Goal: Navigation & Orientation: Find specific page/section

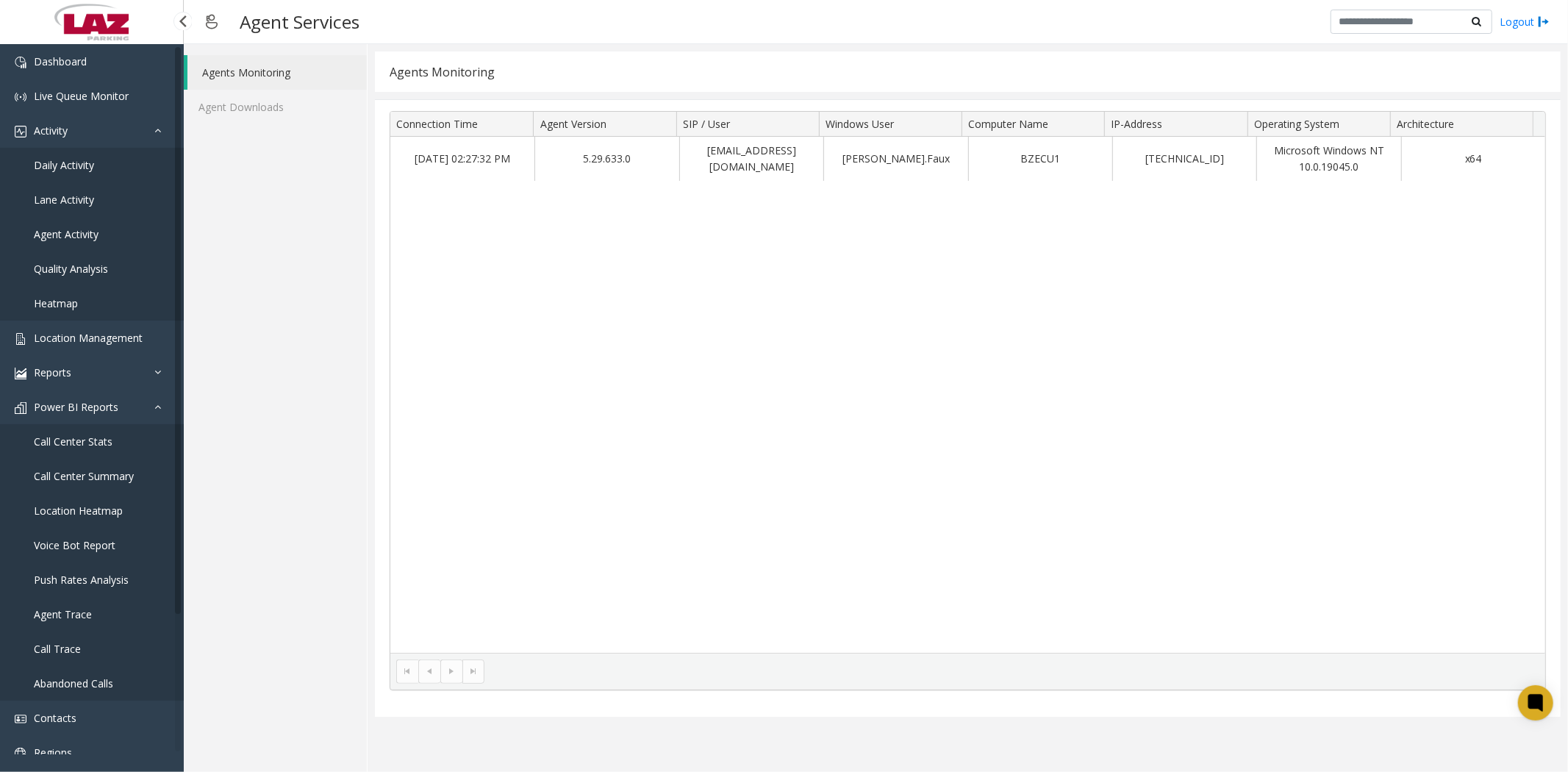
click at [63, 155] on link "Daily Activity" at bounding box center [92, 165] width 184 height 34
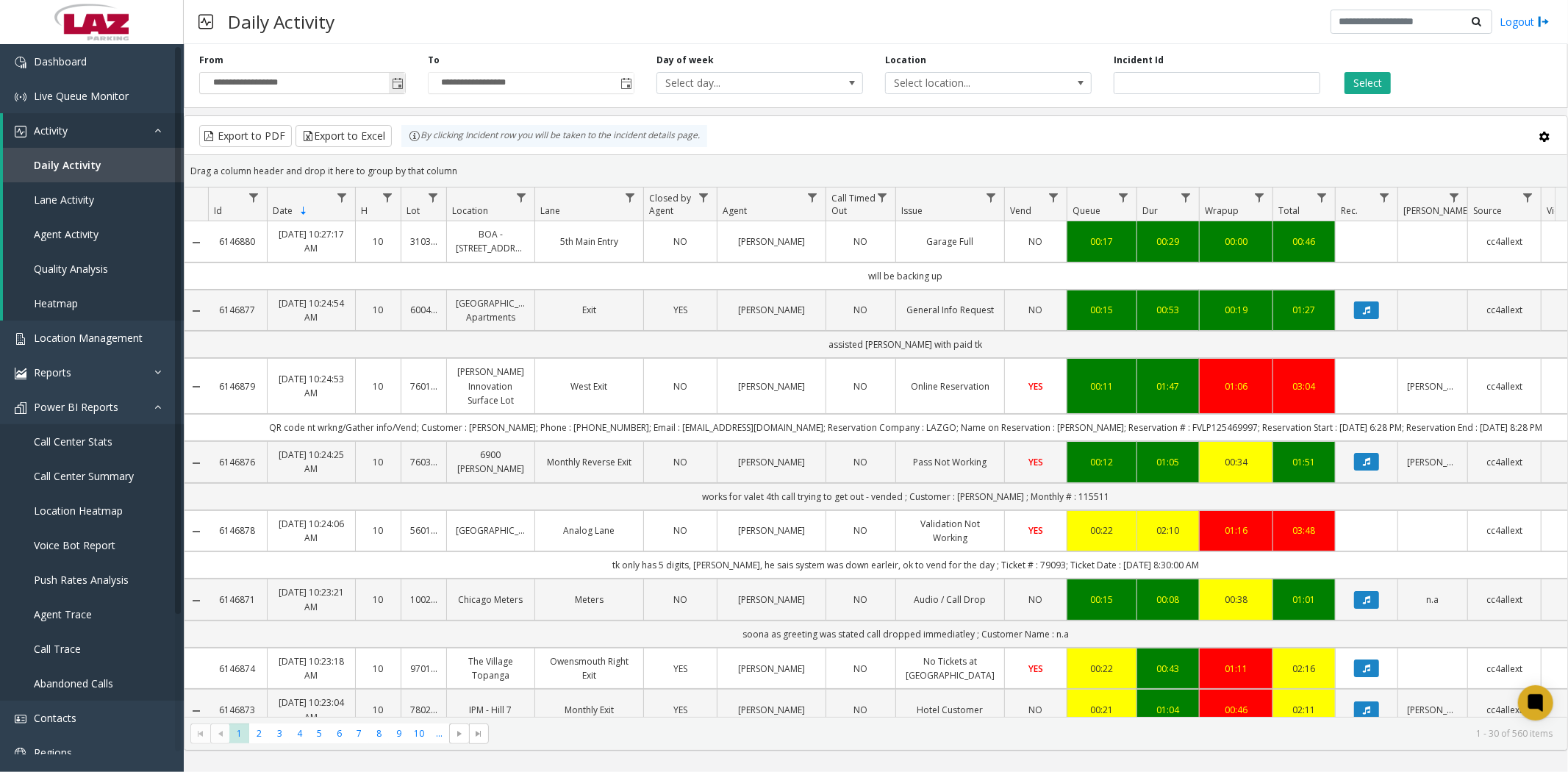
click at [403, 84] on span "**********" at bounding box center [302, 83] width 207 height 22
click at [395, 78] on span "Toggle popup" at bounding box center [397, 84] width 12 height 12
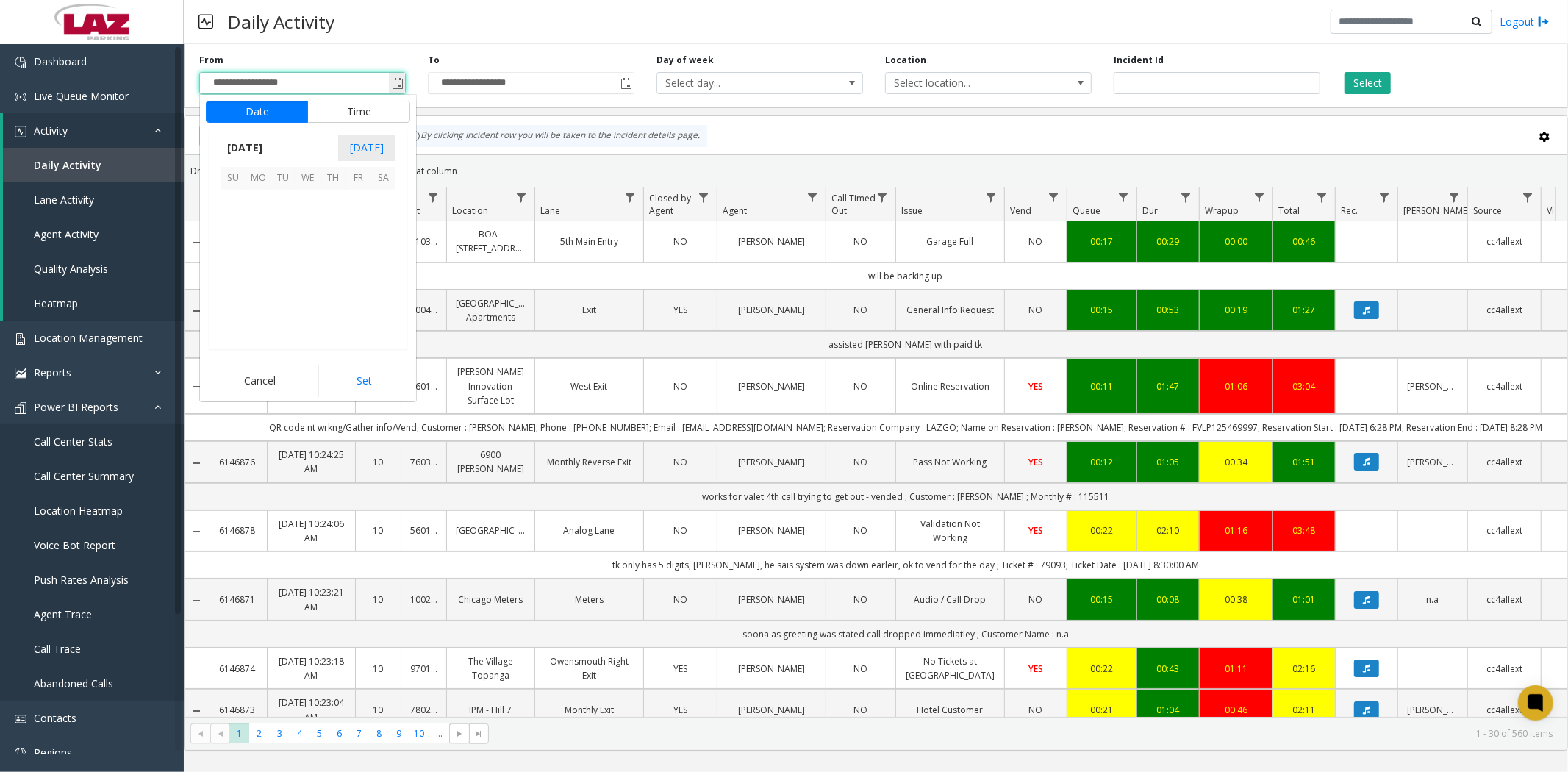
scroll to position [263889, 0]
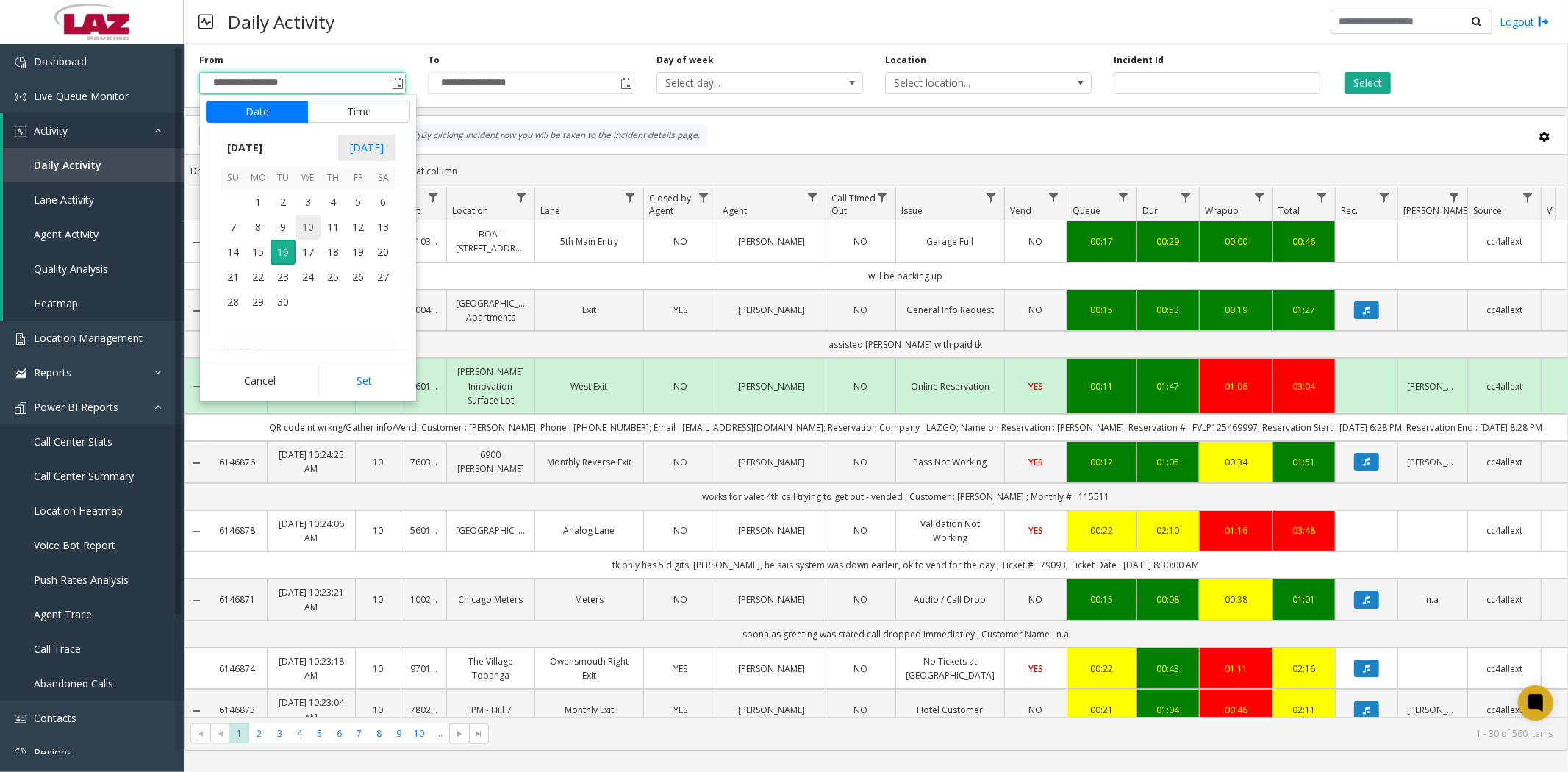
click at [309, 230] on span "10" at bounding box center [307, 227] width 25 height 25
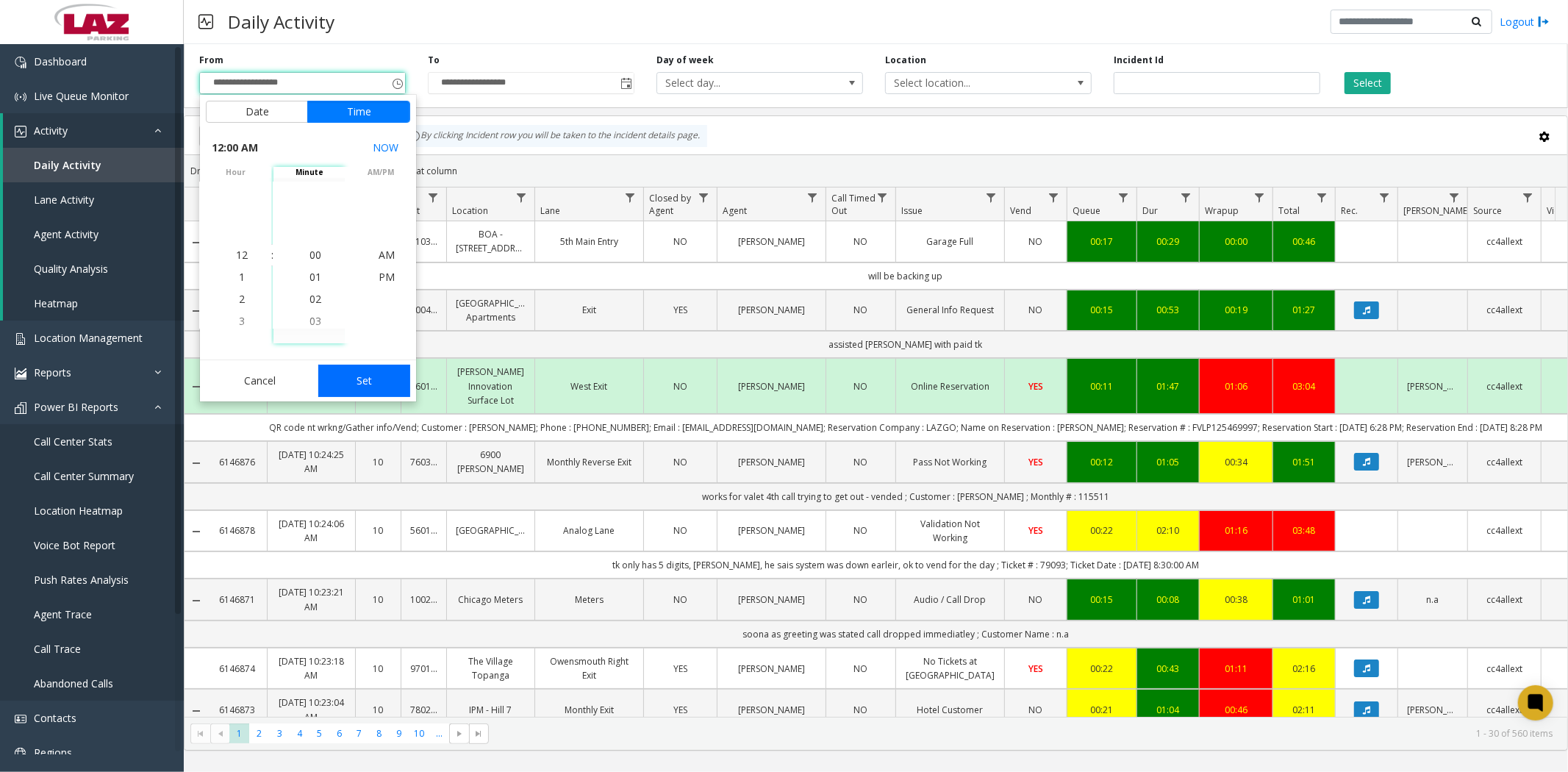
click at [358, 386] on button "Set" at bounding box center [365, 381] width 93 height 33
type input "**********"
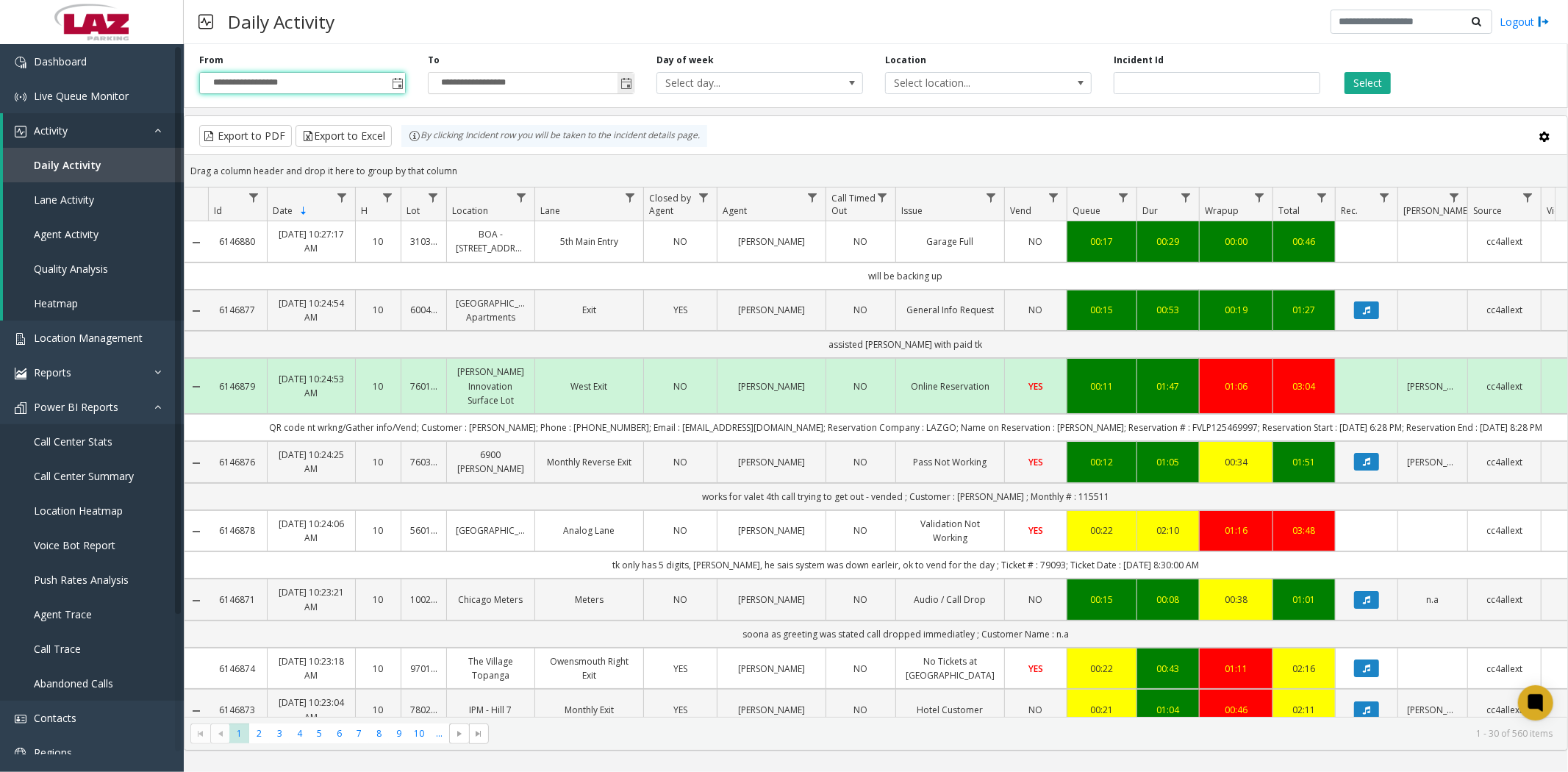
click at [630, 85] on span "Toggle popup" at bounding box center [627, 84] width 12 height 12
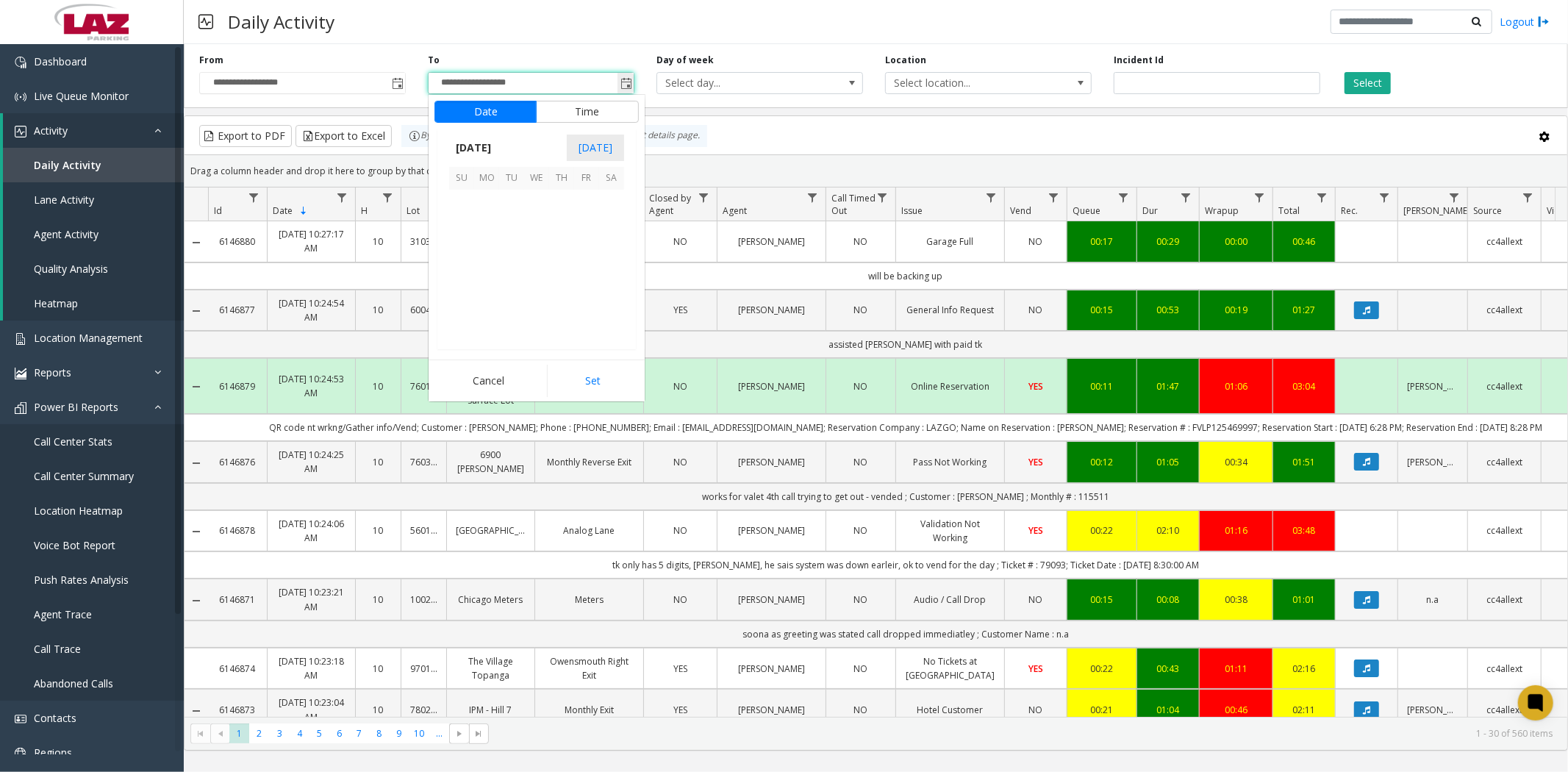
scroll to position [22, 0]
click at [536, 224] on span "10" at bounding box center [536, 227] width 25 height 25
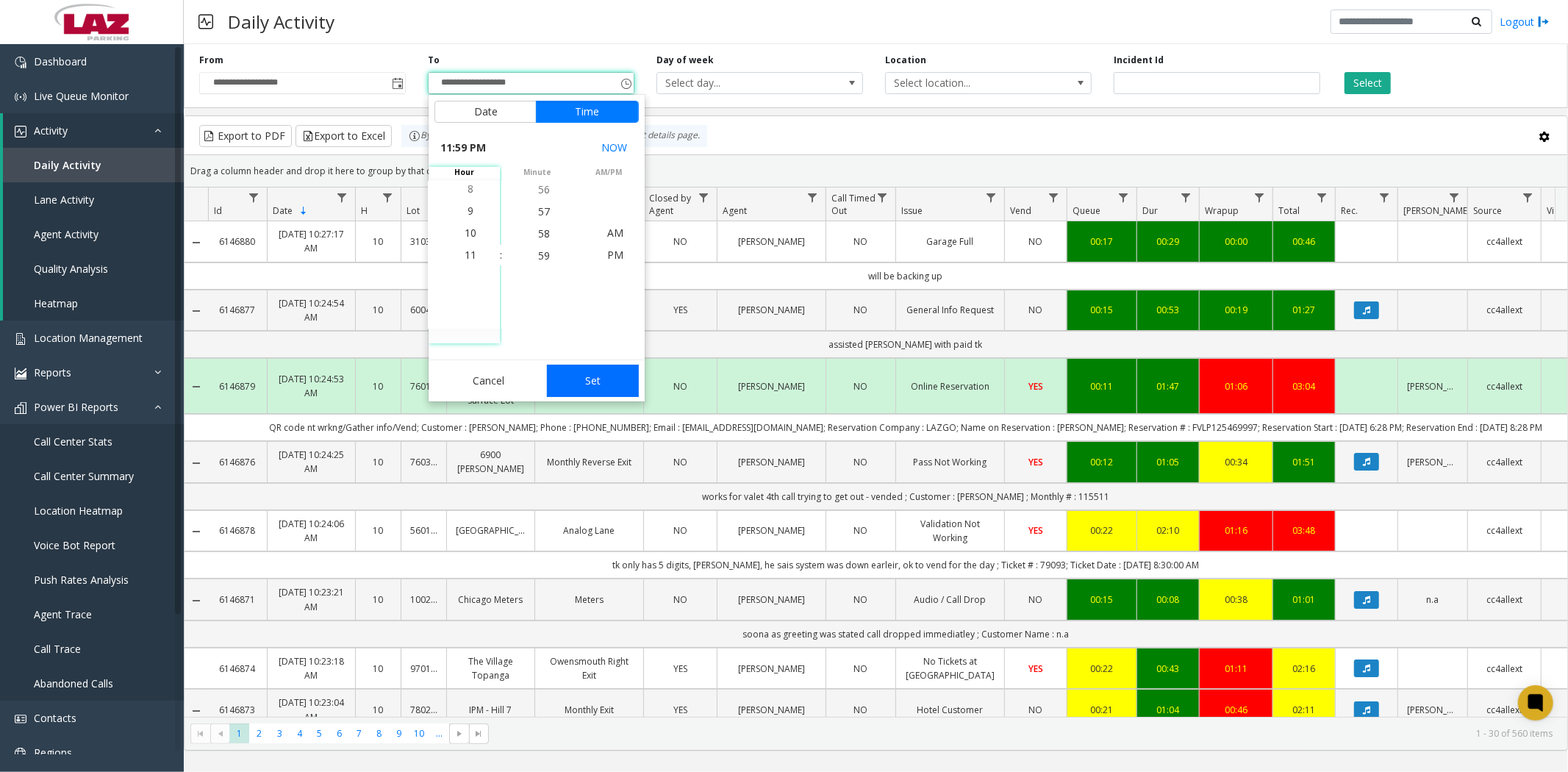
click at [588, 381] on app-root "**********" at bounding box center [784, 386] width 1568 height 772
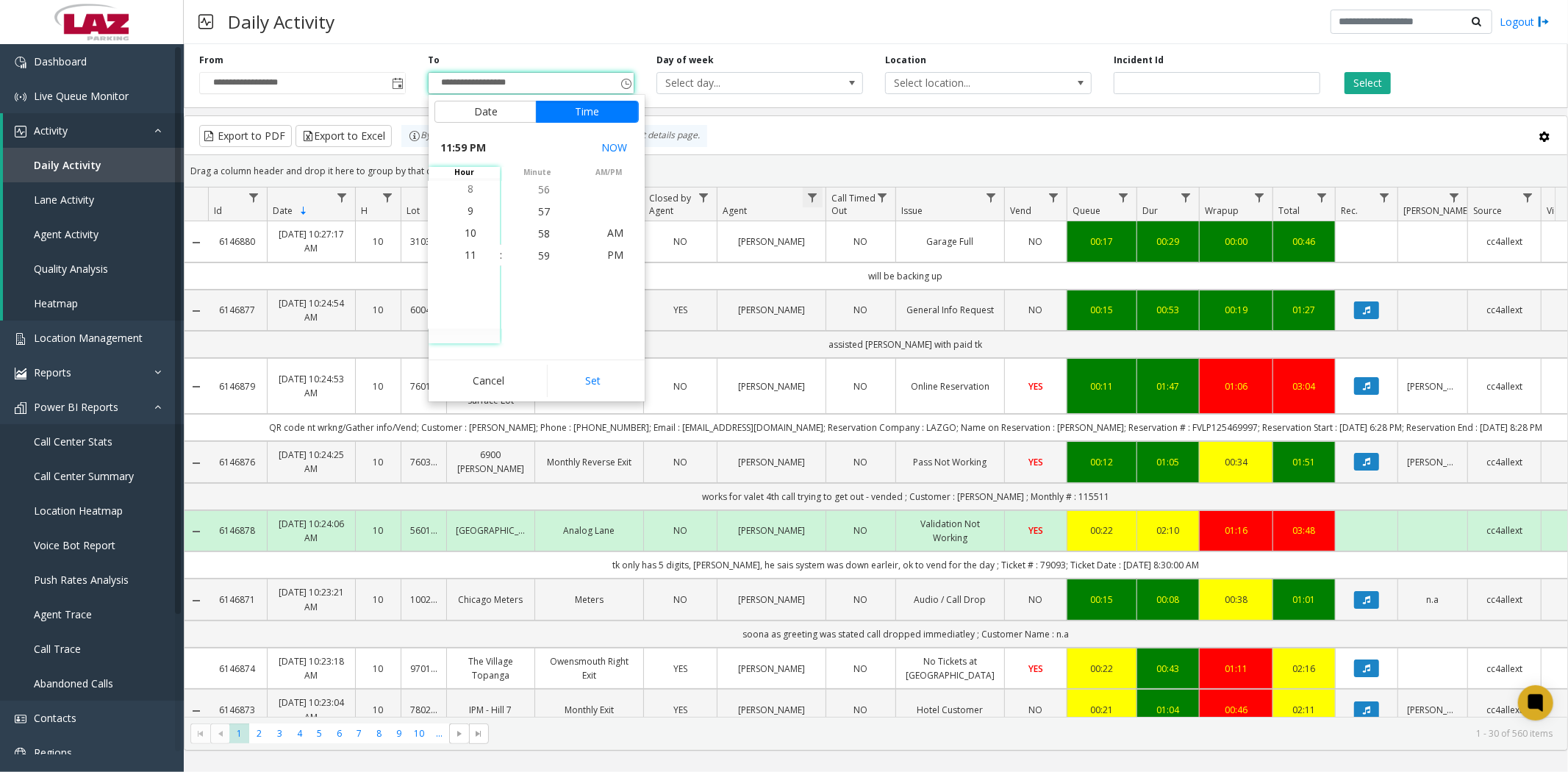
click at [812, 195] on span "Data table" at bounding box center [812, 198] width 12 height 12
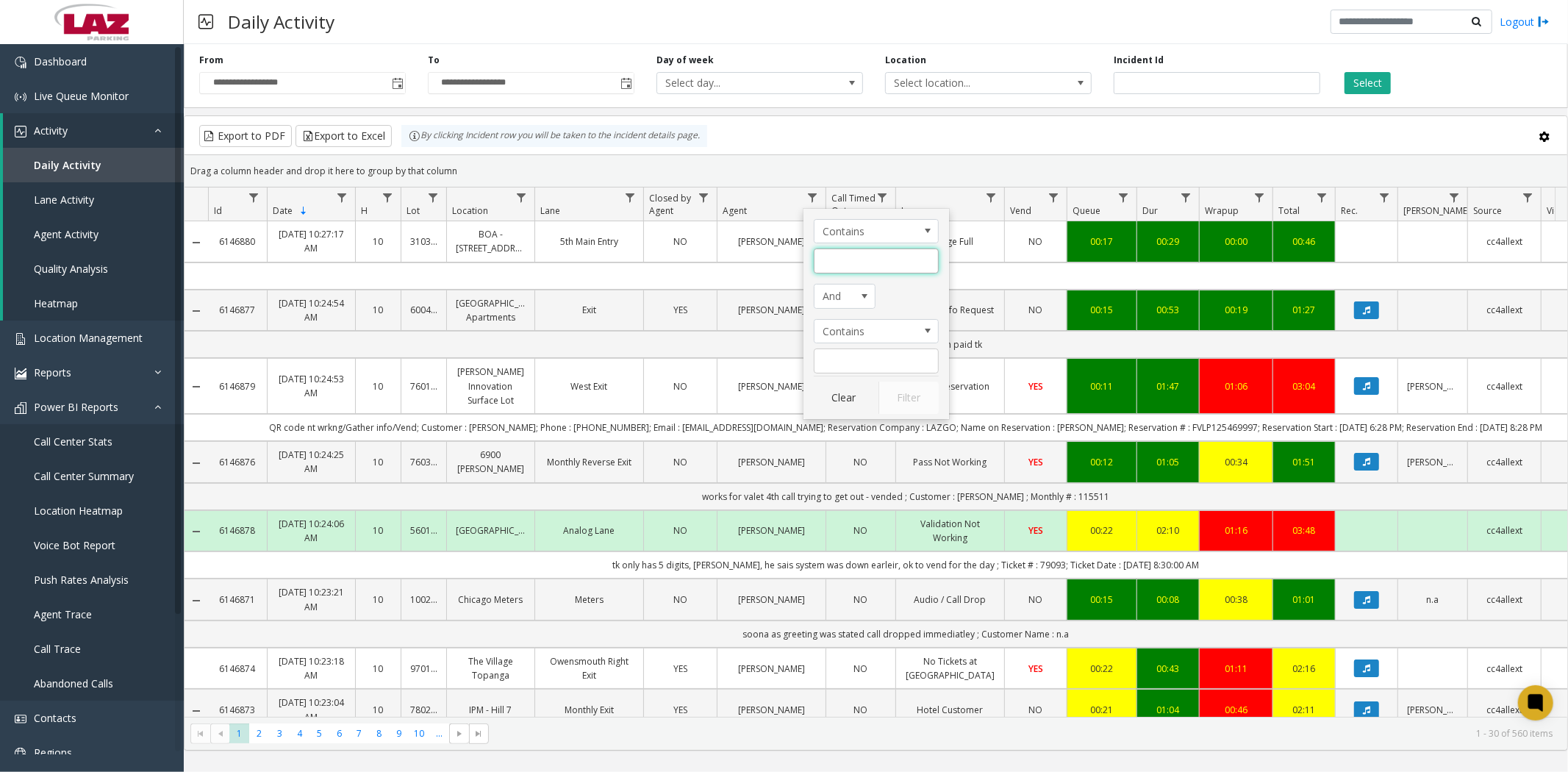
click at [840, 258] on input "Agent Filter" at bounding box center [876, 260] width 125 height 25
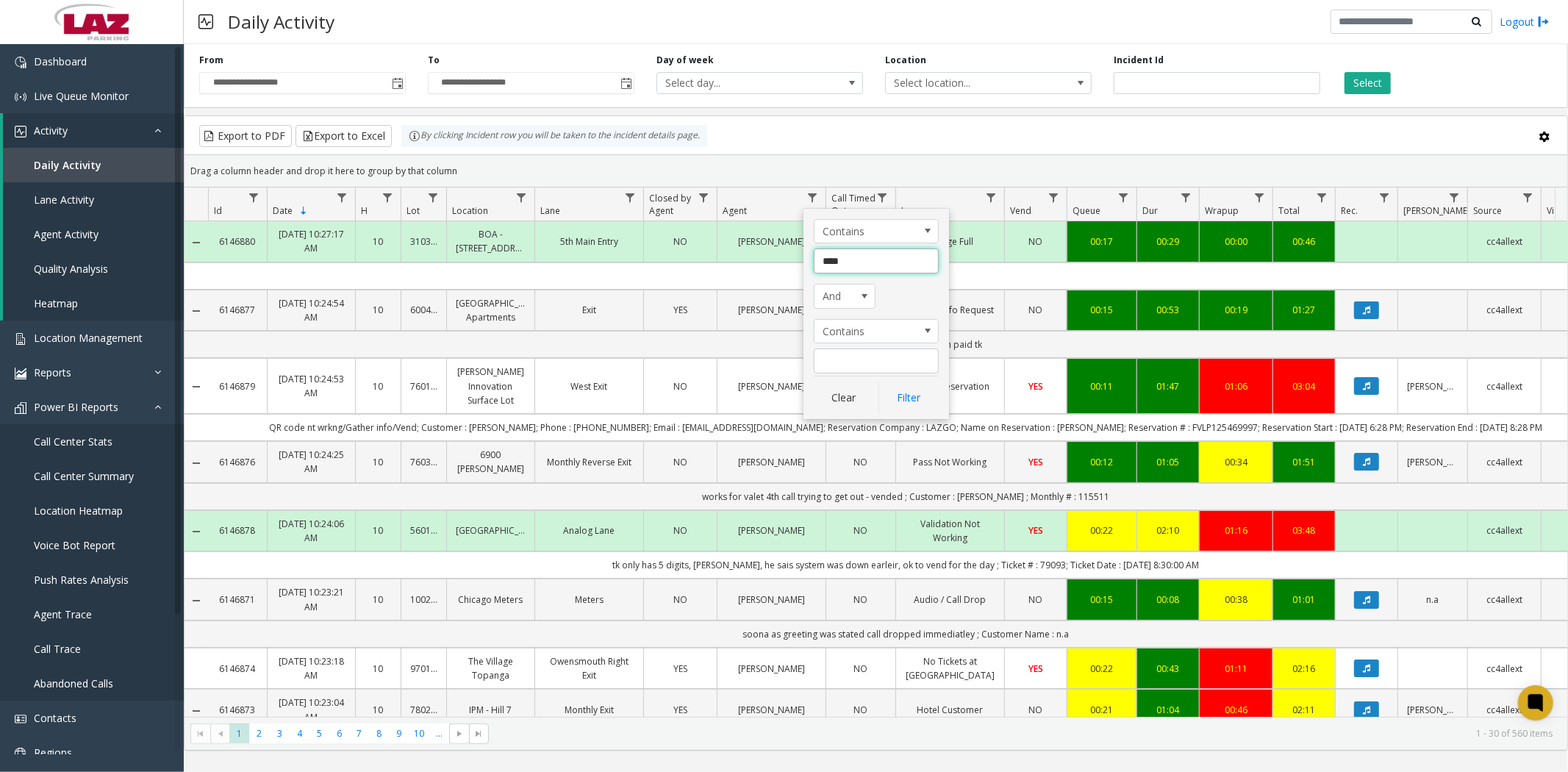
type input "*****"
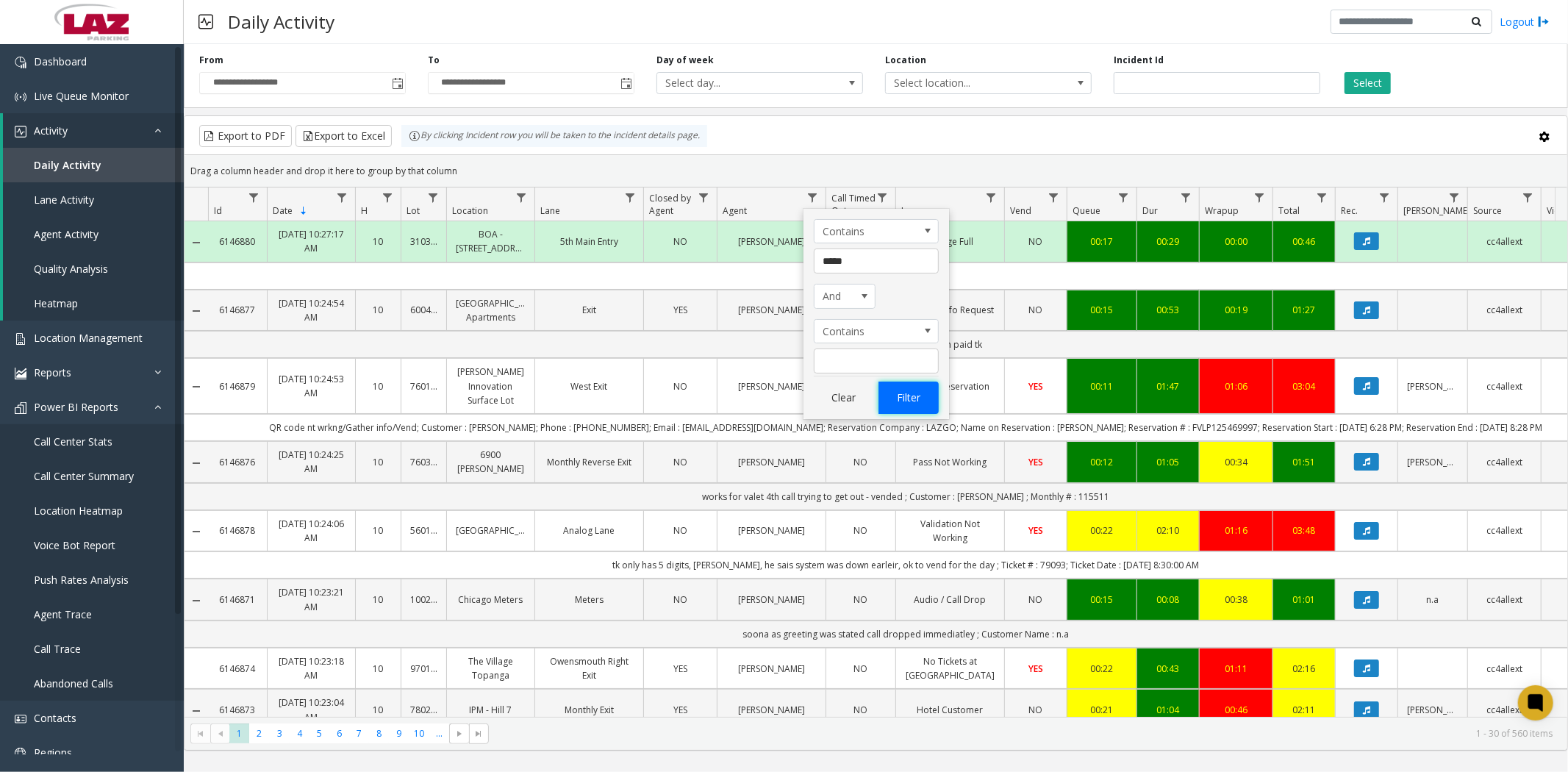
click at [899, 402] on button "Filter" at bounding box center [908, 398] width 60 height 33
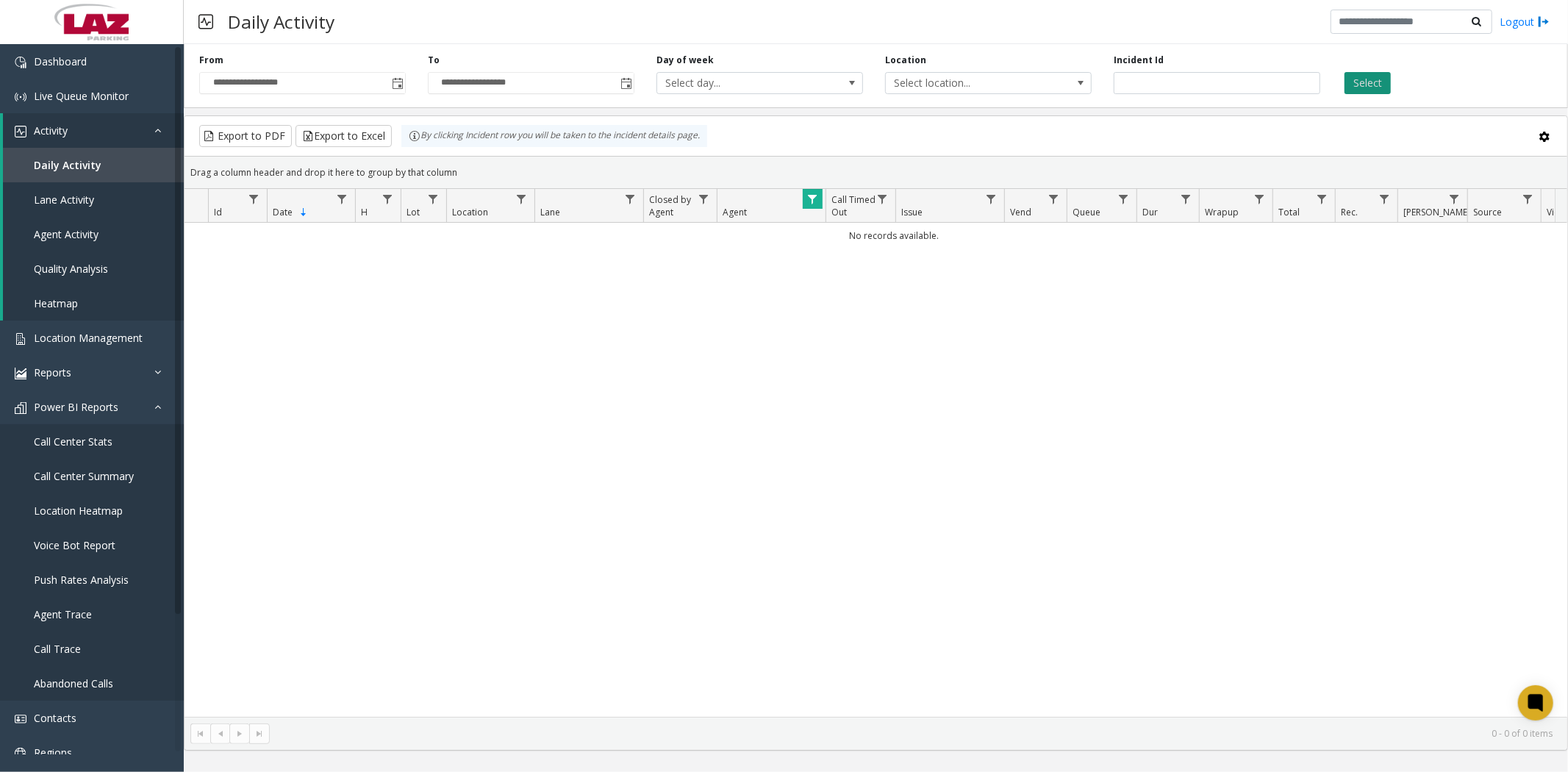
click at [1357, 79] on button "Select" at bounding box center [1367, 83] width 46 height 22
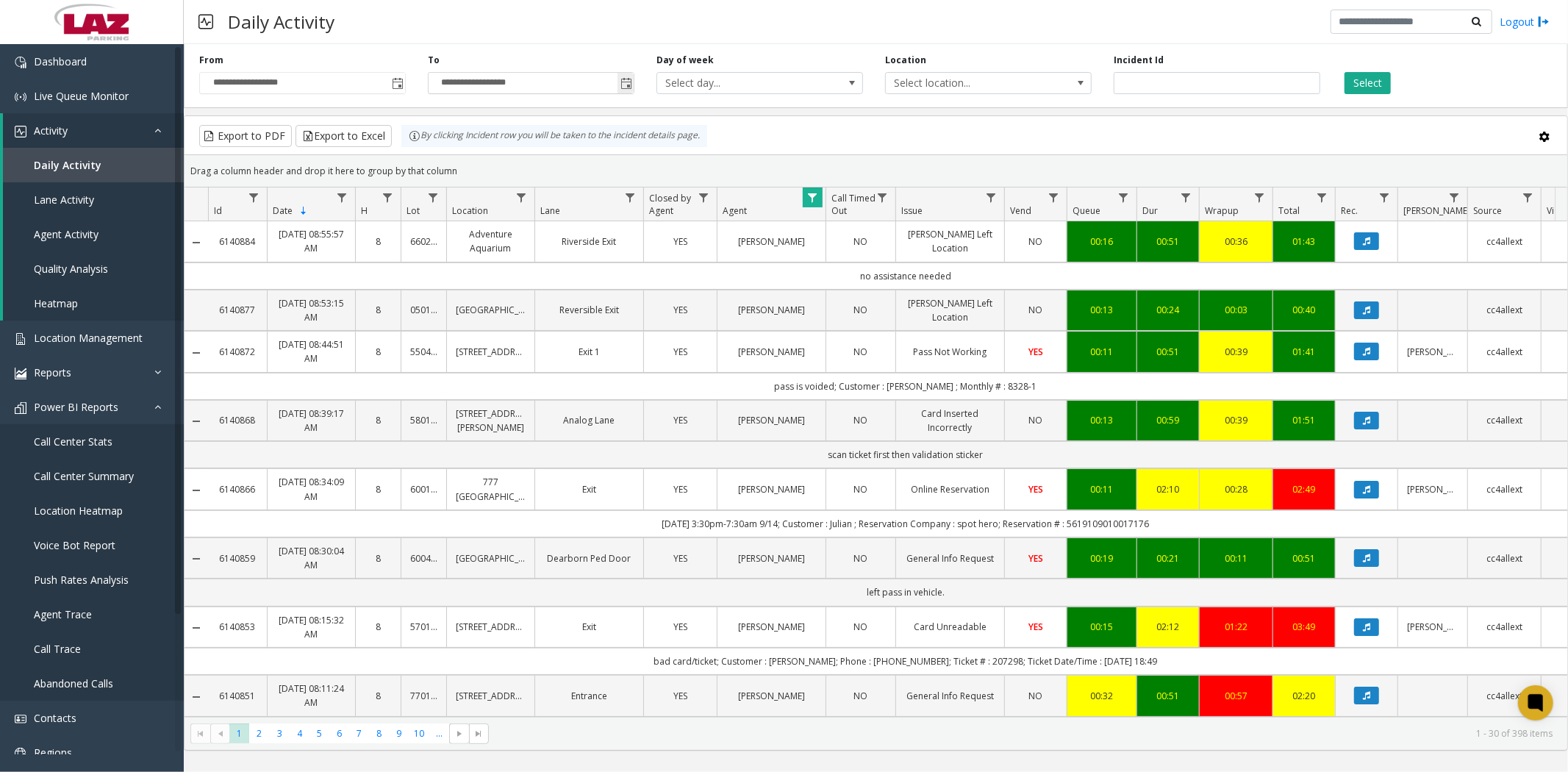
click at [627, 82] on span "Toggle popup" at bounding box center [627, 84] width 12 height 12
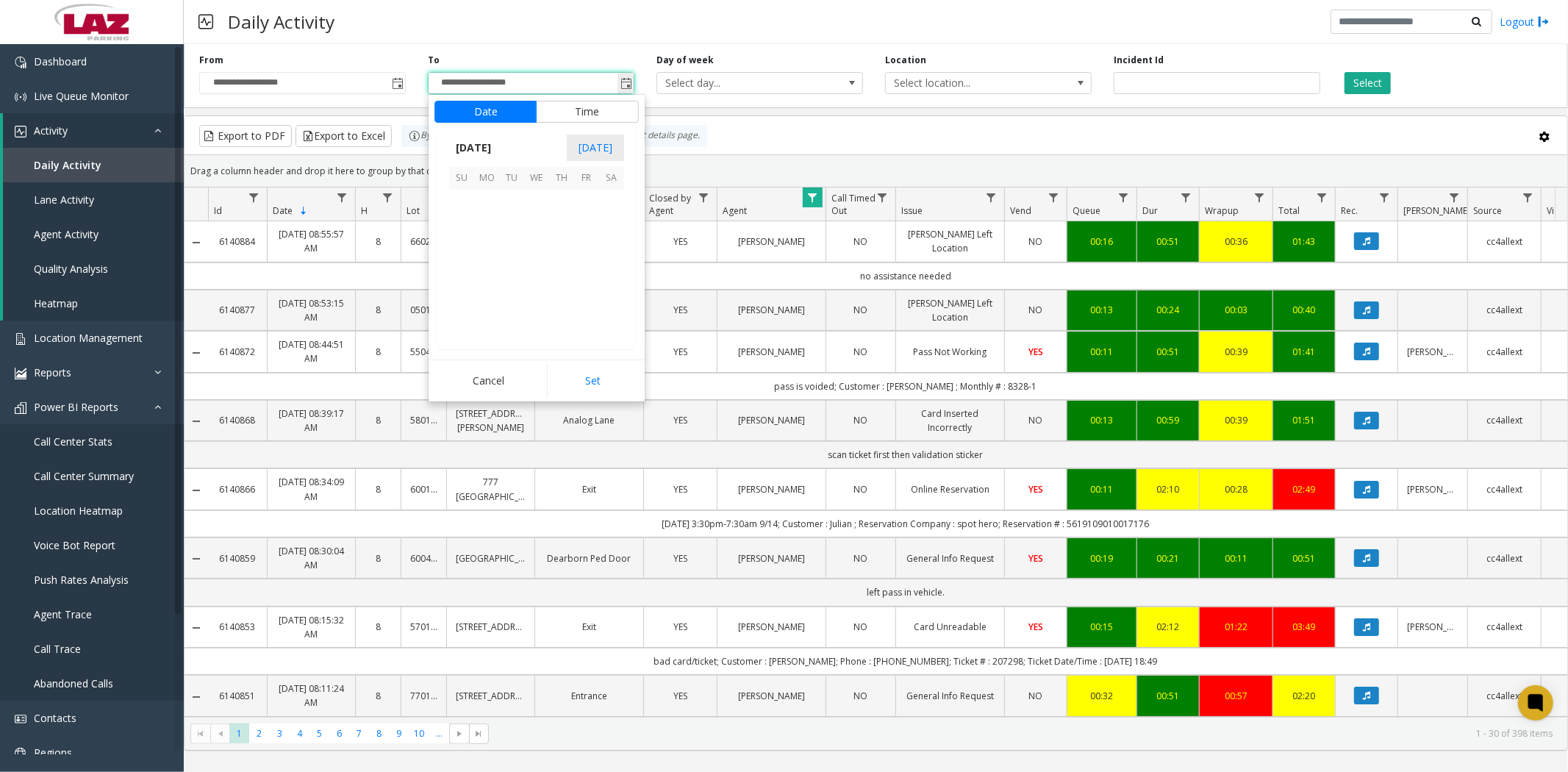
scroll to position [22, 0]
click at [390, 78] on span "Toggle popup" at bounding box center [397, 82] width 16 height 23
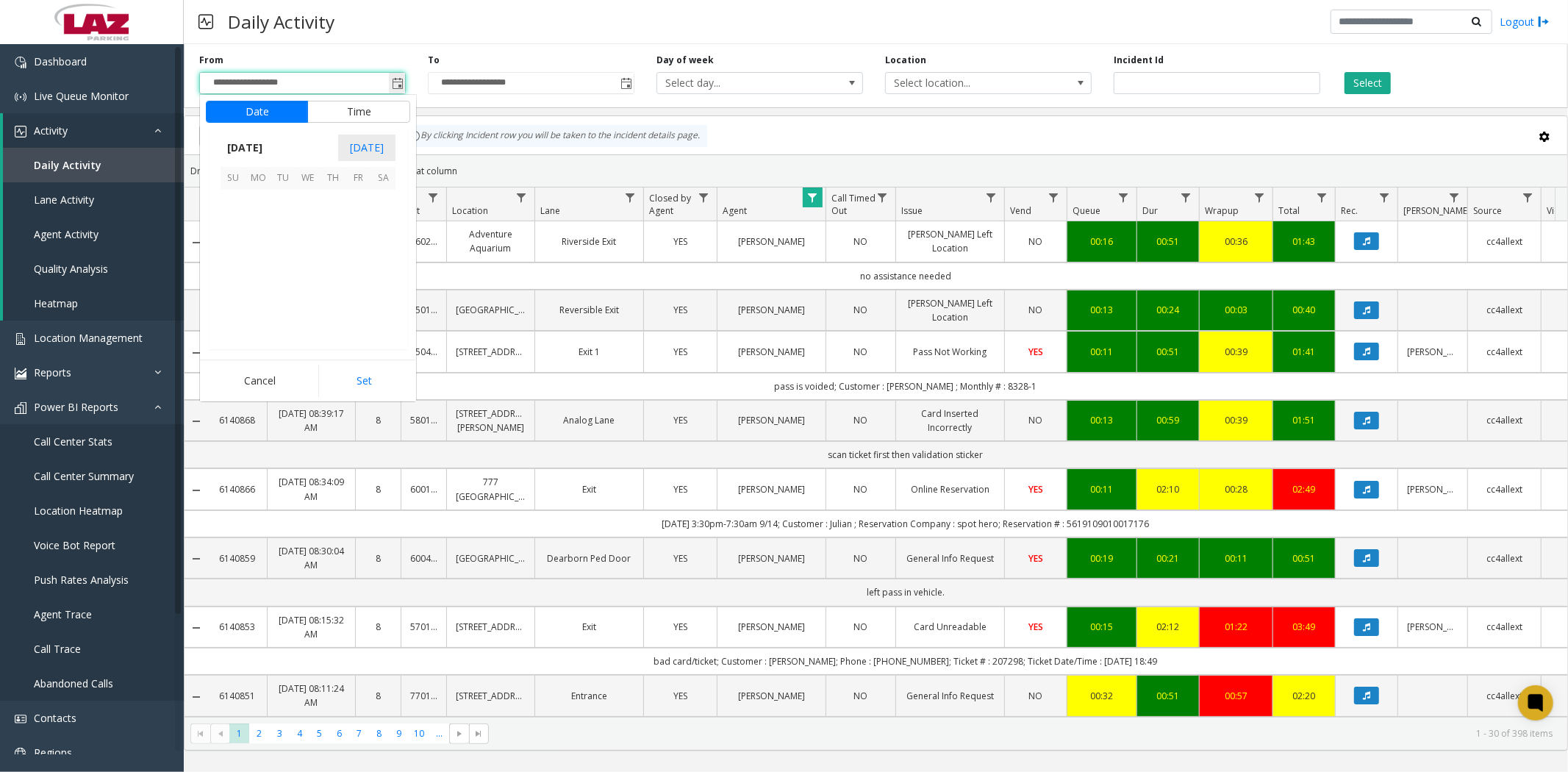
scroll to position [263889, 0]
click at [305, 228] on span "10" at bounding box center [307, 227] width 25 height 25
click at [240, 280] on li "1" at bounding box center [242, 277] width 51 height 22
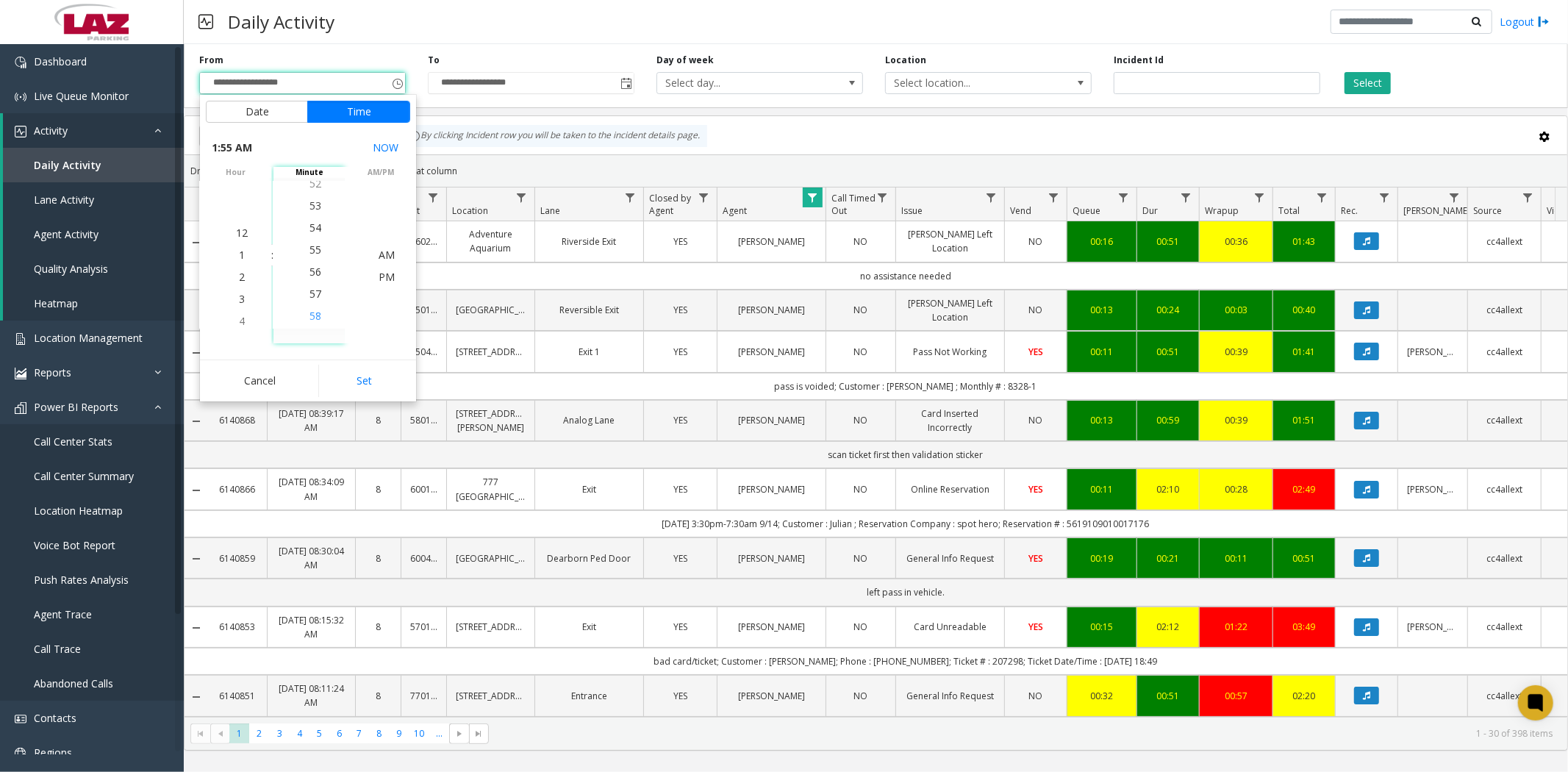
scroll to position [1213, 0]
click at [312, 235] on span "50" at bounding box center [316, 234] width 12 height 14
click at [386, 258] on span "AM" at bounding box center [386, 255] width 16 height 14
click at [369, 382] on button "Set" at bounding box center [365, 381] width 93 height 33
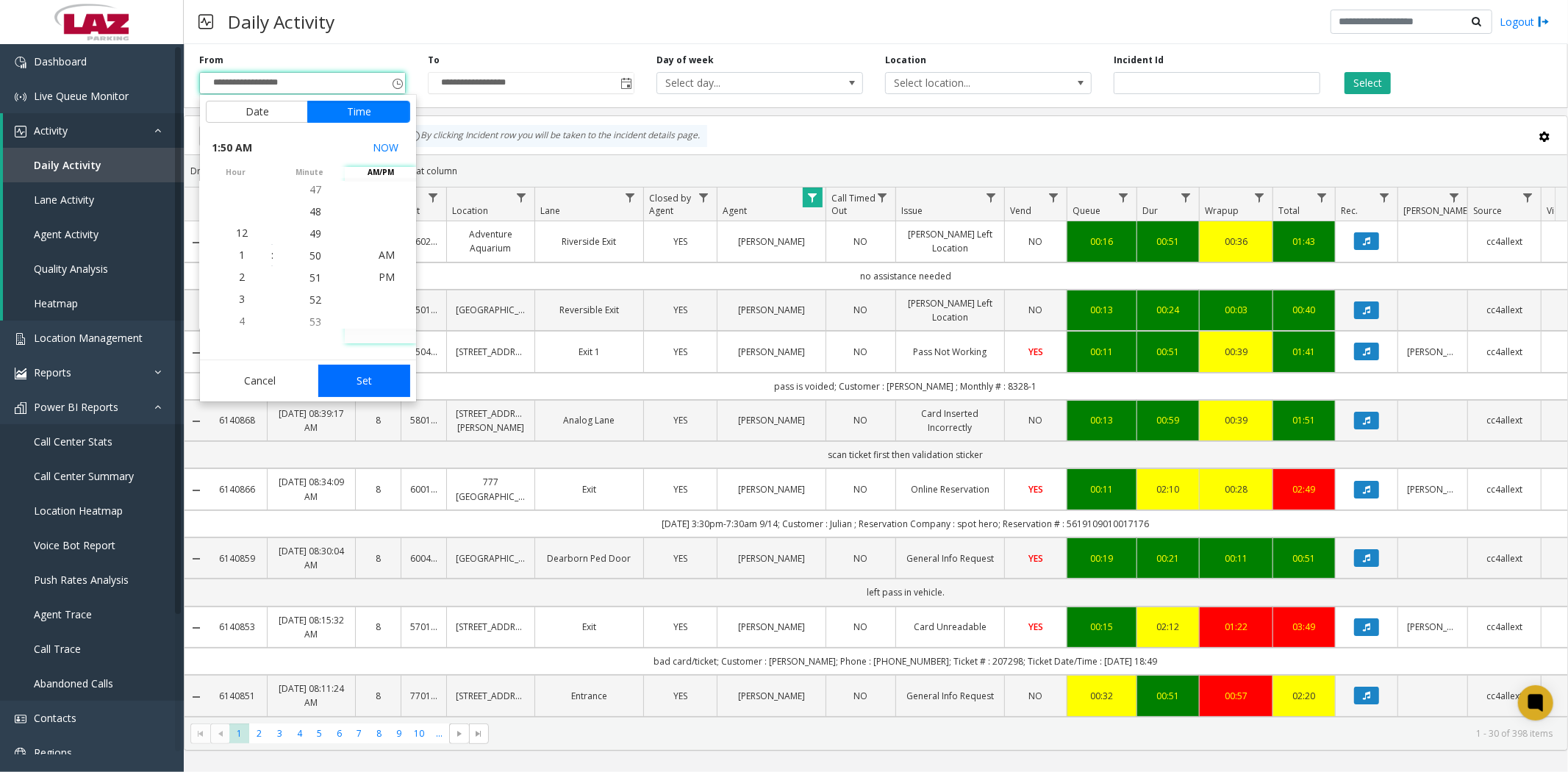
type input "**********"
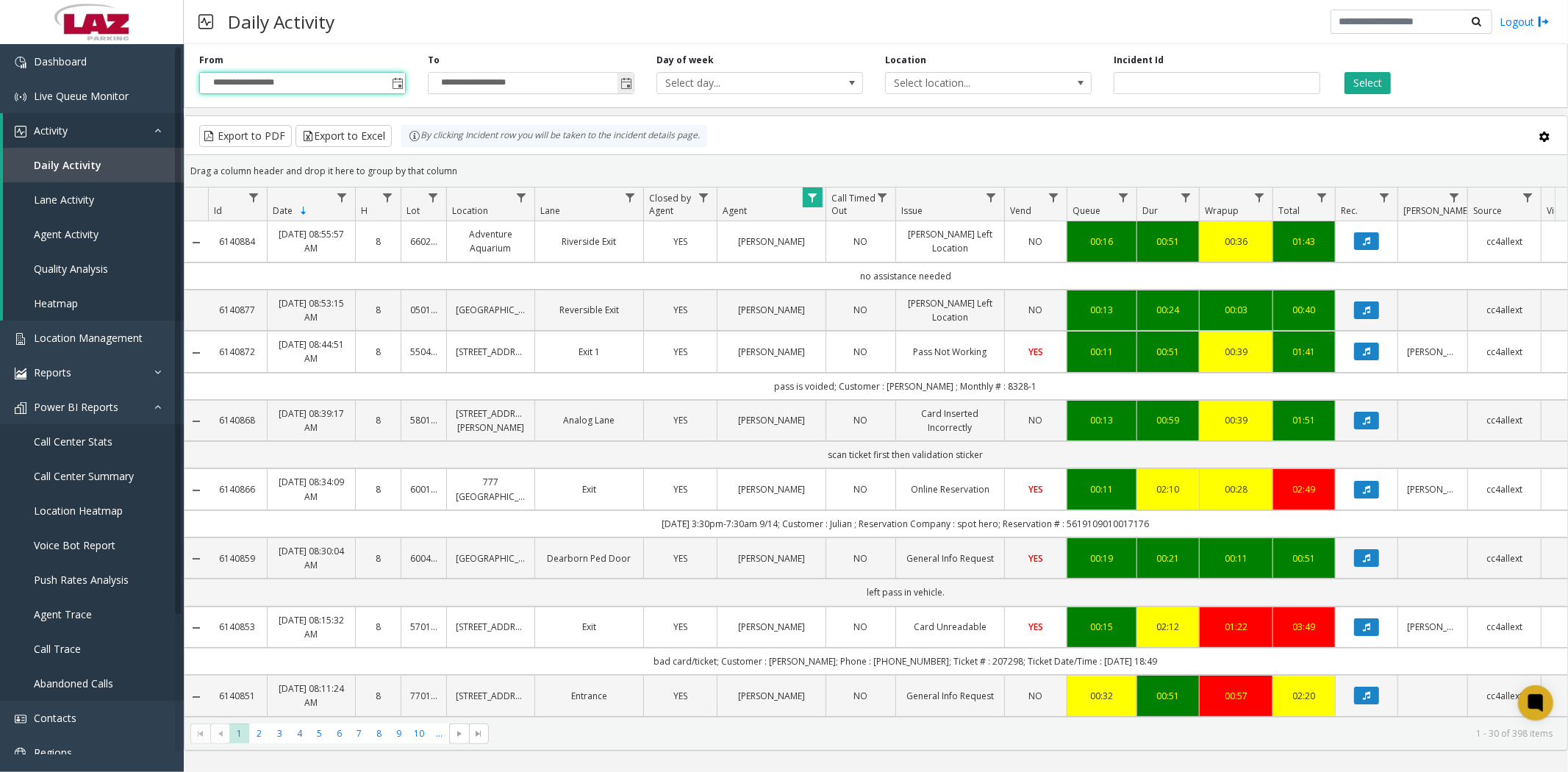
click at [627, 79] on span "Toggle popup" at bounding box center [627, 84] width 12 height 12
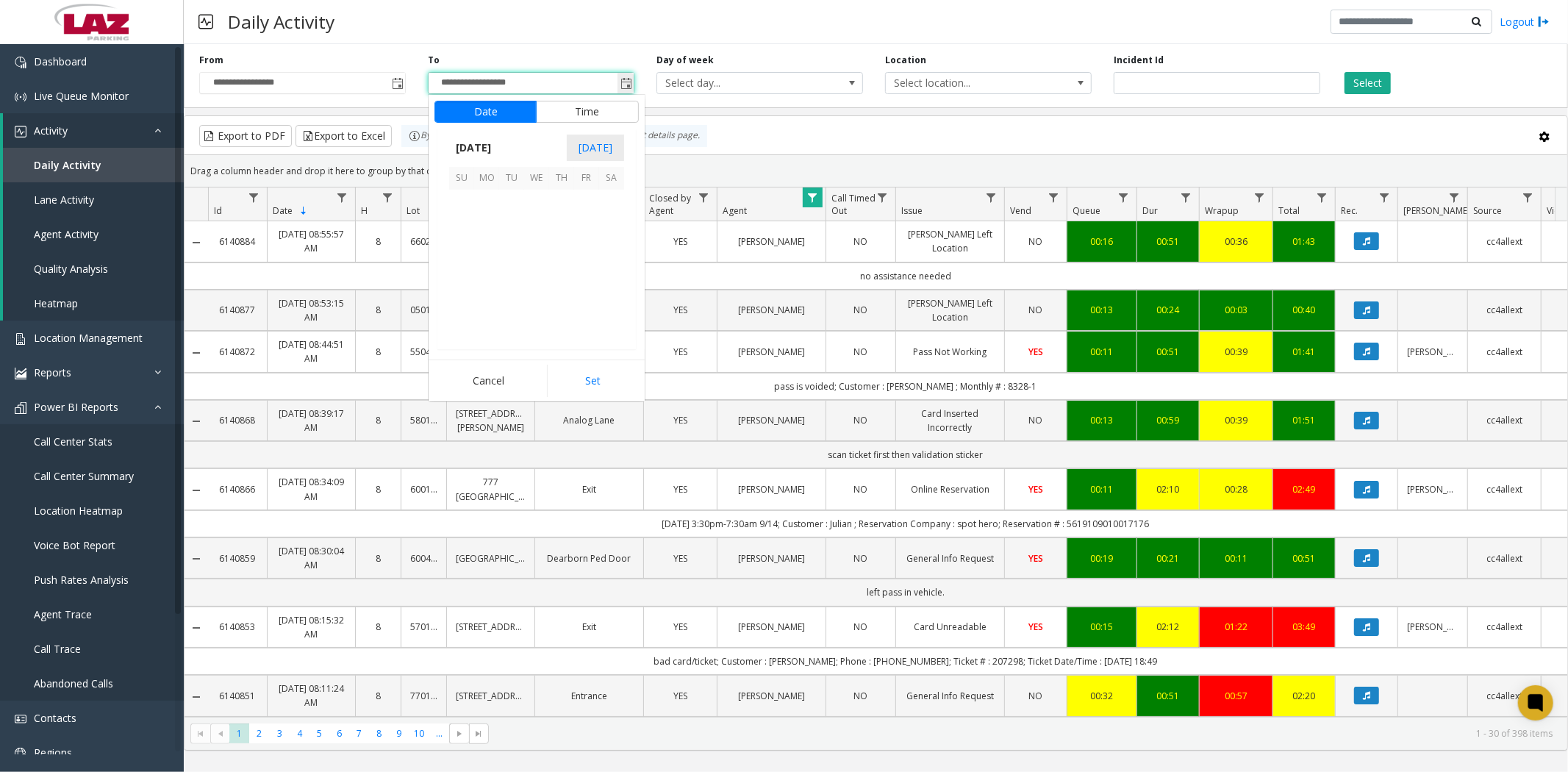
scroll to position [22, 0]
click at [539, 226] on span "10" at bounding box center [536, 227] width 25 height 25
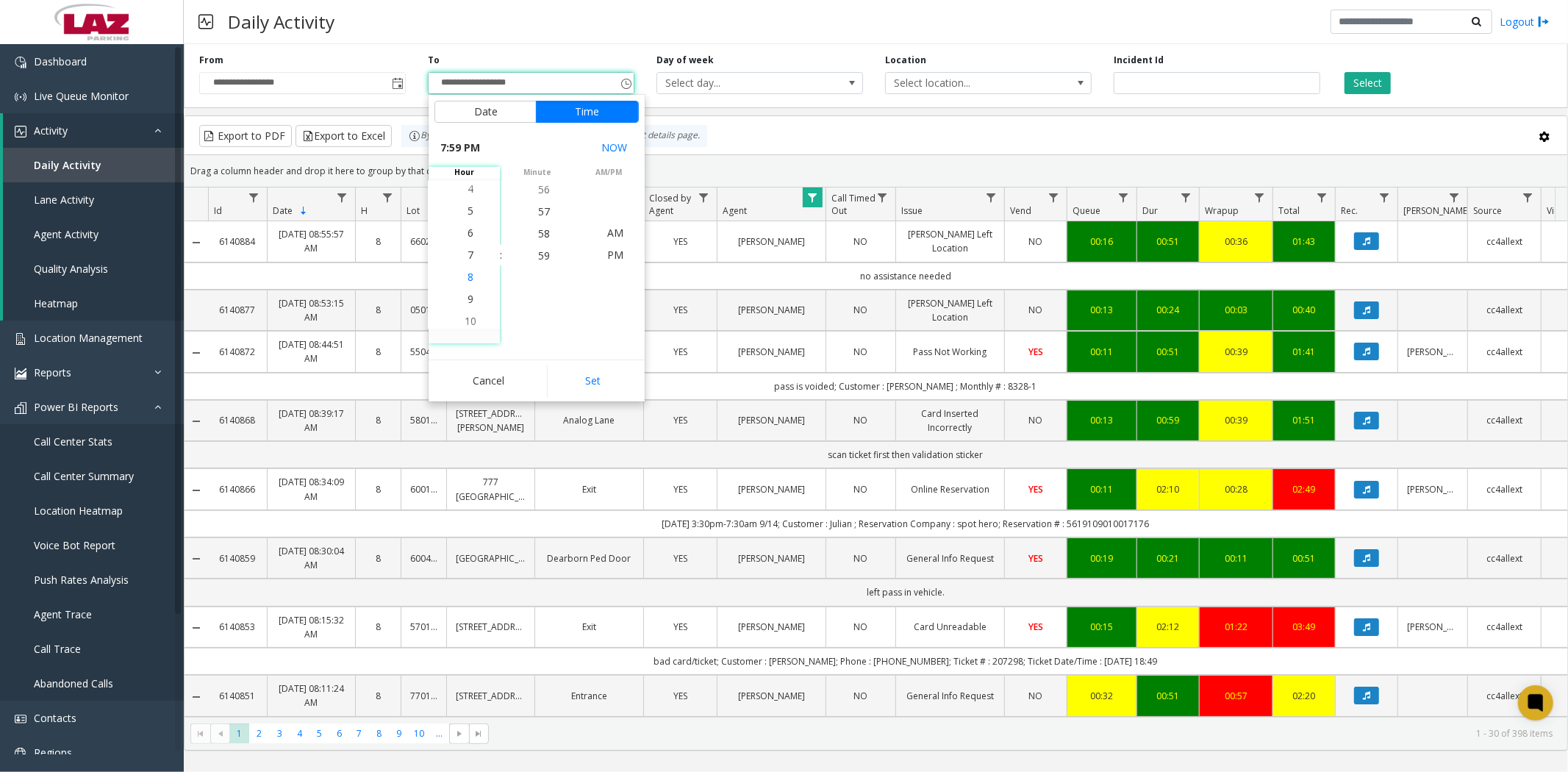
click at [468, 278] on span "8" at bounding box center [470, 277] width 6 height 14
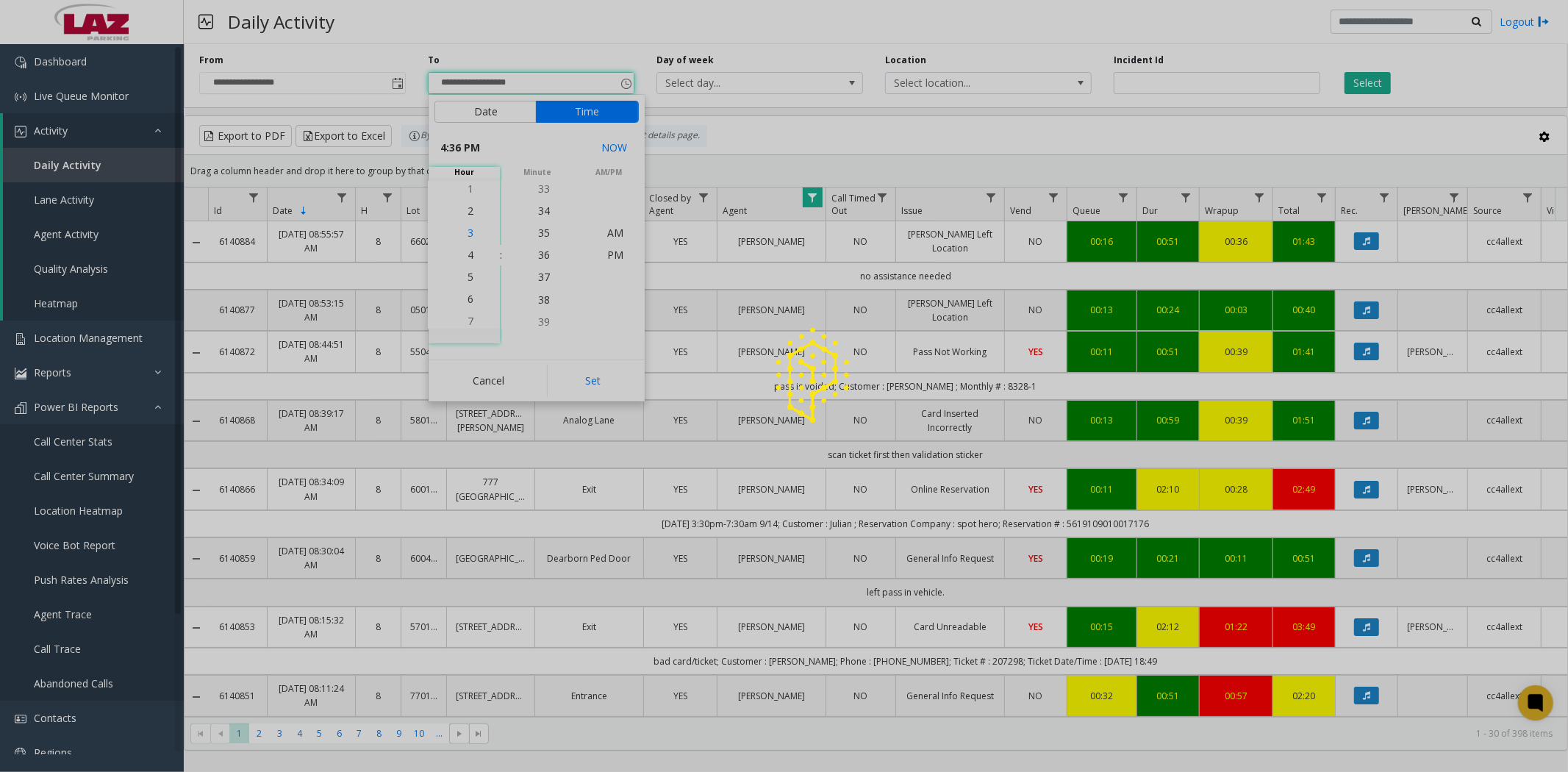
click at [467, 234] on div at bounding box center [784, 386] width 1568 height 772
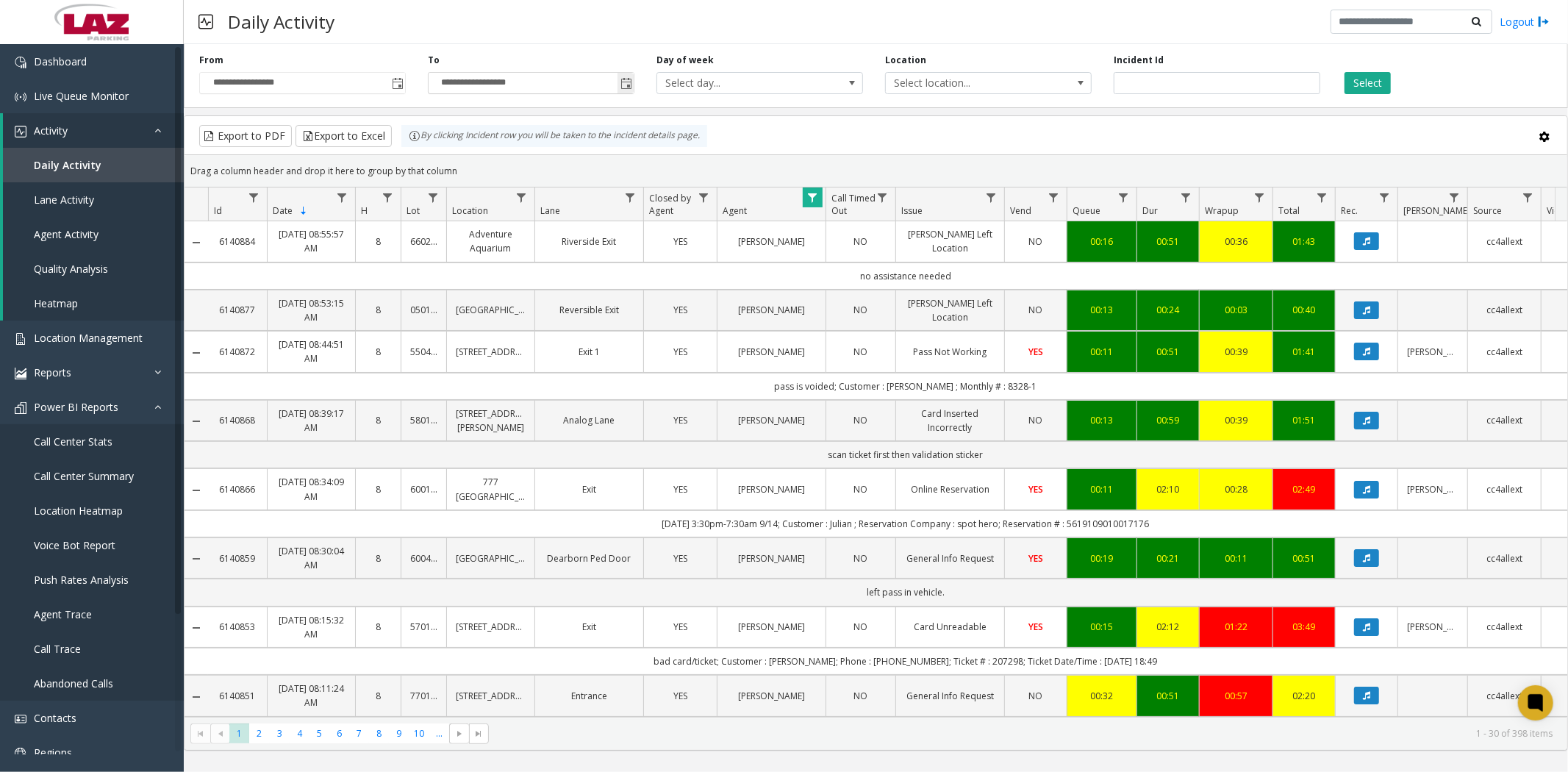
click at [621, 84] on span "Toggle popup" at bounding box center [627, 84] width 12 height 12
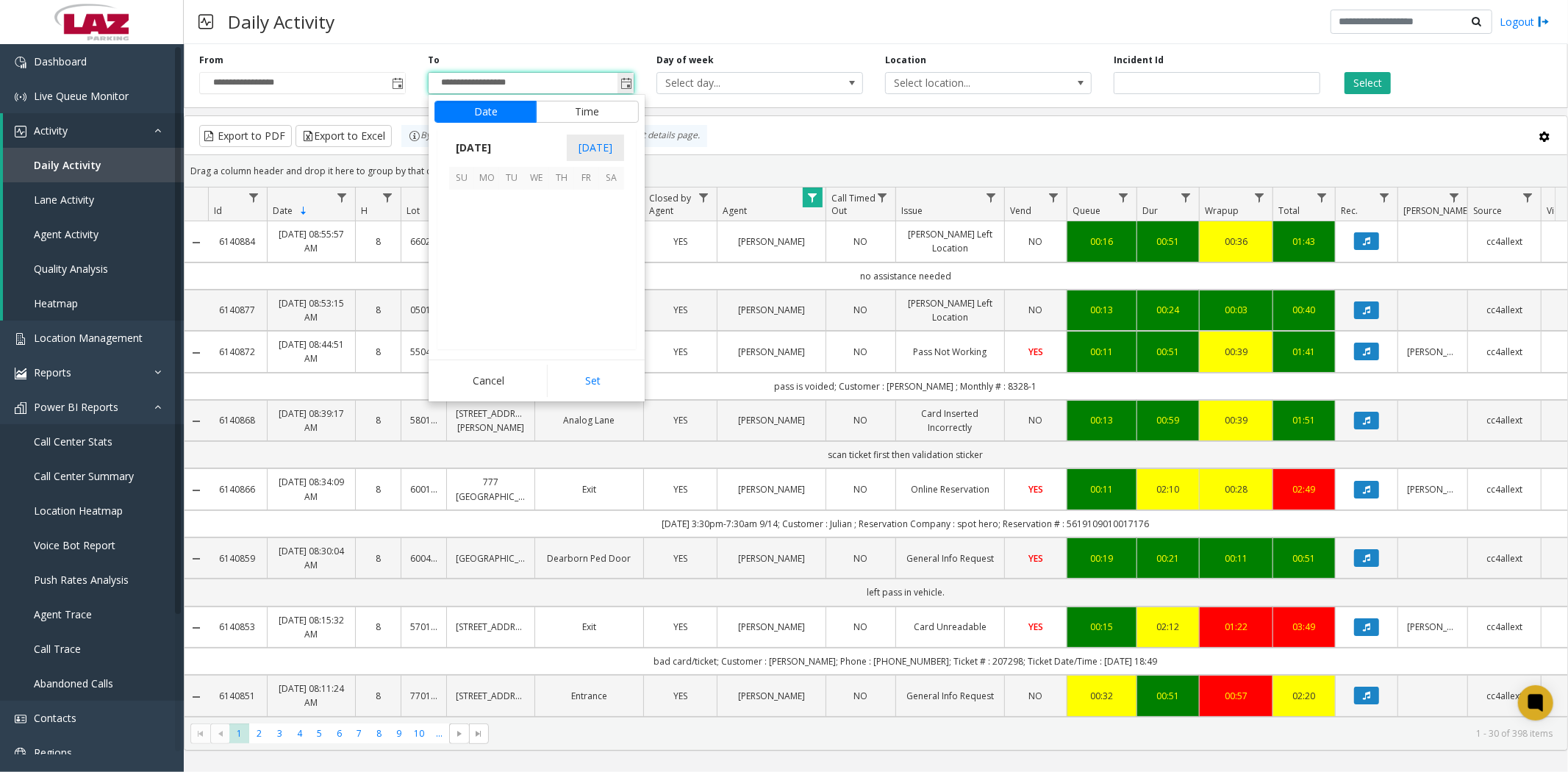
scroll to position [22, 0]
click at [538, 222] on span "10" at bounding box center [536, 227] width 25 height 25
click at [468, 253] on span "3" at bounding box center [470, 255] width 6 height 14
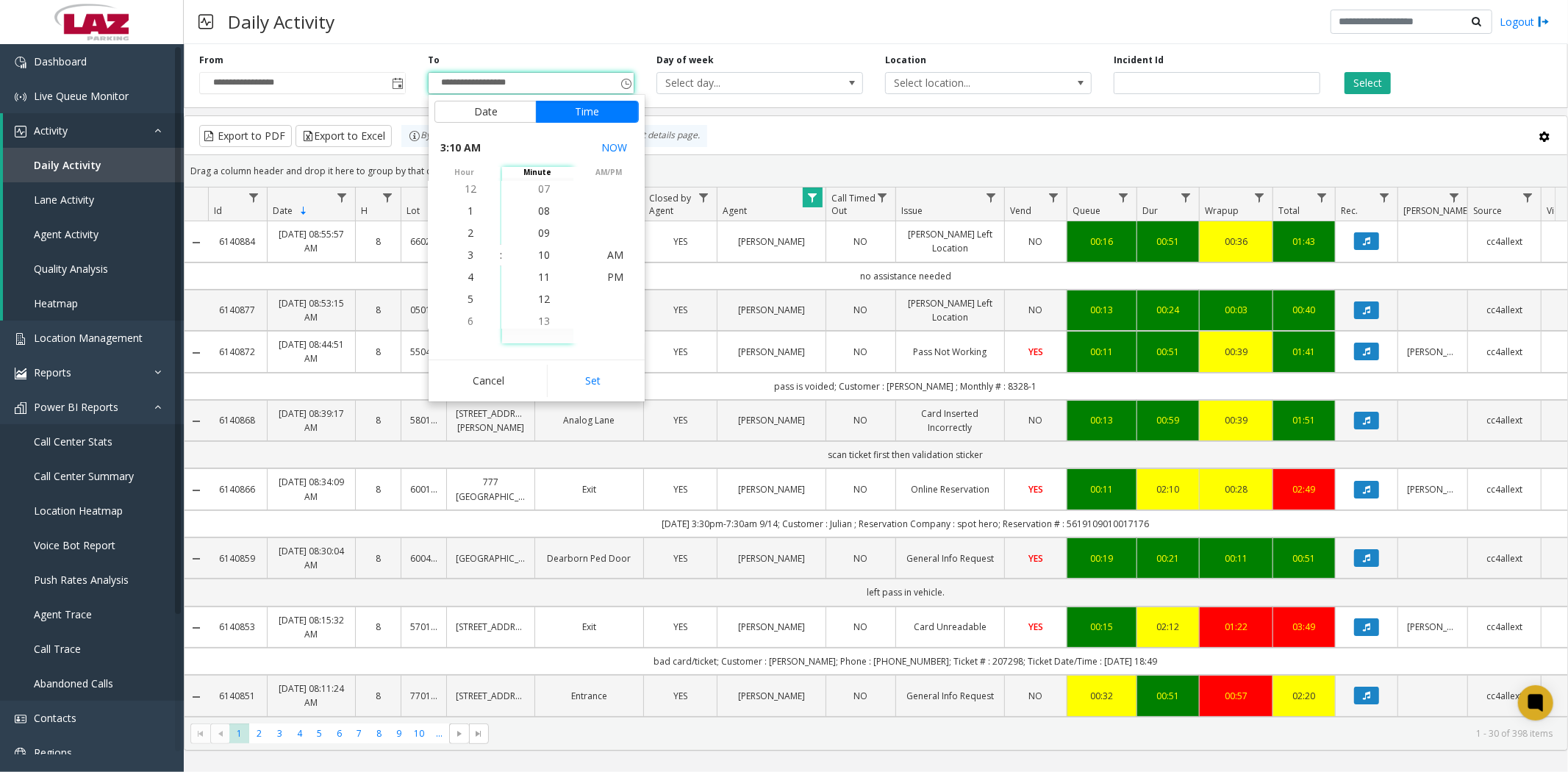
click at [538, 258] on span "10" at bounding box center [544, 255] width 12 height 14
click at [608, 259] on span "AM" at bounding box center [614, 255] width 16 height 14
click at [592, 381] on button "Set" at bounding box center [593, 381] width 93 height 33
type input "**********"
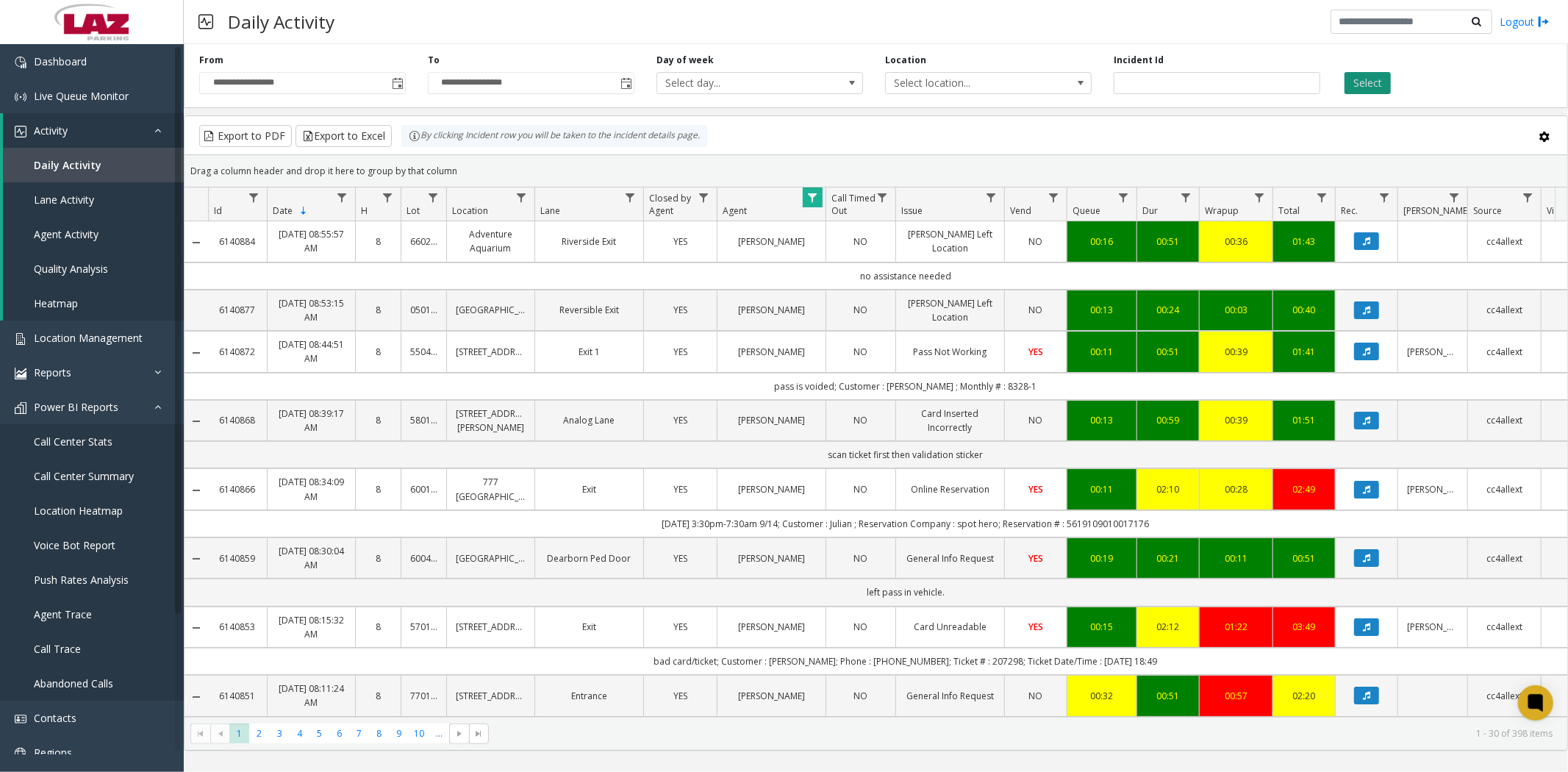
click at [1377, 77] on button "Select" at bounding box center [1367, 83] width 46 height 22
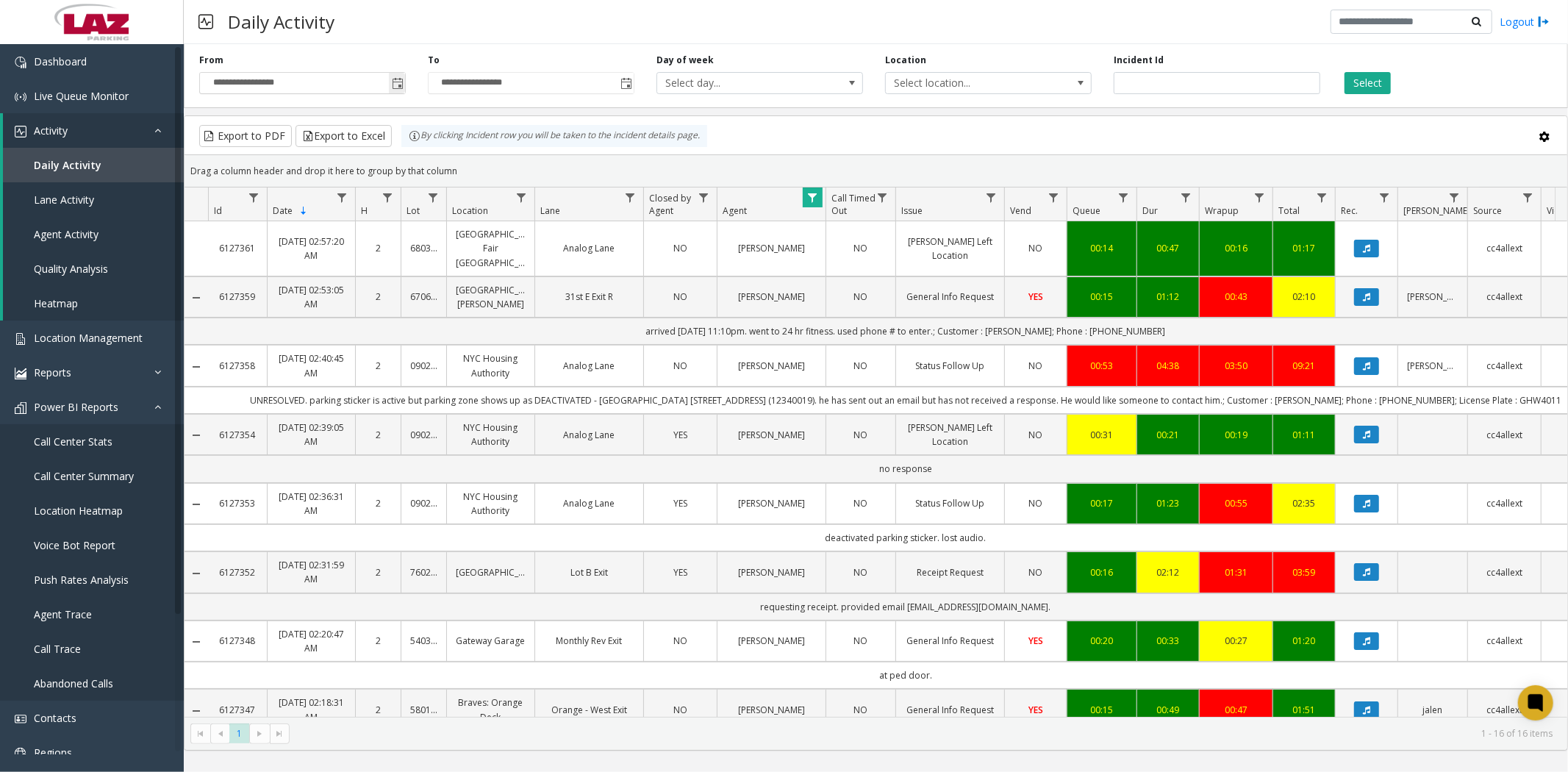
click at [391, 76] on span "Toggle popup" at bounding box center [397, 82] width 16 height 23
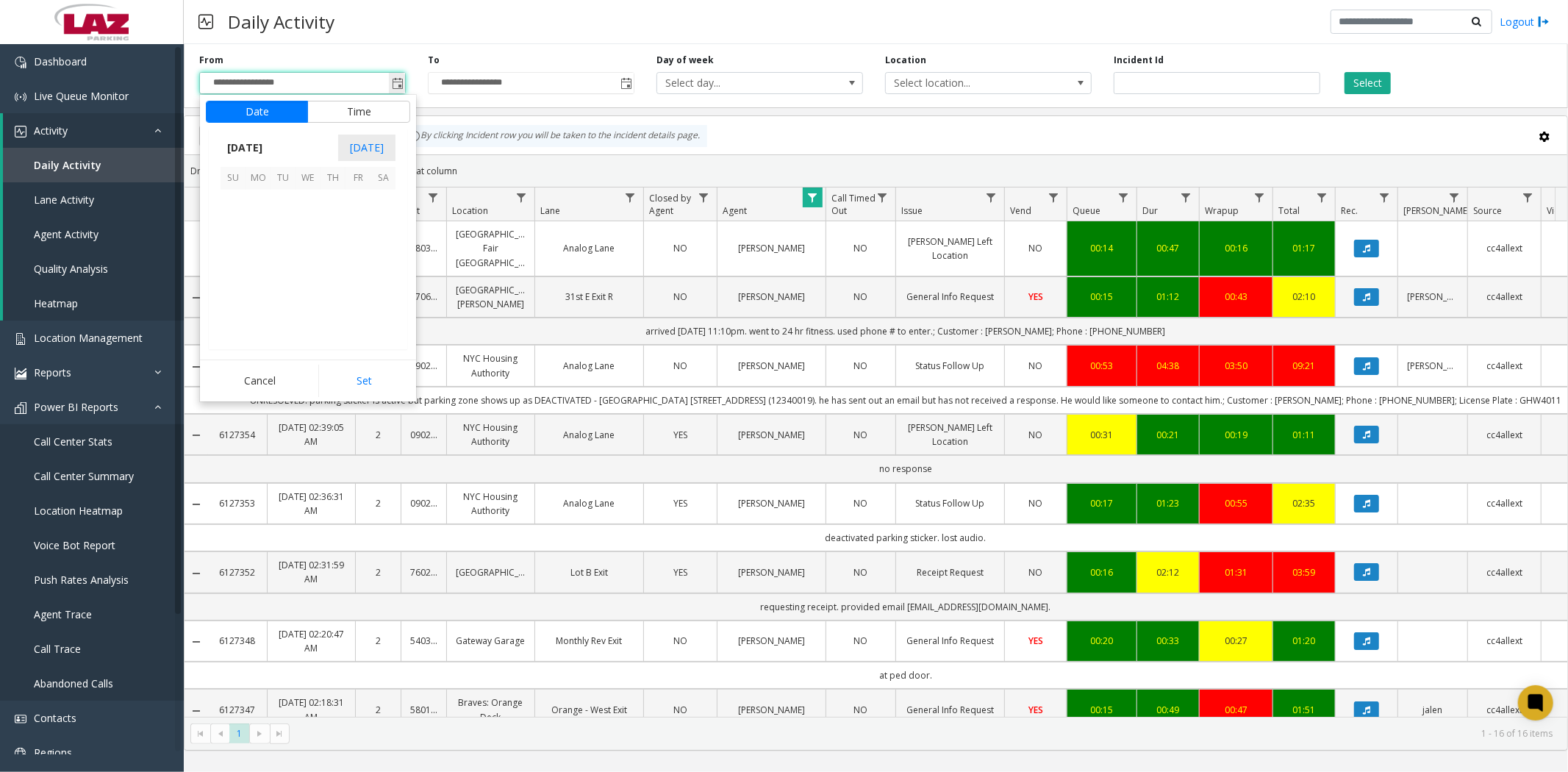
scroll to position [1103, 0]
click at [277, 204] on span "2" at bounding box center [282, 202] width 25 height 25
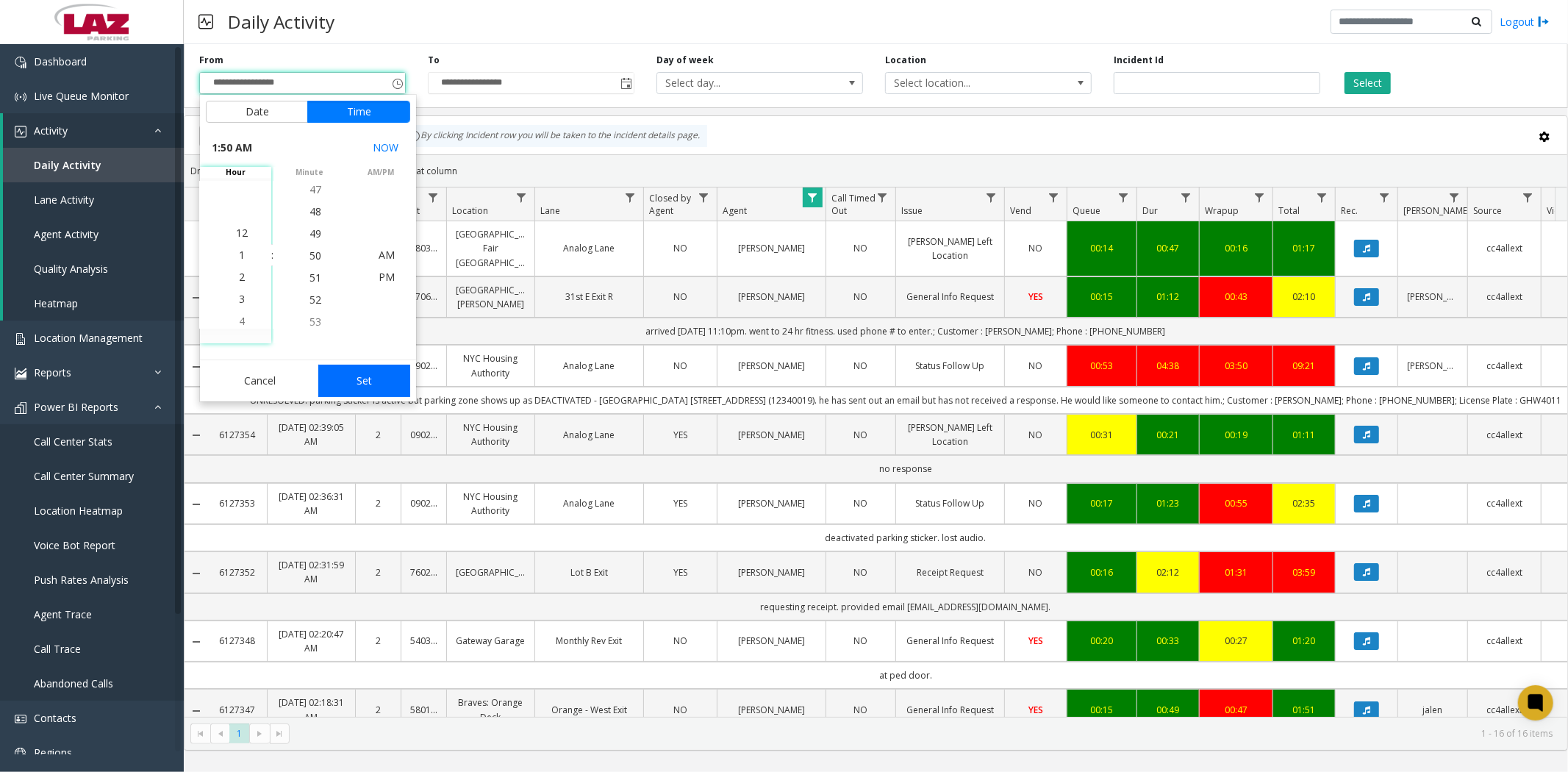
click at [368, 388] on button "Set" at bounding box center [365, 381] width 93 height 33
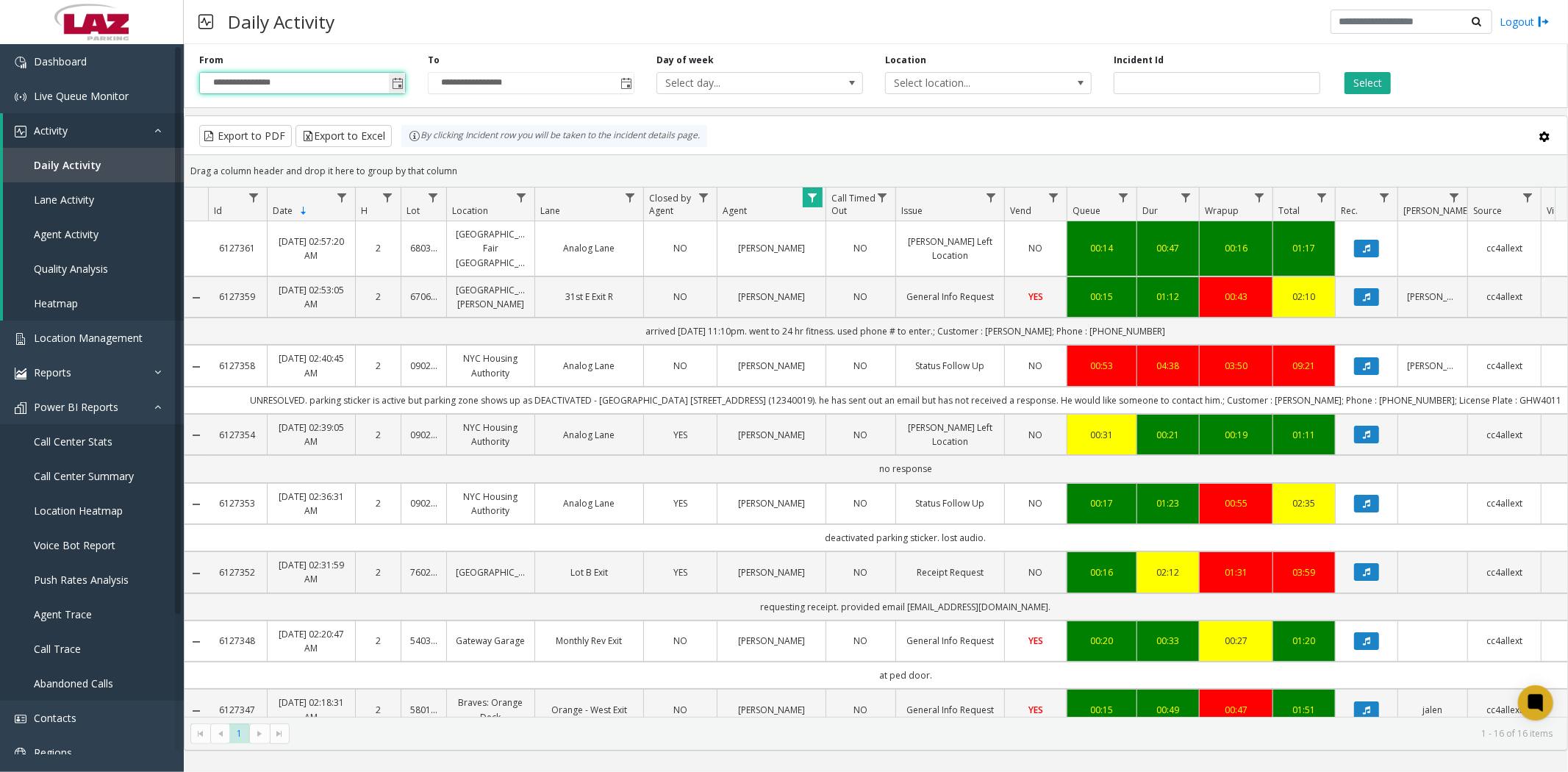
click at [399, 78] on span "Toggle popup" at bounding box center [397, 84] width 12 height 12
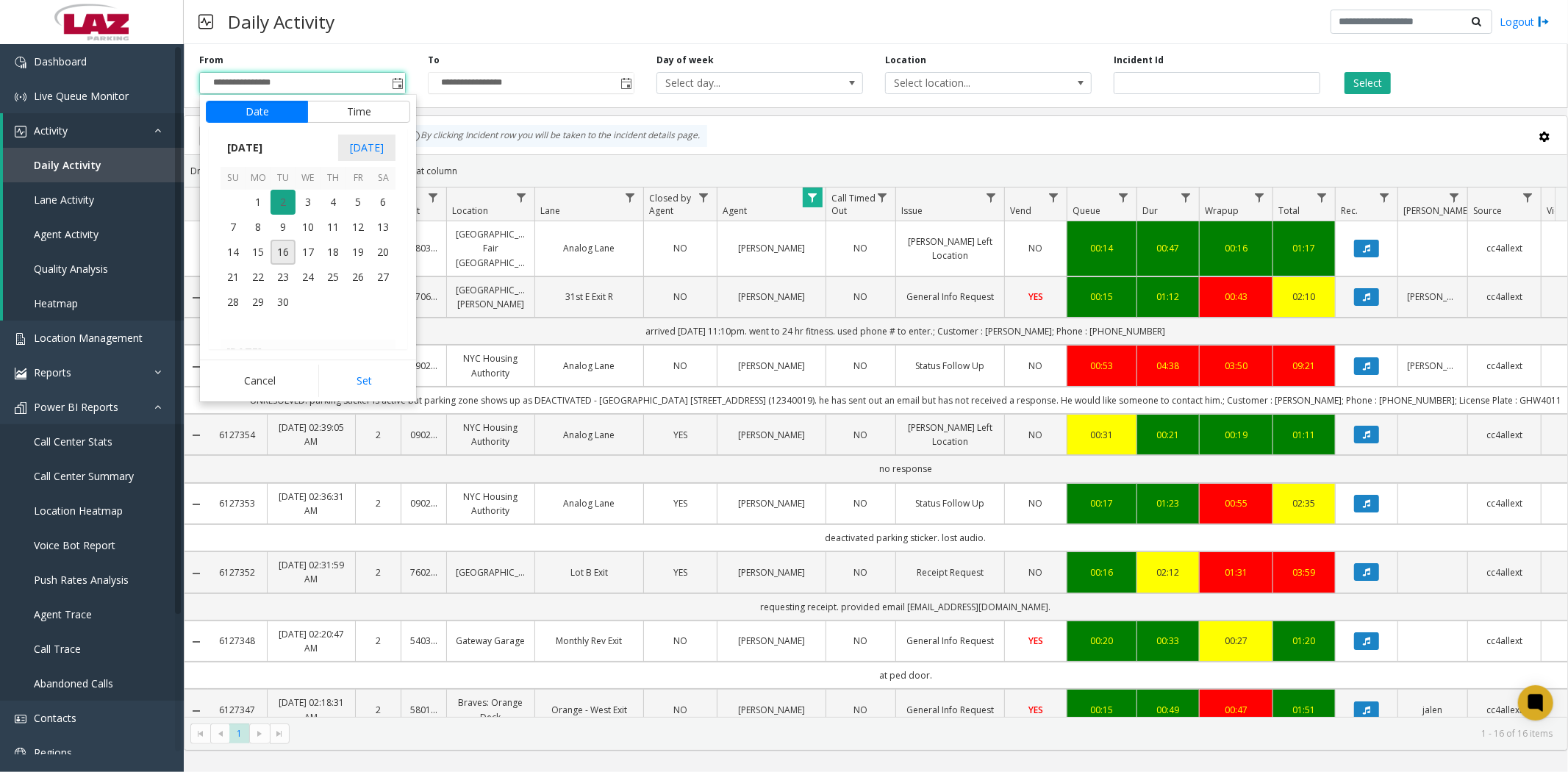
click at [284, 204] on span "2" at bounding box center [282, 202] width 25 height 25
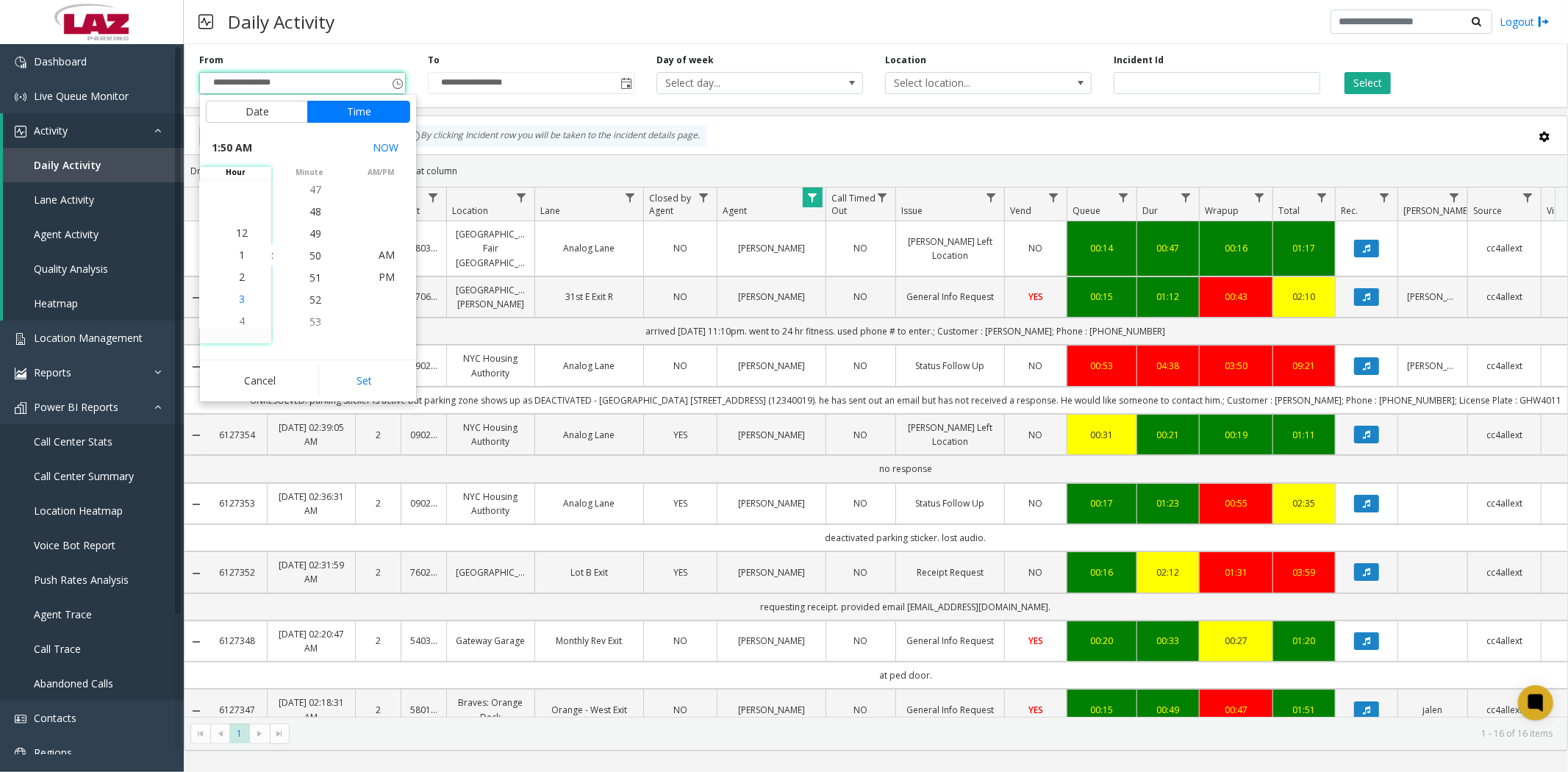
click at [239, 295] on span "3" at bounding box center [241, 299] width 6 height 14
click at [310, 258] on span "30" at bounding box center [316, 255] width 12 height 14
click at [378, 255] on span "AM" at bounding box center [386, 255] width 16 height 14
click at [370, 378] on button "Set" at bounding box center [365, 381] width 93 height 33
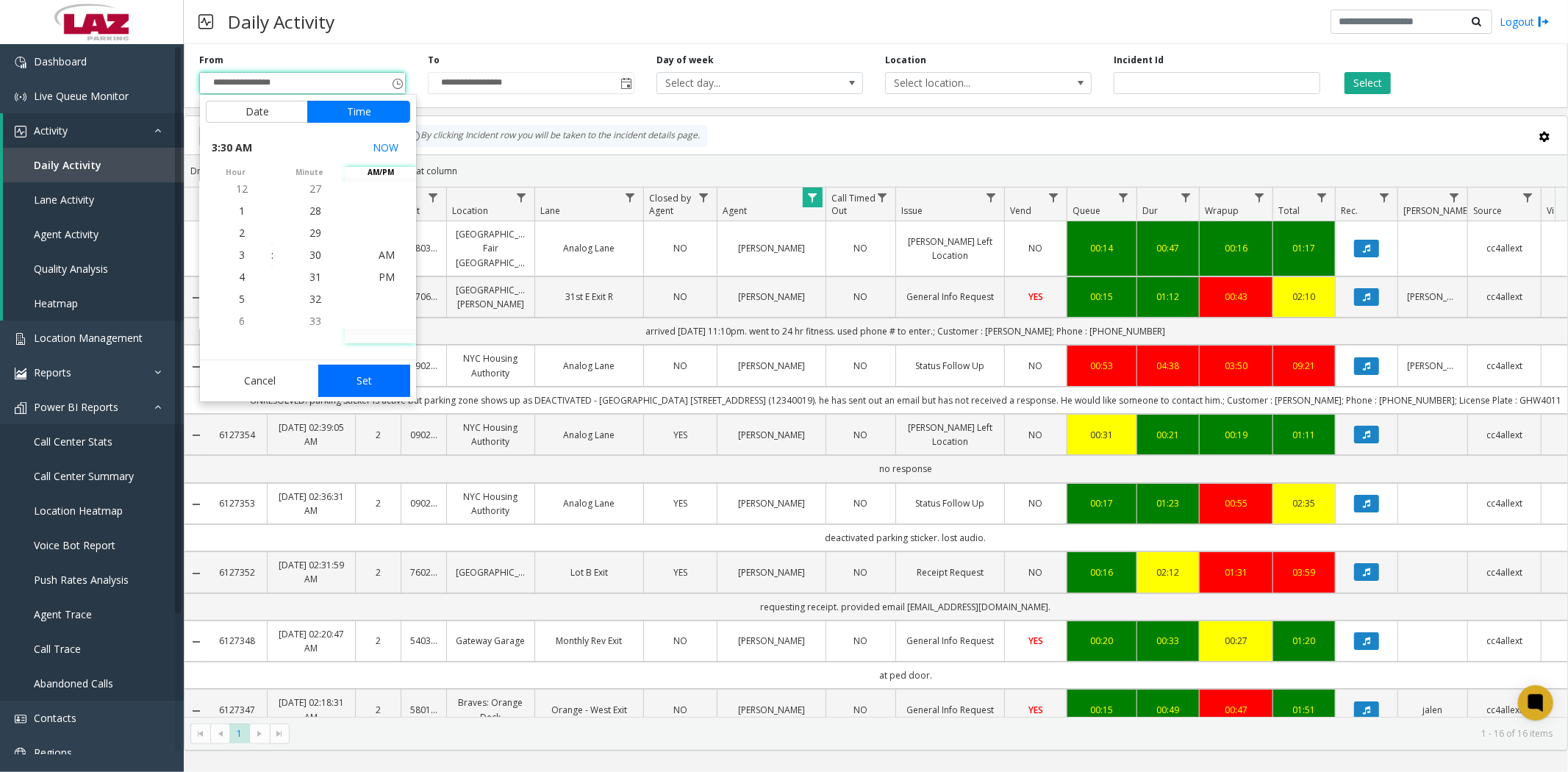
type input "**********"
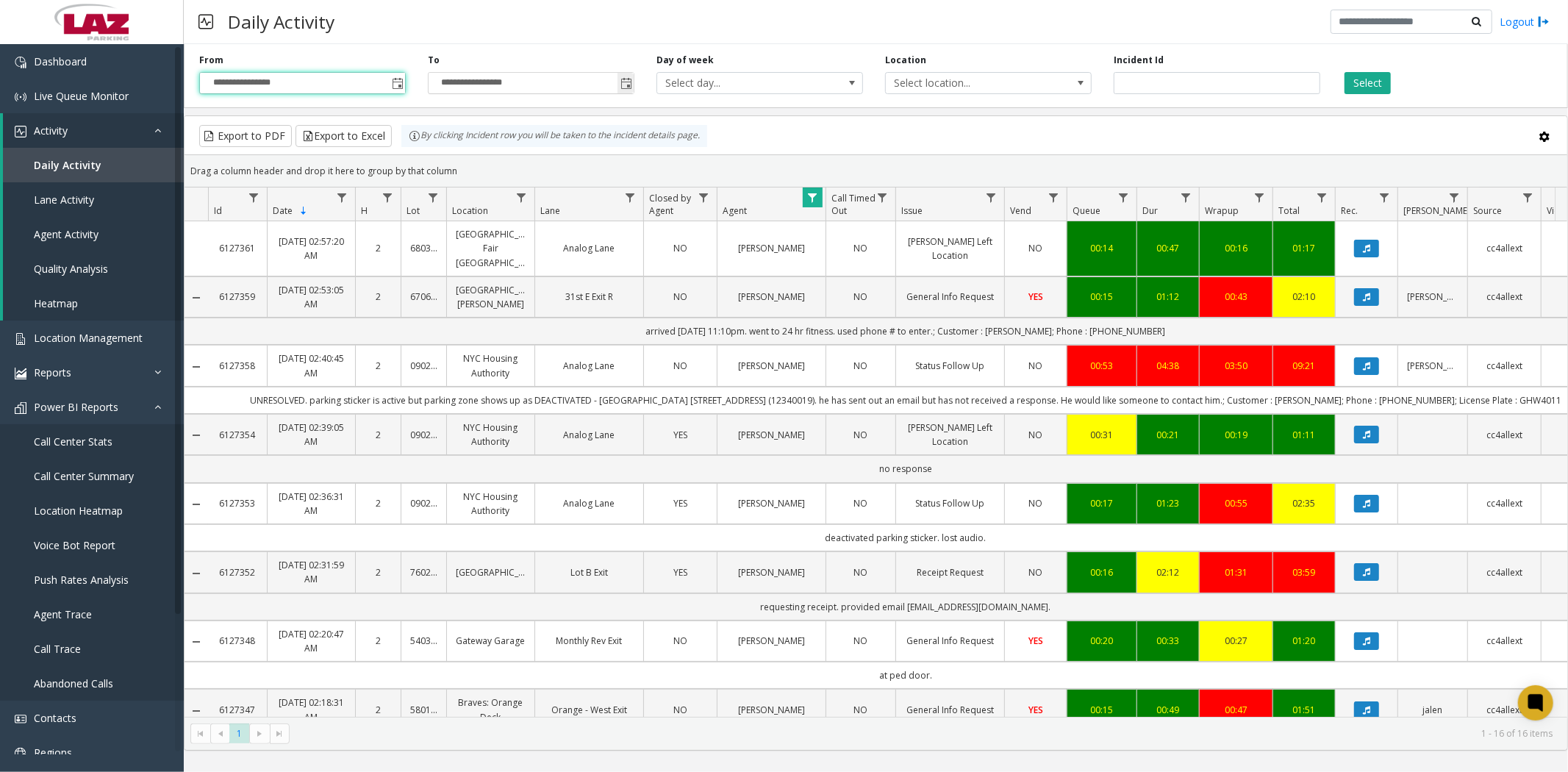
click at [627, 81] on span "Toggle popup" at bounding box center [627, 84] width 12 height 12
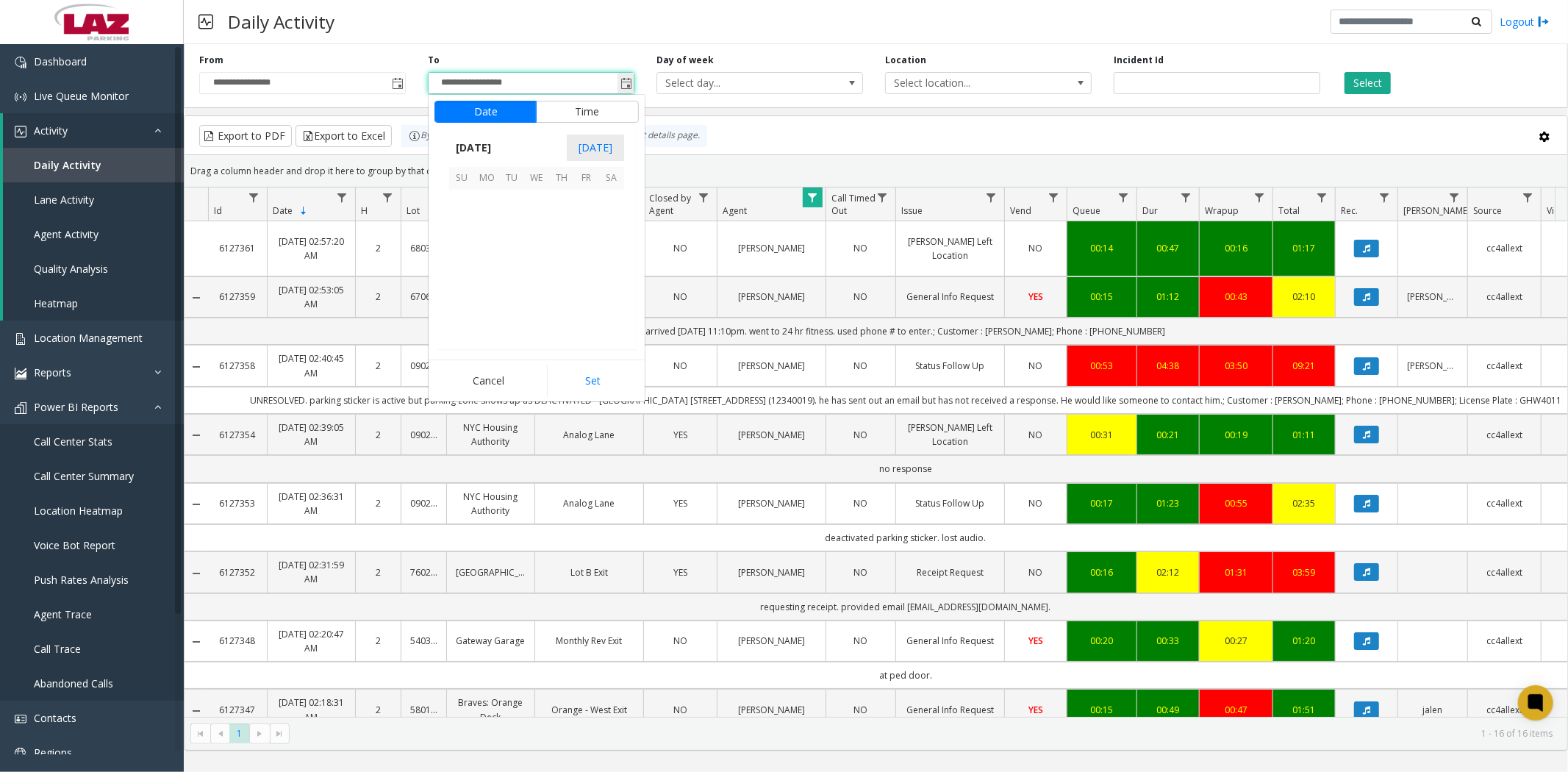
scroll to position [221, 0]
click at [509, 202] on span "2" at bounding box center [511, 202] width 25 height 25
click at [625, 82] on span "Toggle popup" at bounding box center [627, 84] width 12 height 12
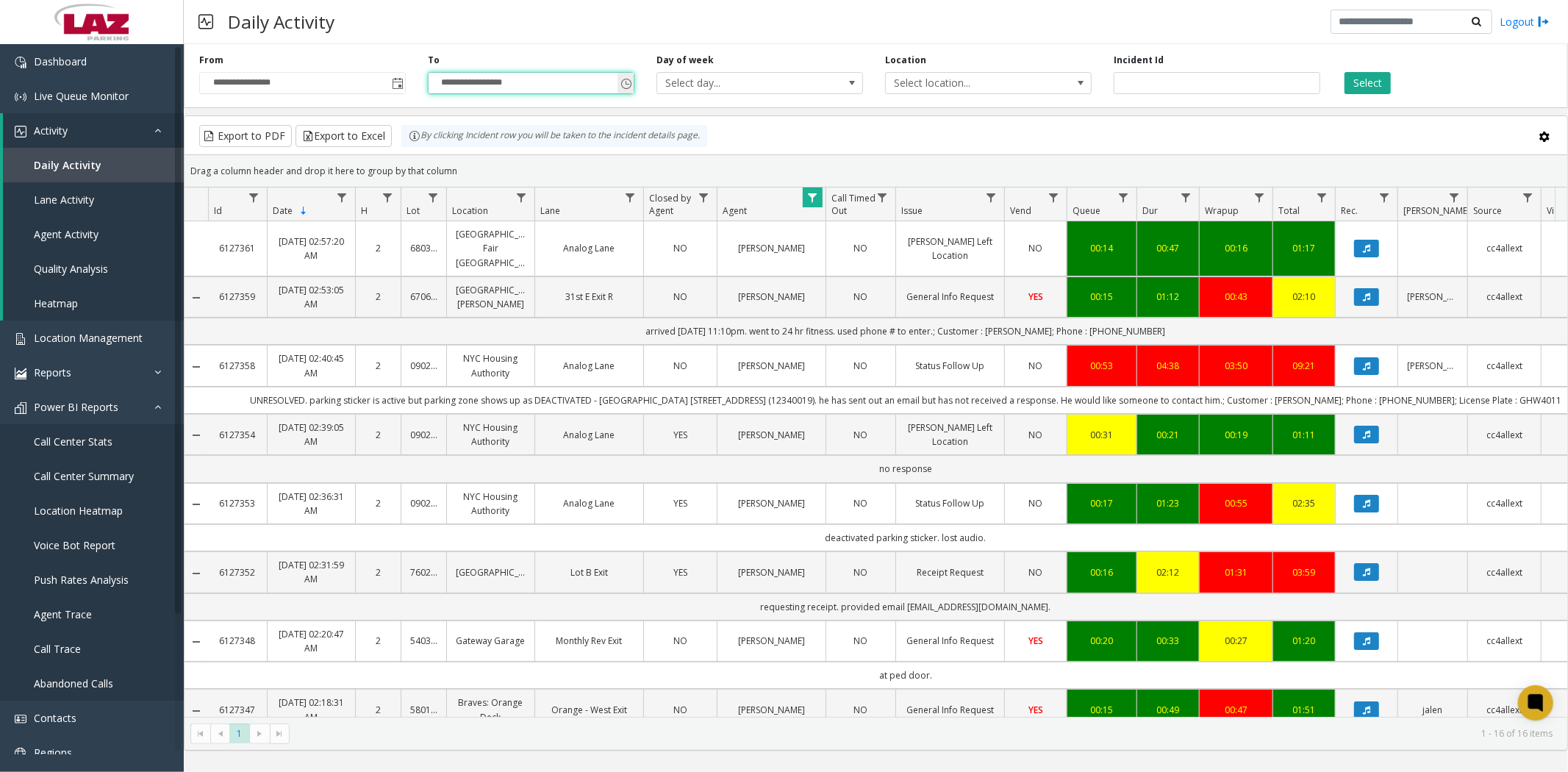
click at [552, 88] on input "**********" at bounding box center [530, 83] width 205 height 21
click at [518, 82] on input "**********" at bounding box center [530, 83] width 205 height 21
drag, startPoint x: 758, startPoint y: 124, endPoint x: 579, endPoint y: 106, distance: 179.9
click at [748, 125] on kendo-grid-toolbar "Export to PDF Export to Excel By clicking Incident row you will be taken to the…" at bounding box center [875, 135] width 1383 height 39
click at [566, 83] on input "**********" at bounding box center [530, 83] width 205 height 21
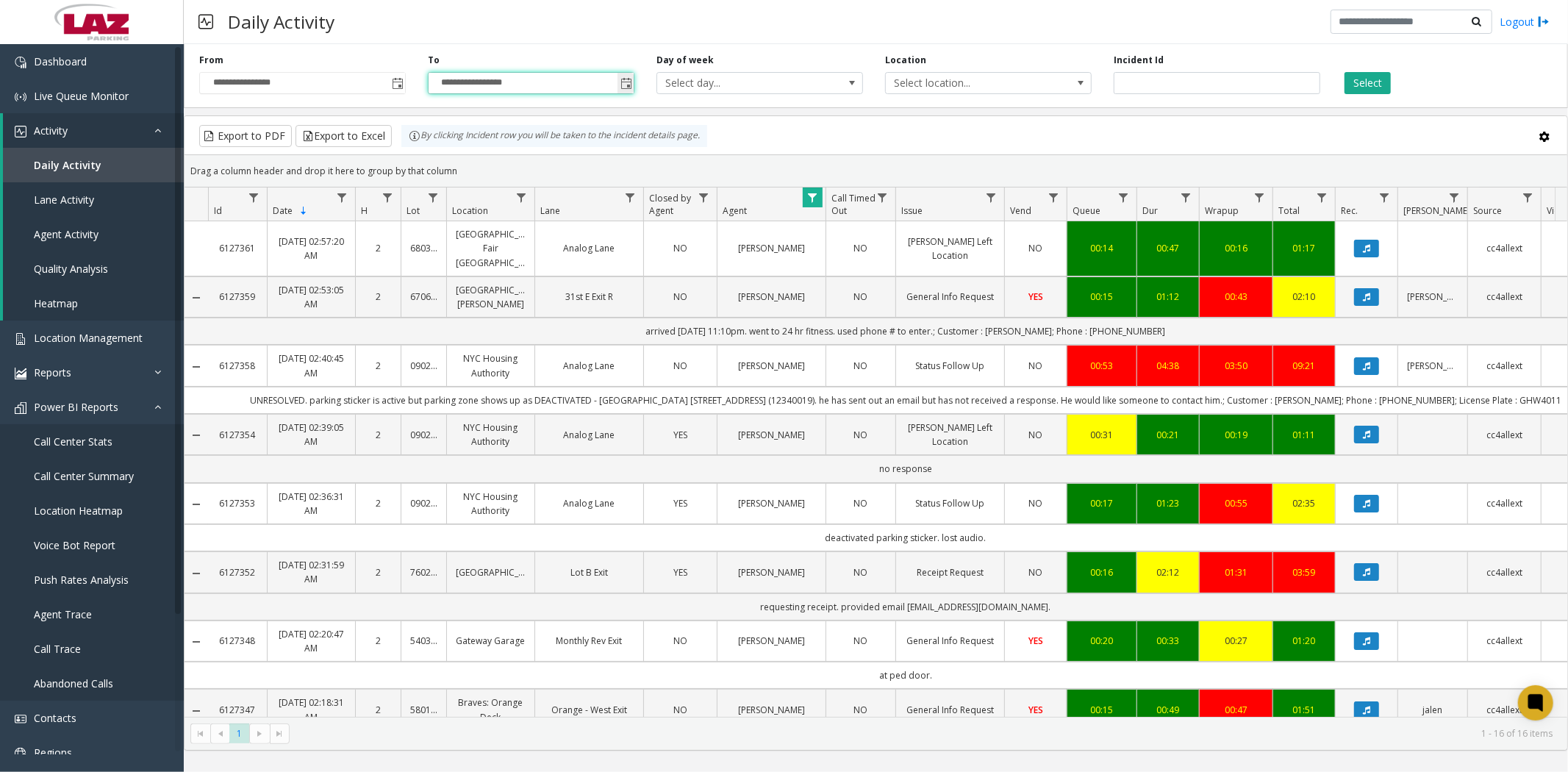
click at [627, 83] on span "Toggle popup" at bounding box center [627, 84] width 12 height 12
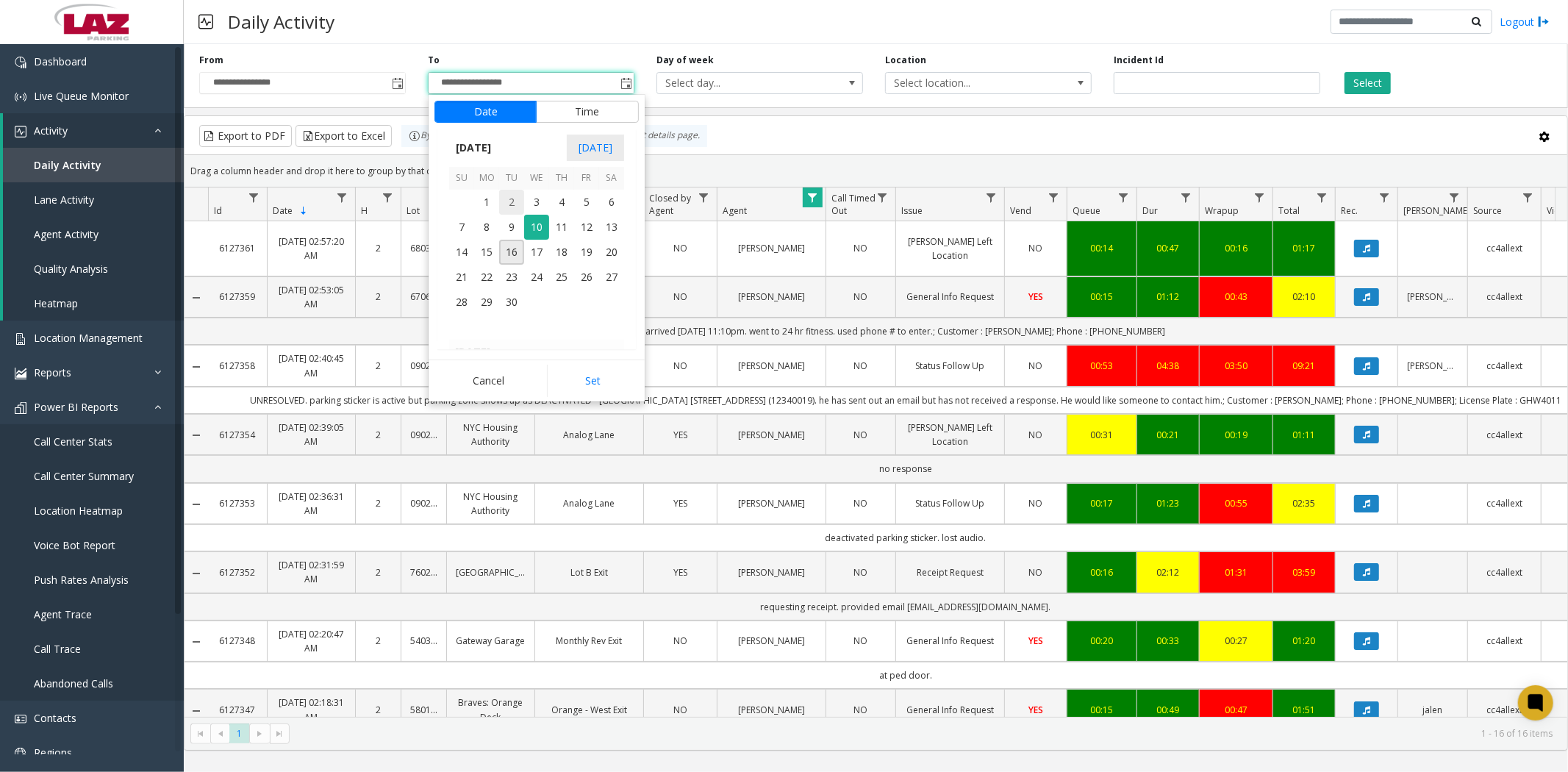
click at [513, 203] on span "2" at bounding box center [511, 202] width 25 height 25
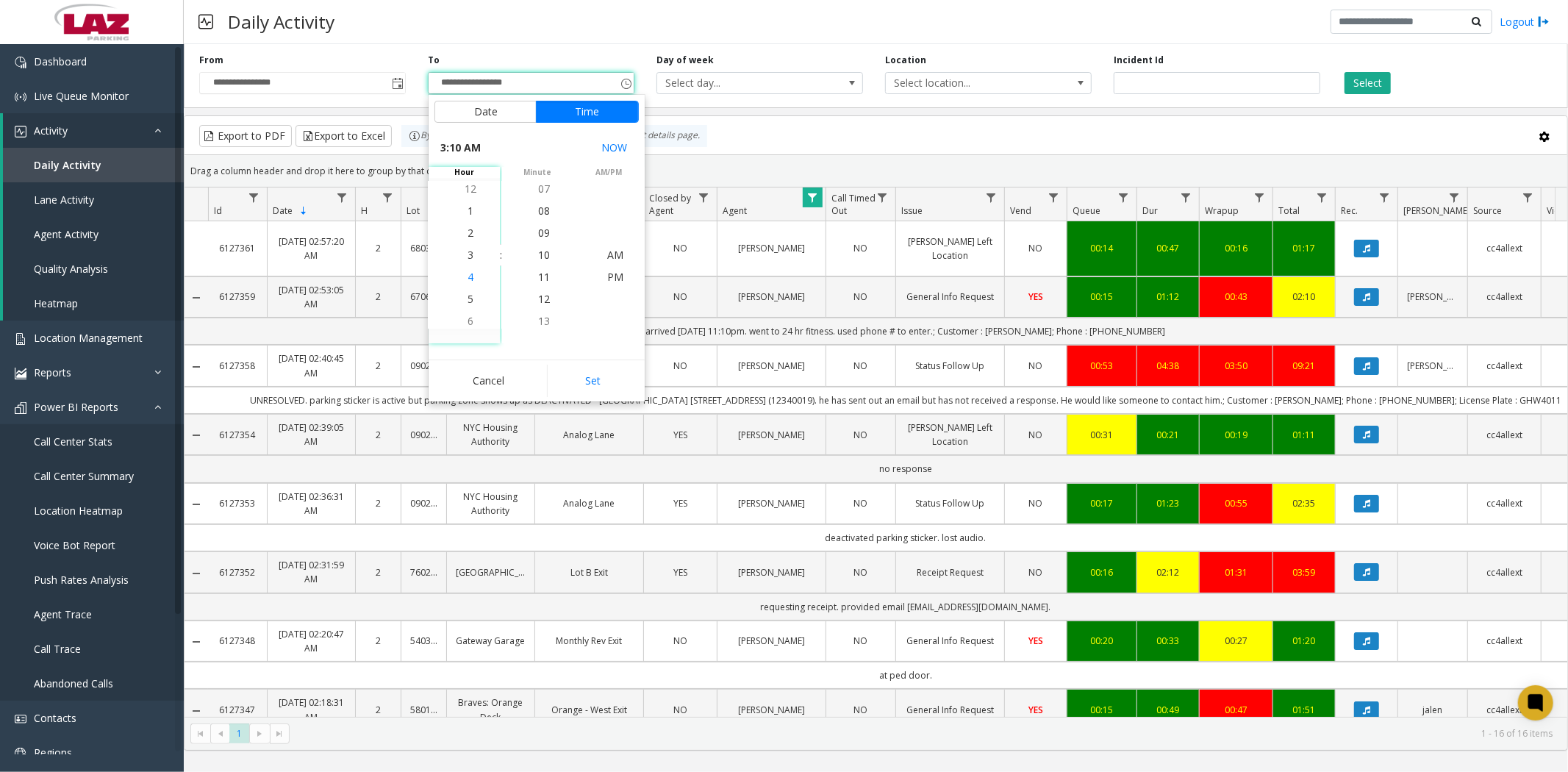
click at [468, 277] on span "4" at bounding box center [470, 277] width 6 height 14
click at [538, 248] on span "00" at bounding box center [544, 255] width 12 height 14
click at [614, 254] on span "AM" at bounding box center [614, 255] width 16 height 14
click at [590, 381] on button "Set" at bounding box center [593, 381] width 93 height 33
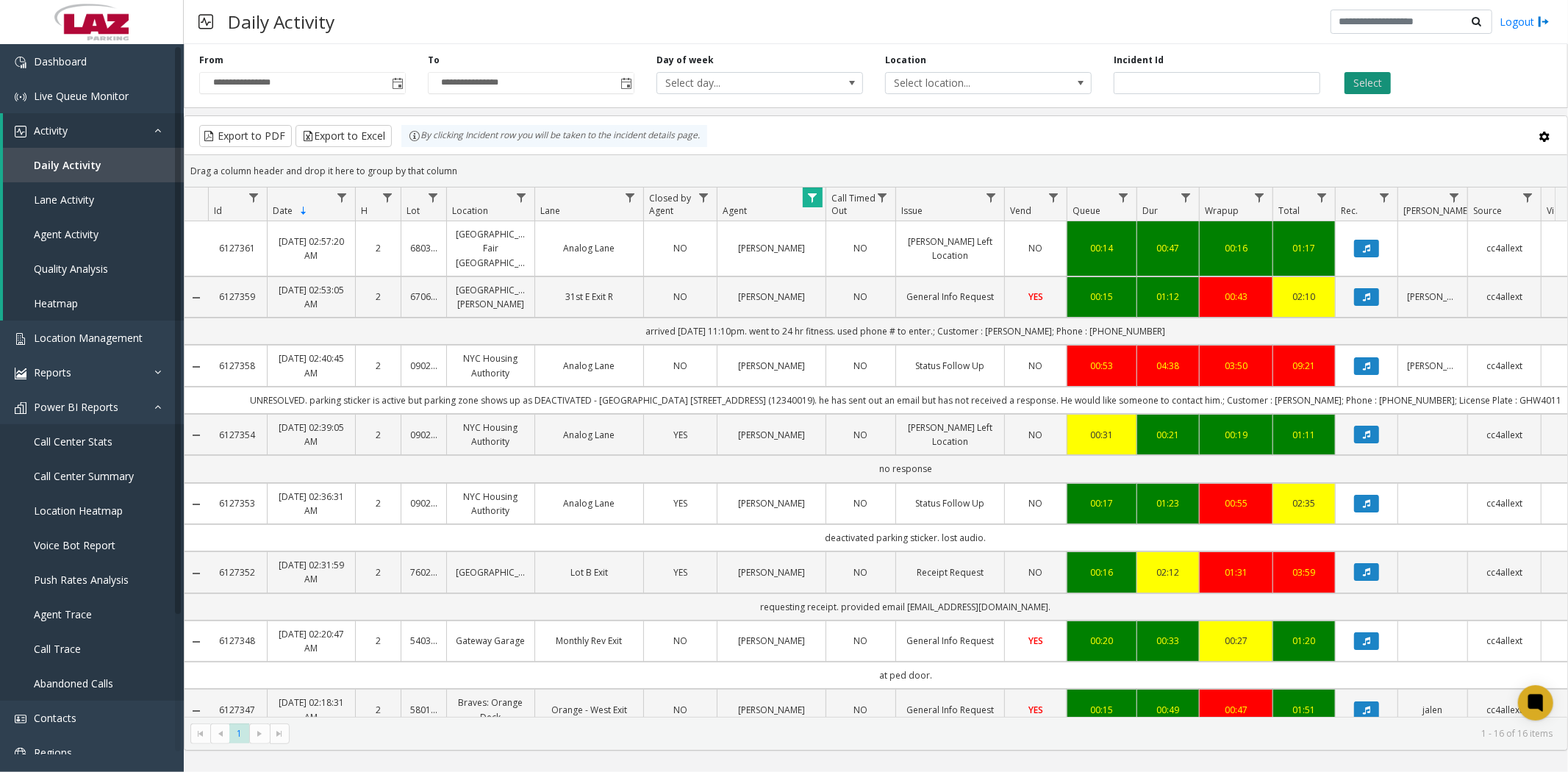
click at [1371, 79] on button "Select" at bounding box center [1367, 83] width 46 height 22
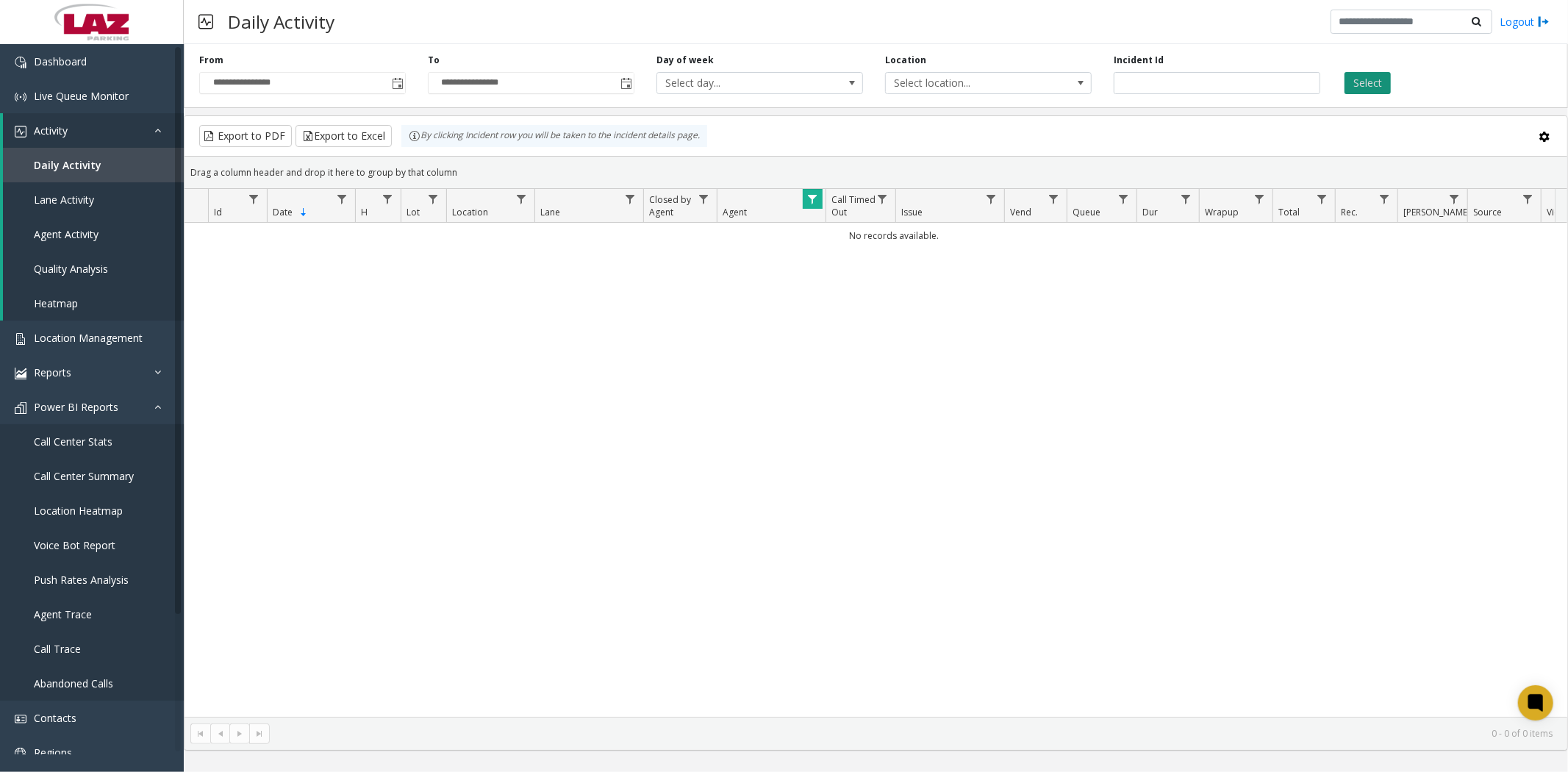
click at [1365, 75] on button "Select" at bounding box center [1367, 83] width 46 height 22
click at [806, 196] on span "Data table" at bounding box center [812, 199] width 12 height 12
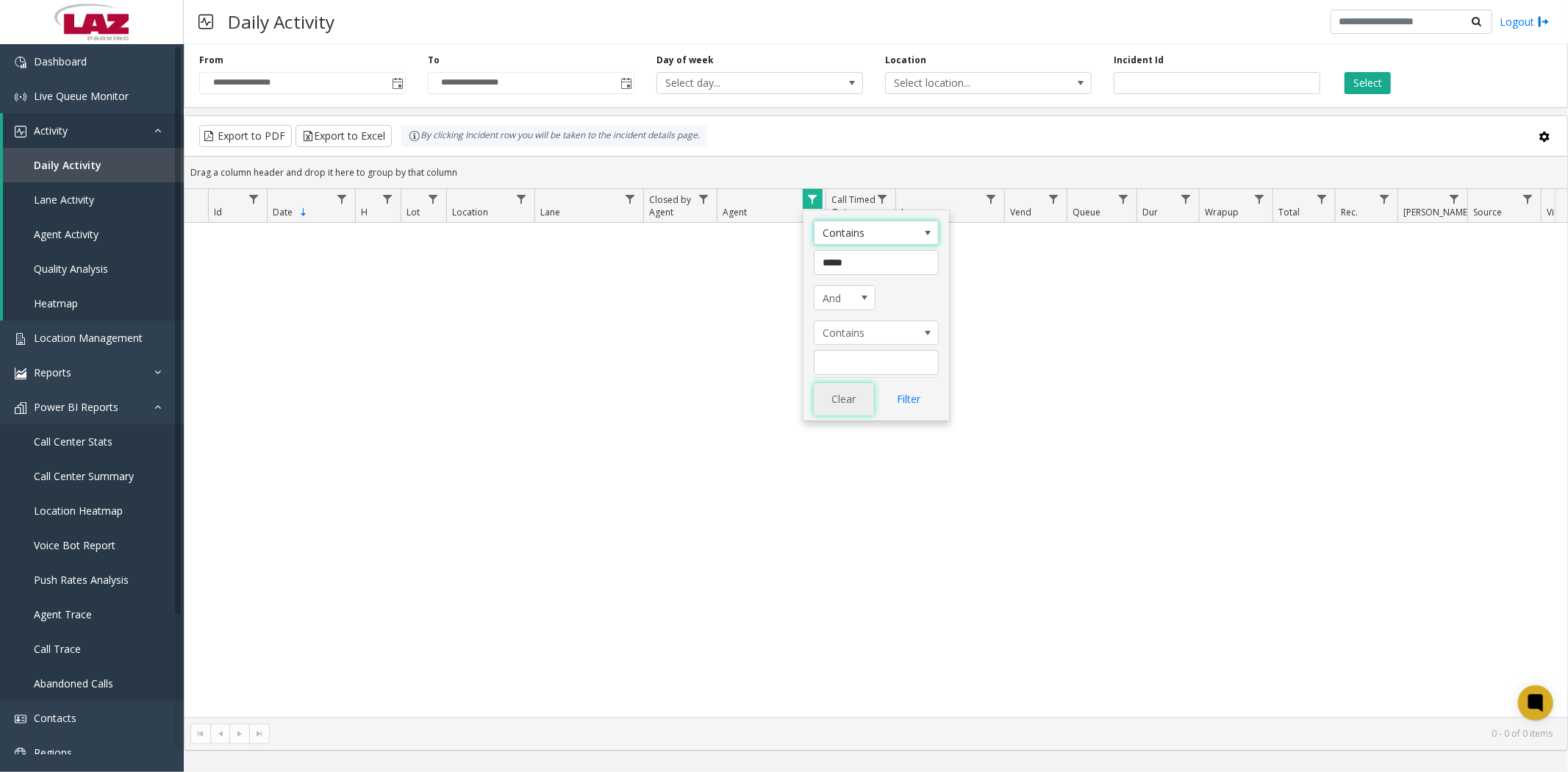
click at [838, 406] on button "Clear" at bounding box center [844, 399] width 60 height 33
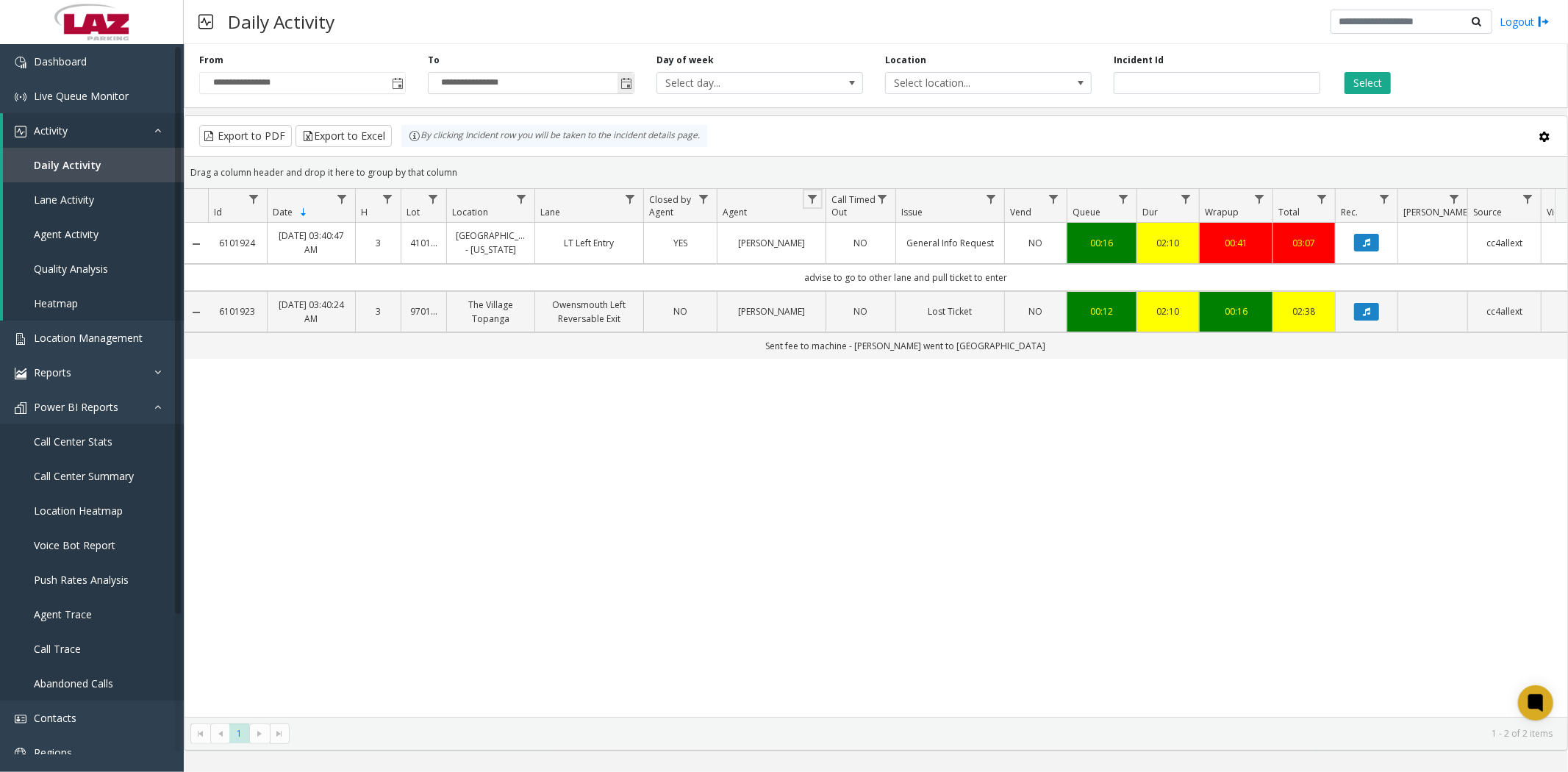
click at [627, 82] on span "Toggle popup" at bounding box center [627, 84] width 12 height 12
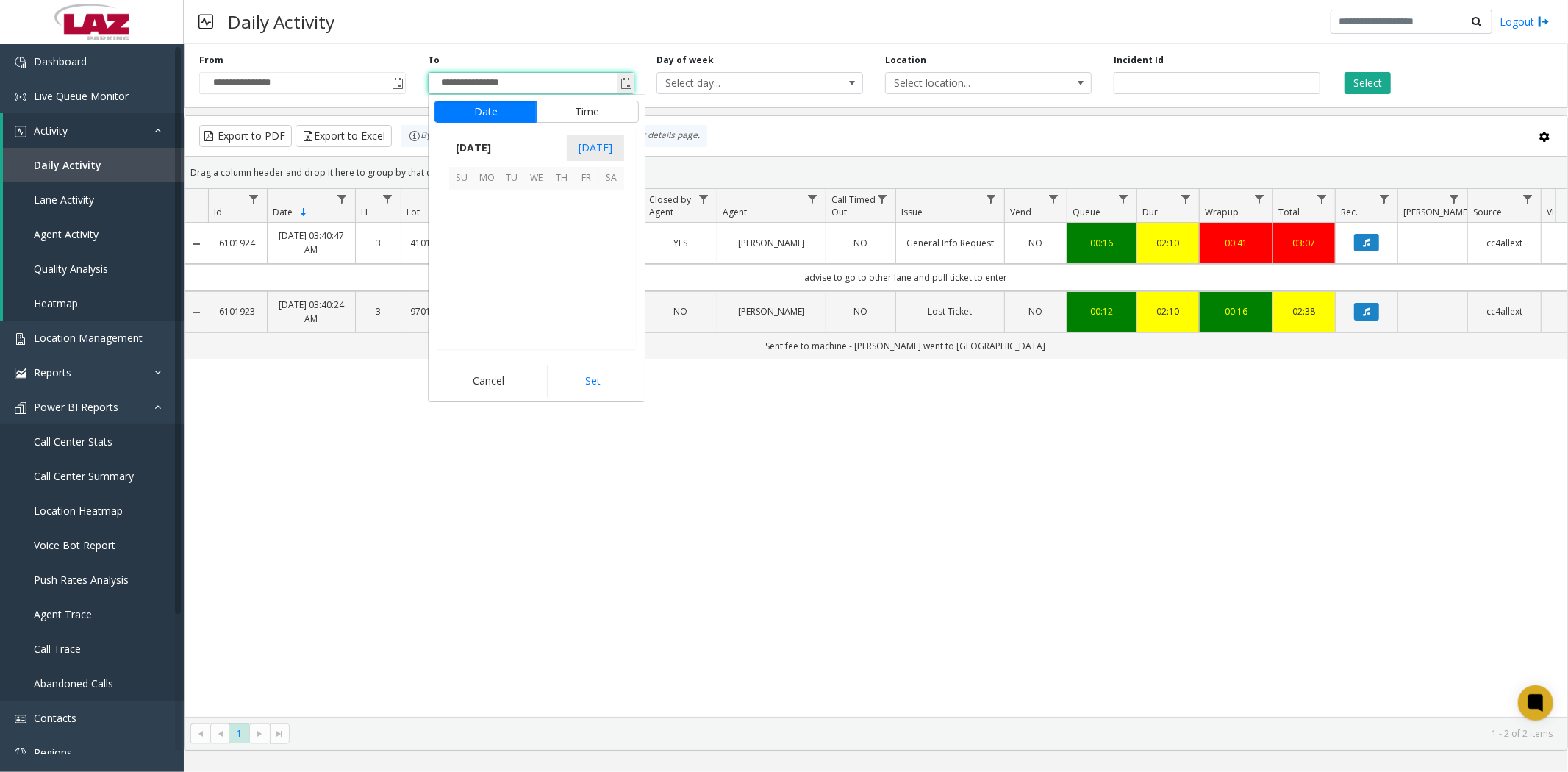
scroll to position [88, 0]
click at [509, 206] on span "2" at bounding box center [511, 202] width 25 height 25
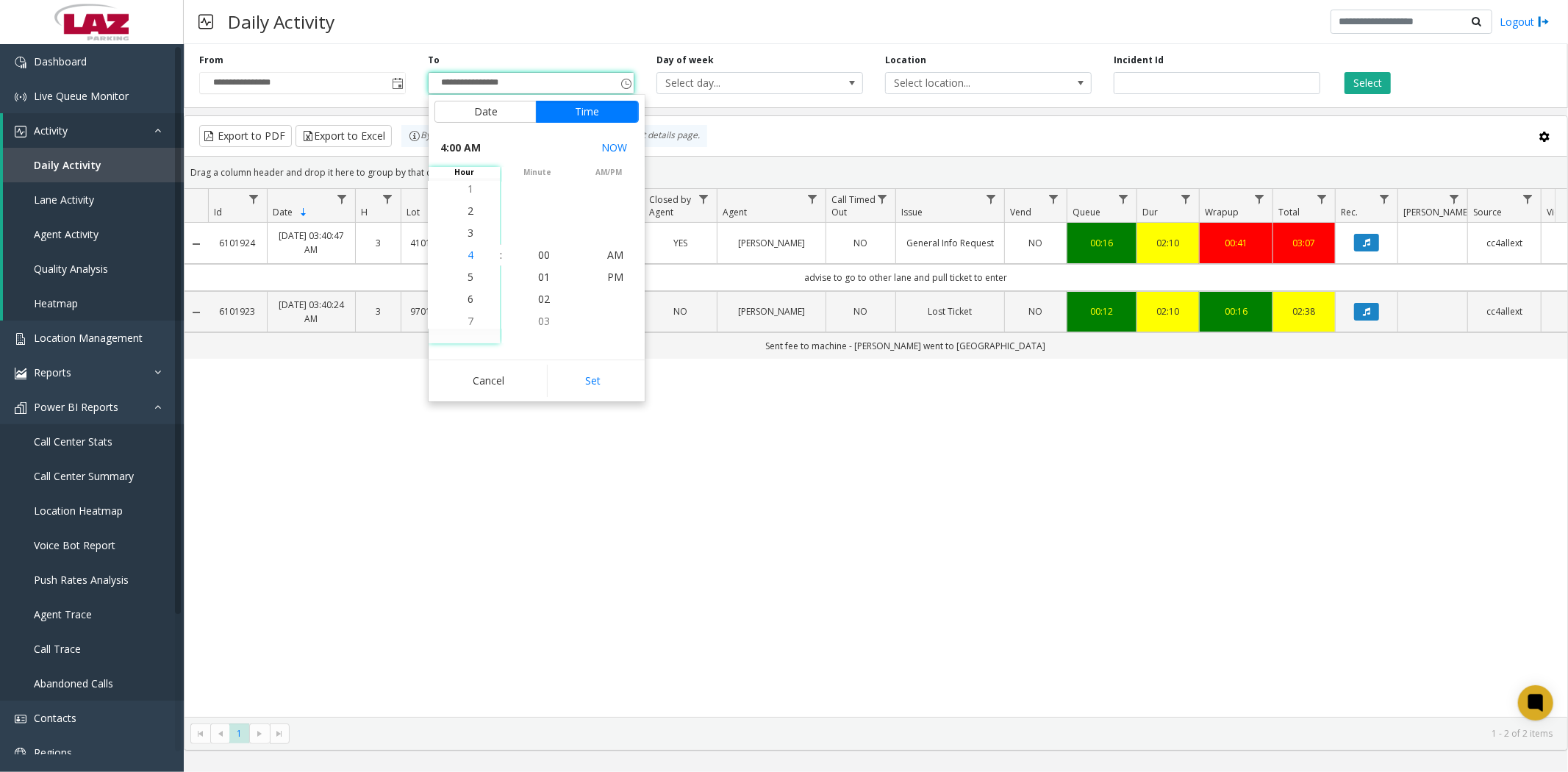
click at [469, 255] on li "4" at bounding box center [470, 255] width 51 height 22
click at [538, 298] on span "30" at bounding box center [544, 299] width 12 height 14
click at [607, 254] on span "AM" at bounding box center [614, 255] width 16 height 14
click at [581, 386] on button "Set" at bounding box center [593, 381] width 93 height 33
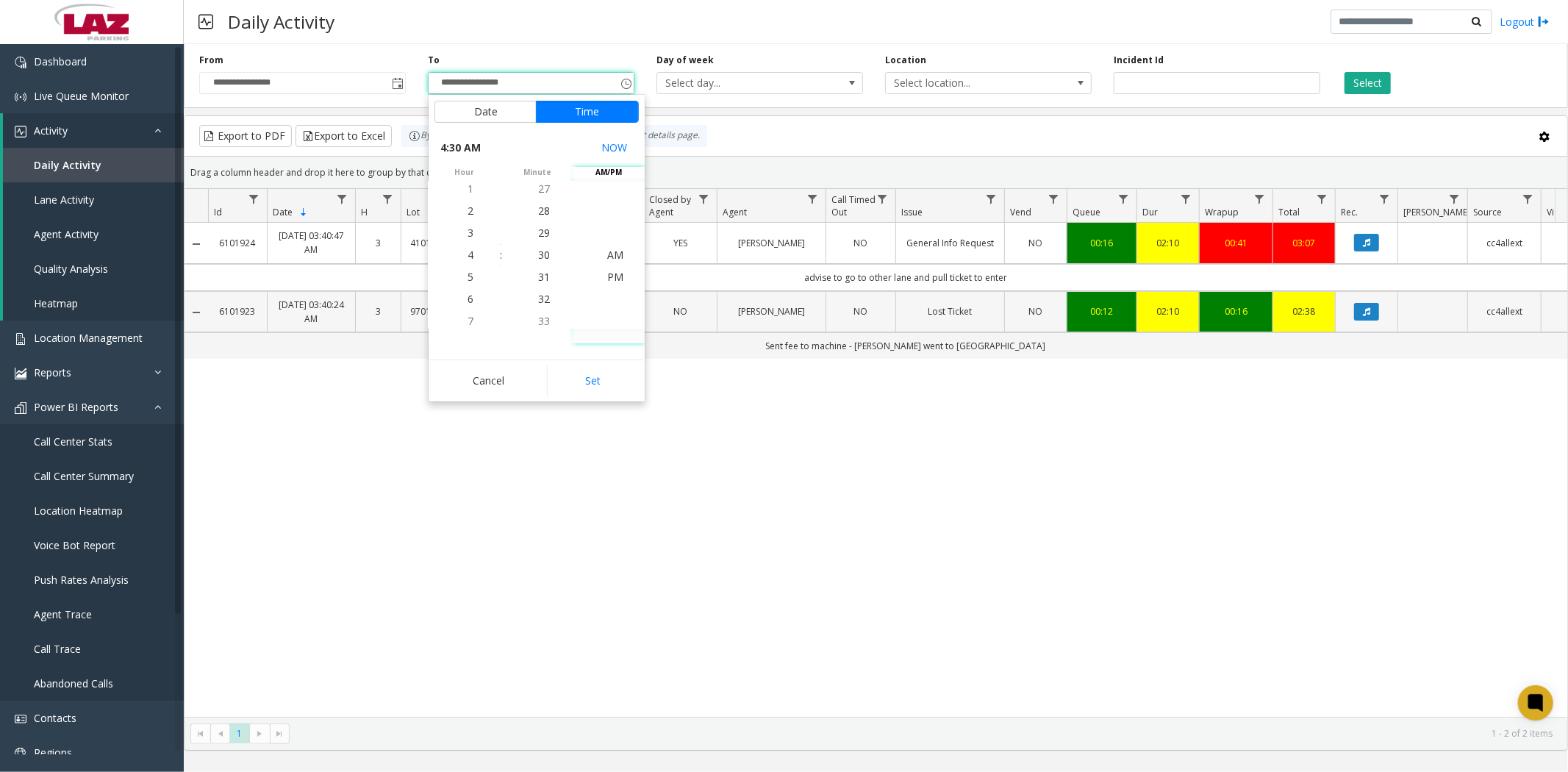
type input "**********"
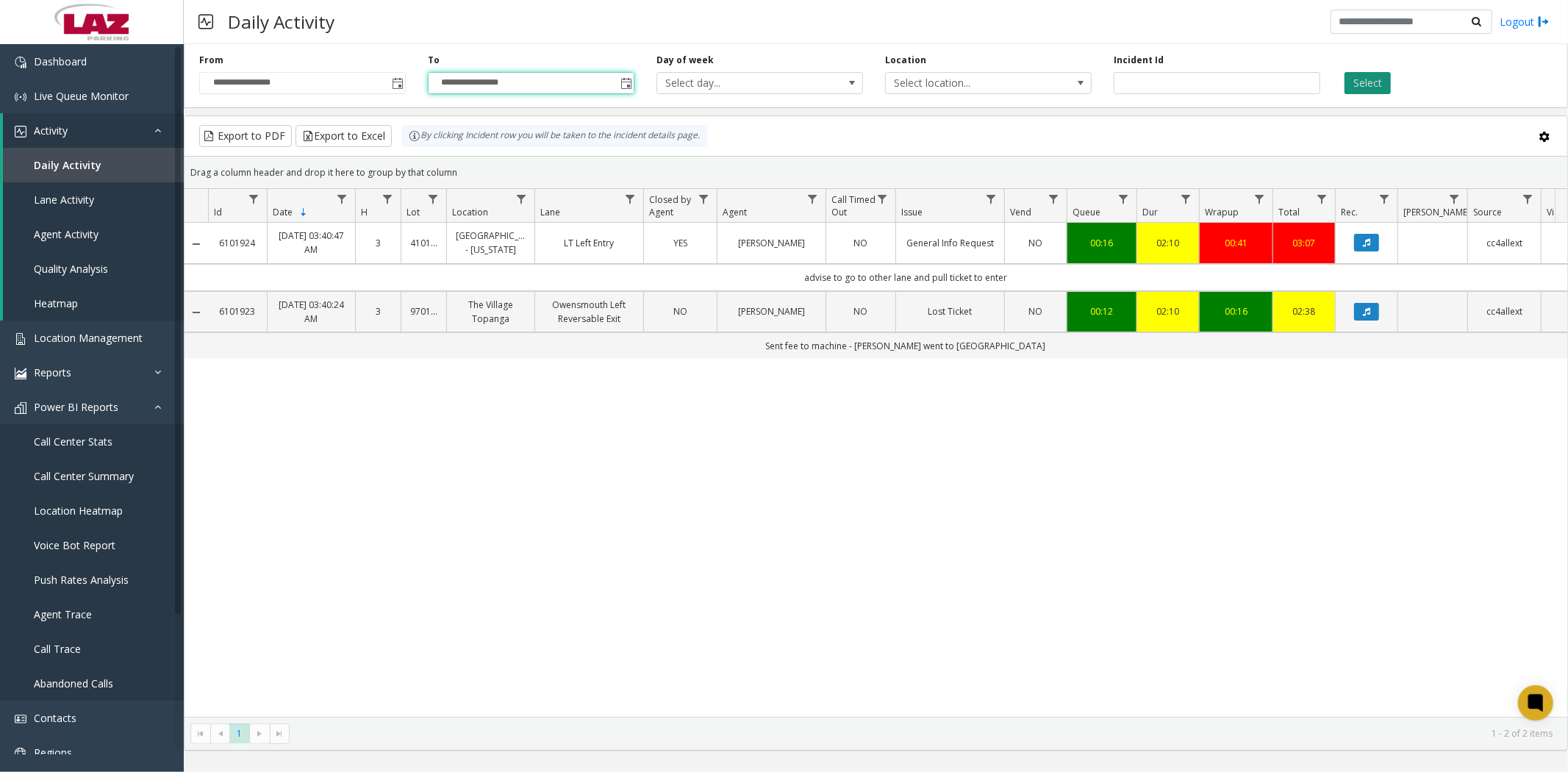
click at [1357, 90] on button "Select" at bounding box center [1367, 83] width 46 height 22
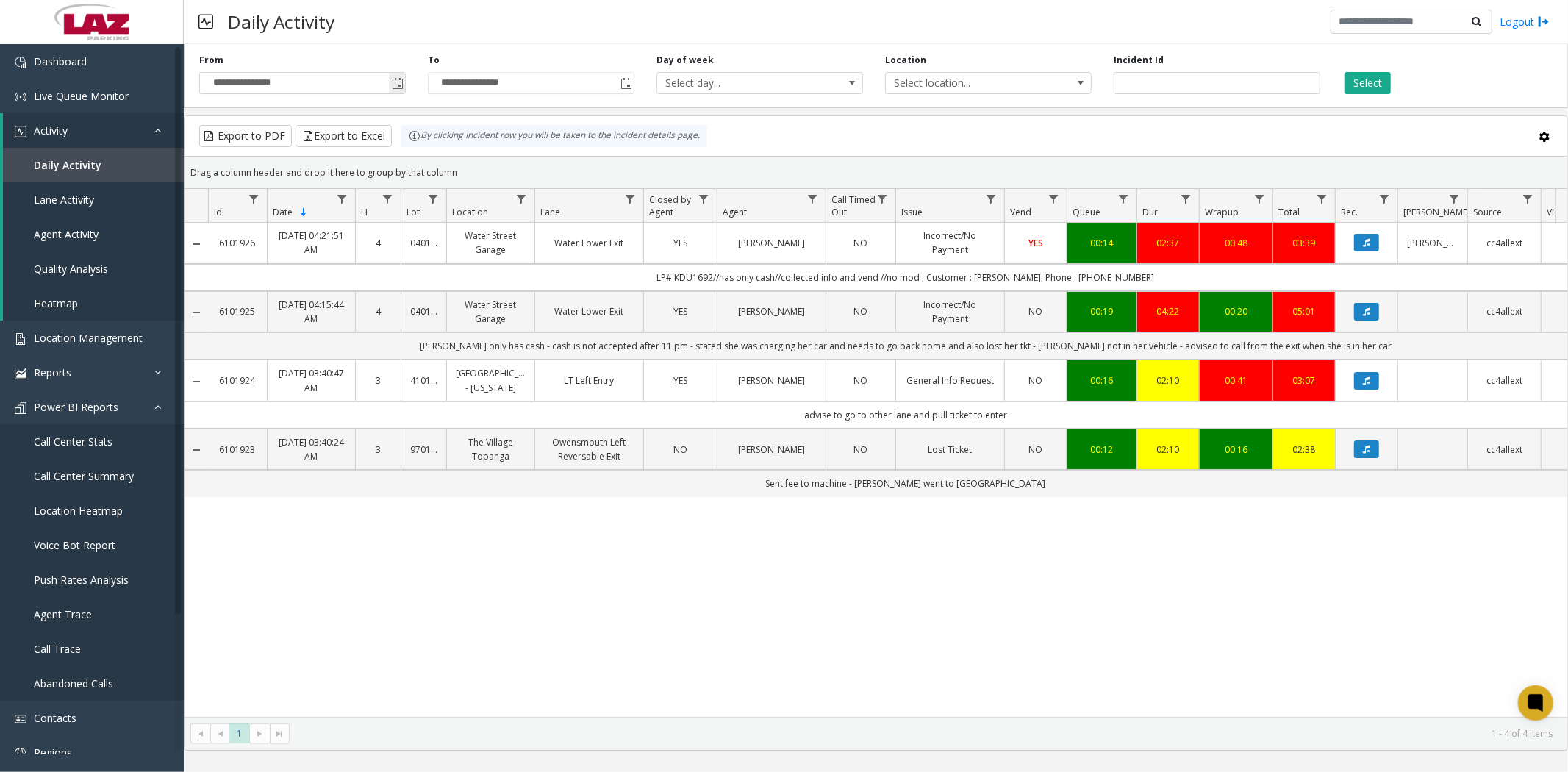
click at [398, 82] on span "Toggle popup" at bounding box center [397, 84] width 12 height 12
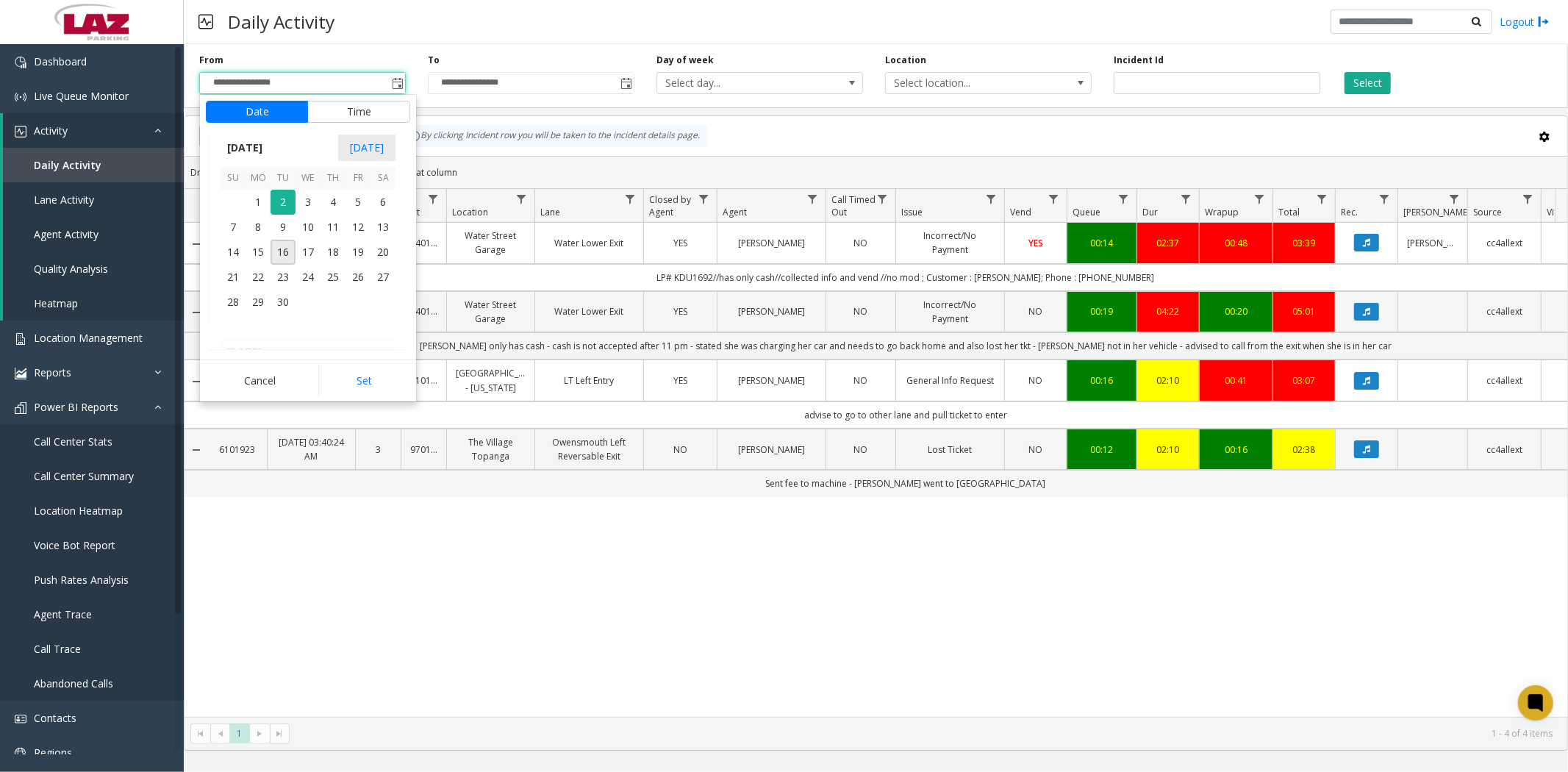
scroll to position [263807, 0]
click at [274, 209] on span "26" at bounding box center [282, 210] width 25 height 25
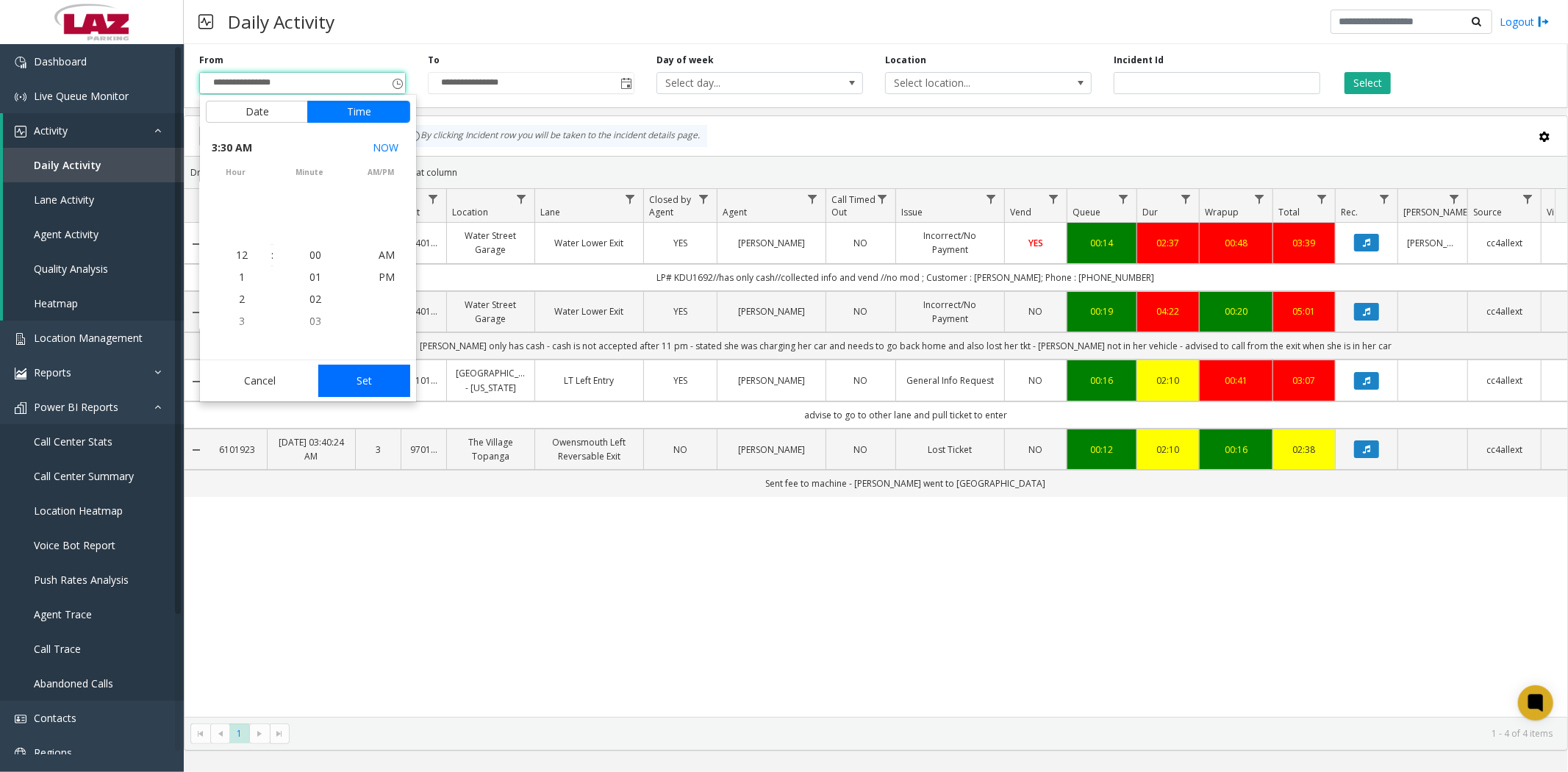
scroll to position [662, 0]
click at [239, 299] on span "5" at bounding box center [241, 299] width 6 height 14
click at [300, 254] on li "00" at bounding box center [315, 255] width 51 height 22
click at [390, 254] on li "AM" at bounding box center [386, 255] width 51 height 22
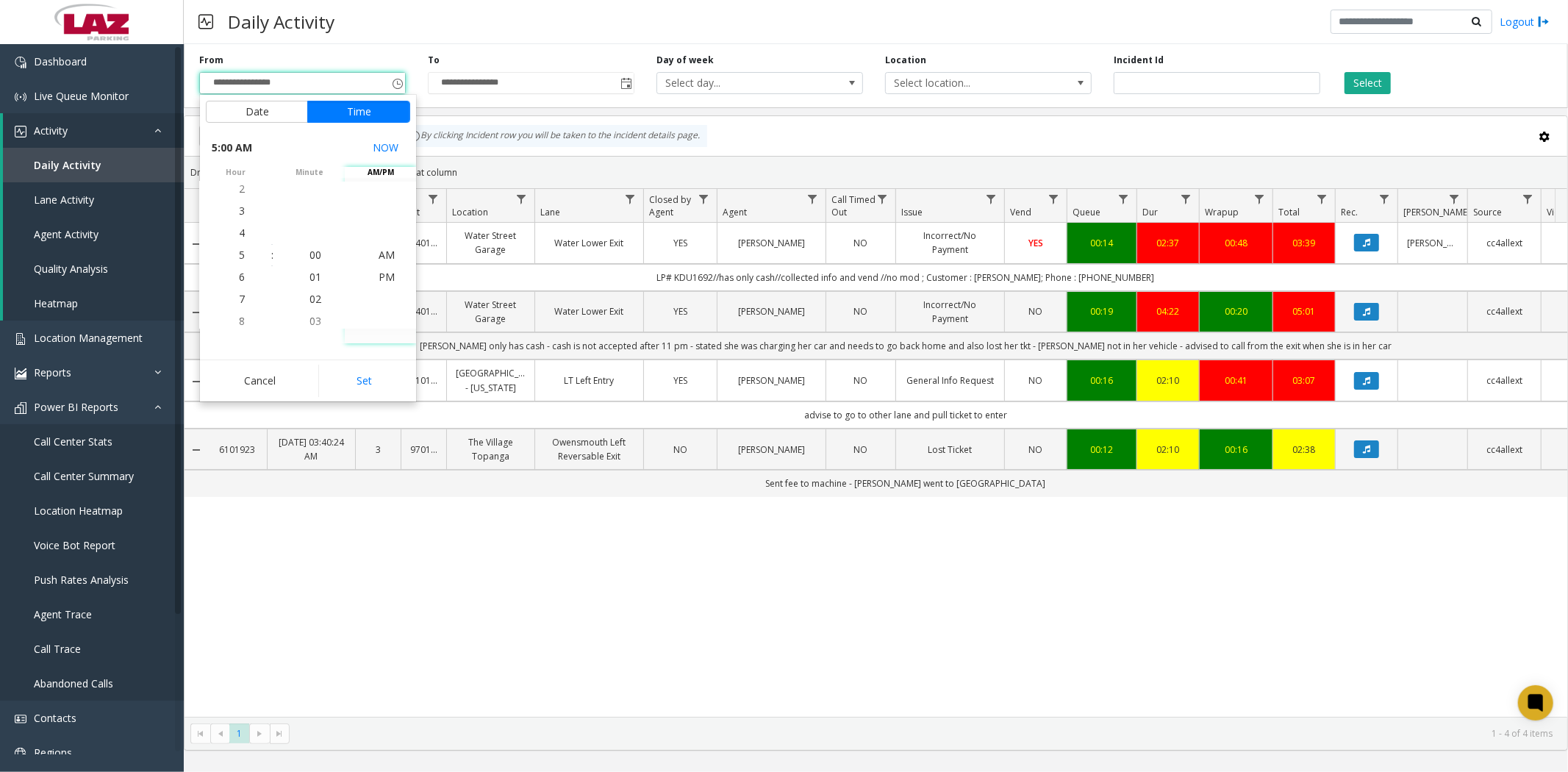
drag, startPoint x: 372, startPoint y: 386, endPoint x: 549, endPoint y: 246, distance: 225.7
click at [378, 380] on button "Set" at bounding box center [365, 381] width 93 height 33
type input "**********"
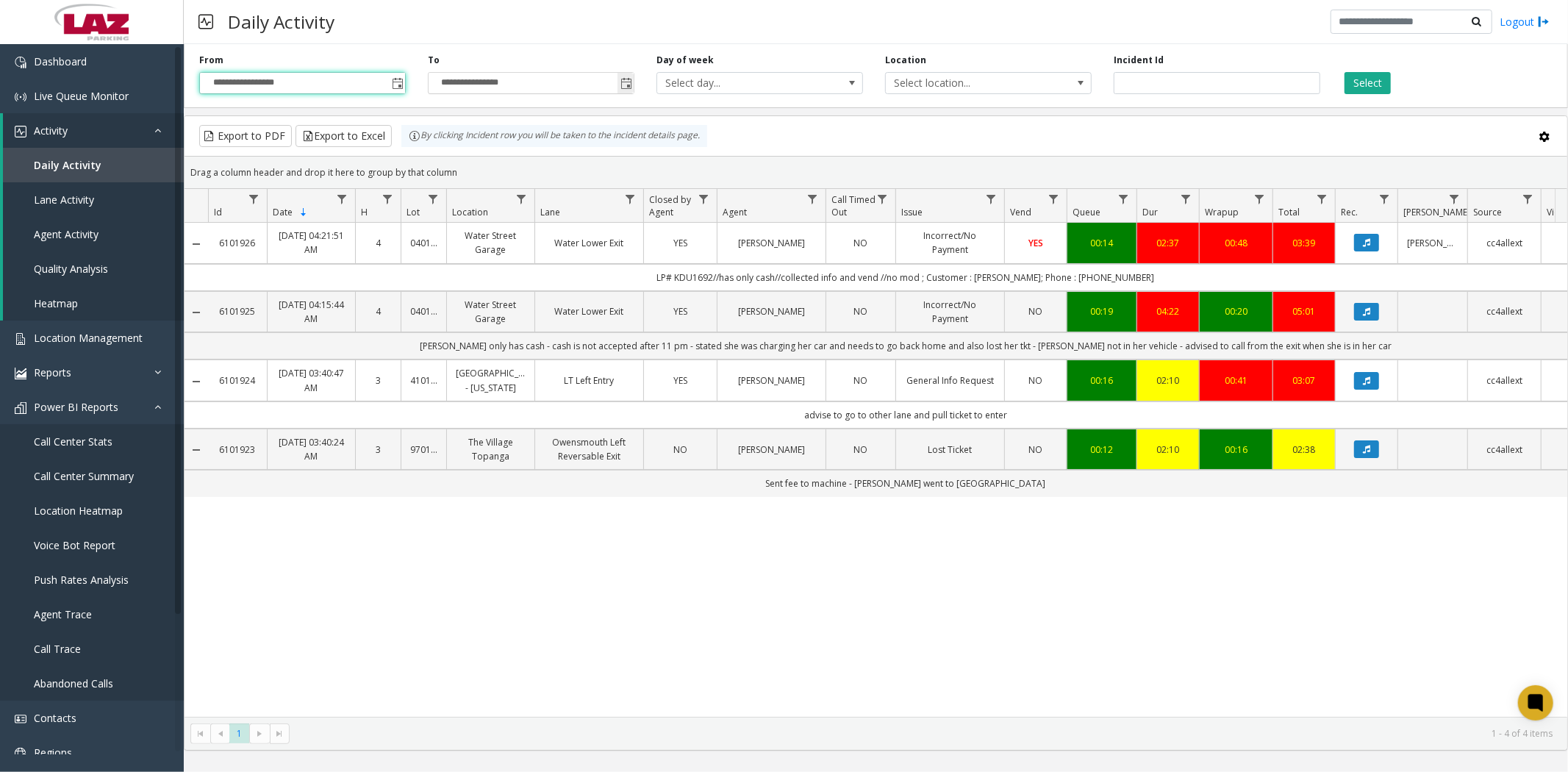
click at [626, 78] on span "Toggle popup" at bounding box center [627, 84] width 12 height 12
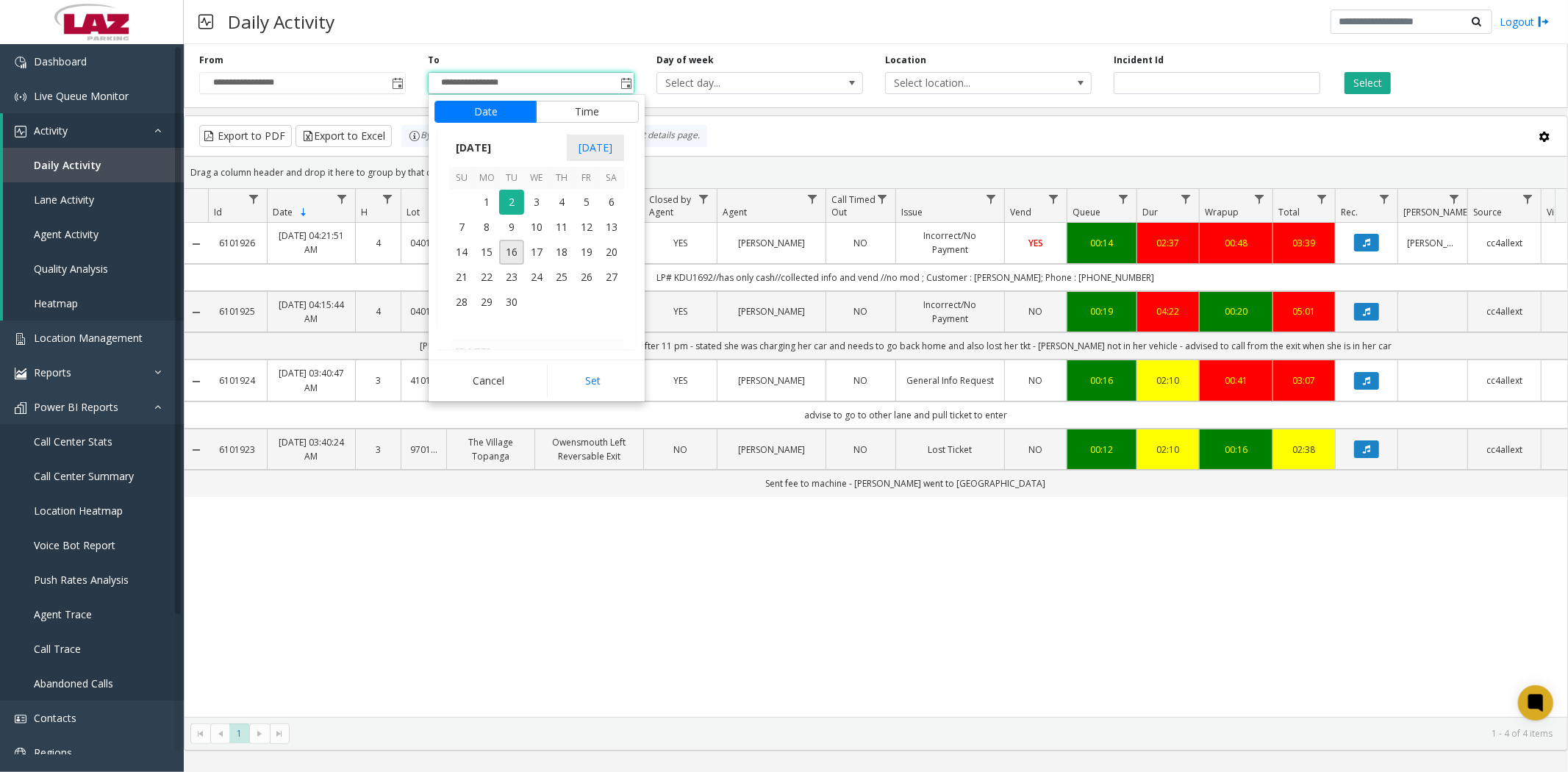
scroll to position [263807, 0]
click at [511, 208] on span "26" at bounding box center [511, 210] width 25 height 25
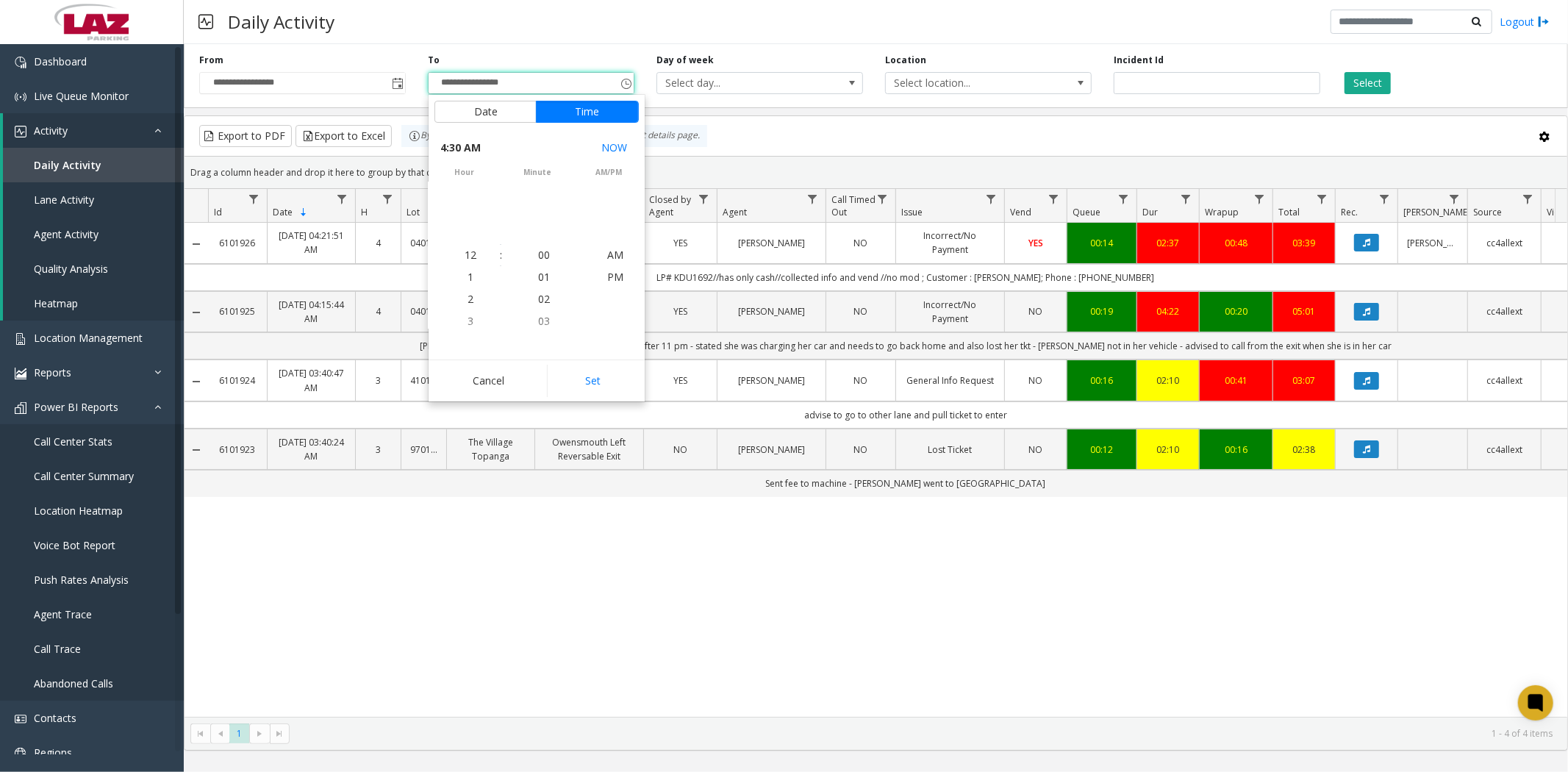
scroll to position [662, 0]
click at [468, 277] on span "5" at bounding box center [470, 277] width 6 height 14
click at [540, 255] on span "30" at bounding box center [544, 255] width 12 height 14
click at [616, 255] on span "AM" at bounding box center [614, 255] width 16 height 14
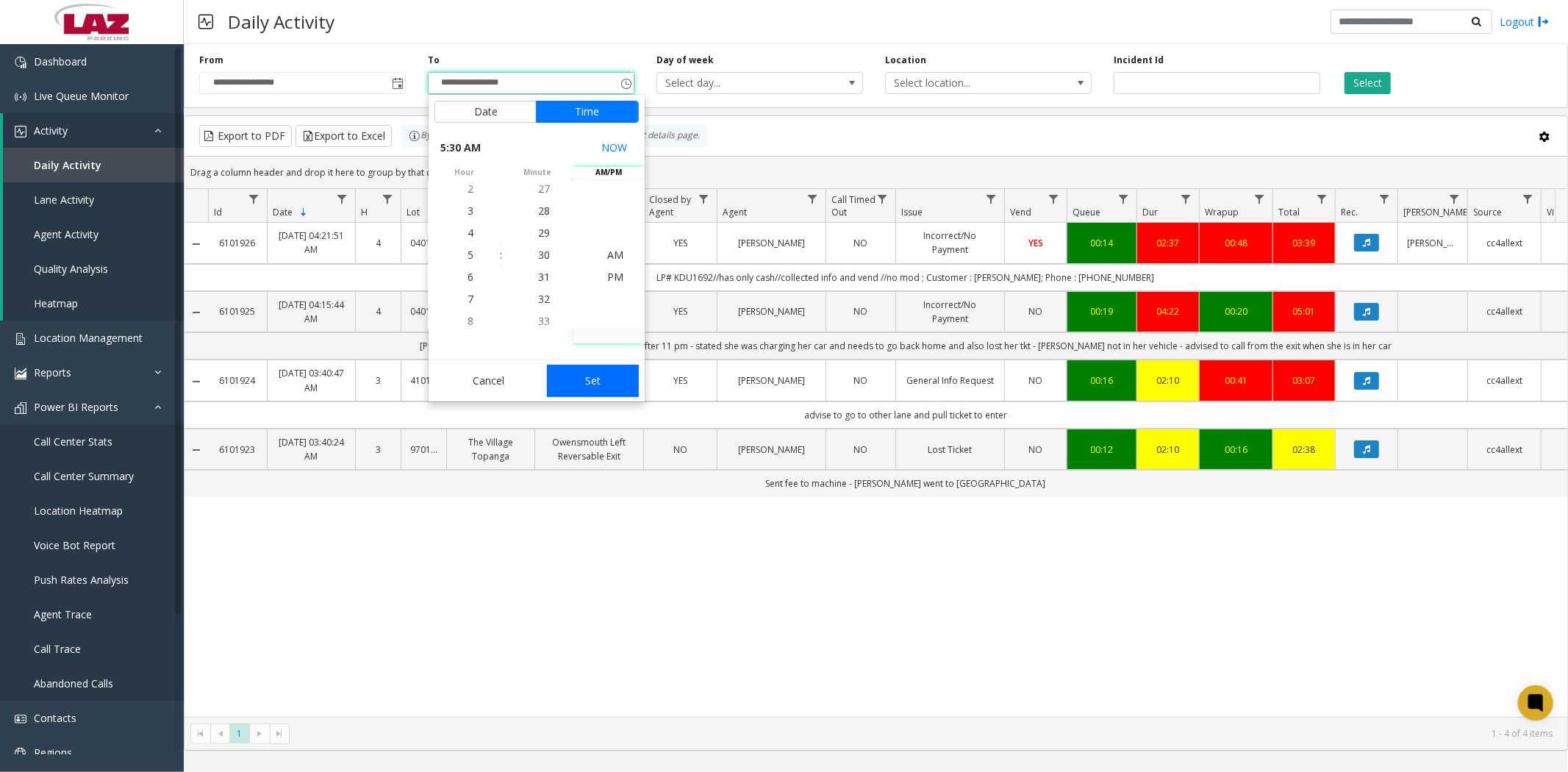
click at [605, 385] on button "Set" at bounding box center [593, 381] width 93 height 33
type input "**********"
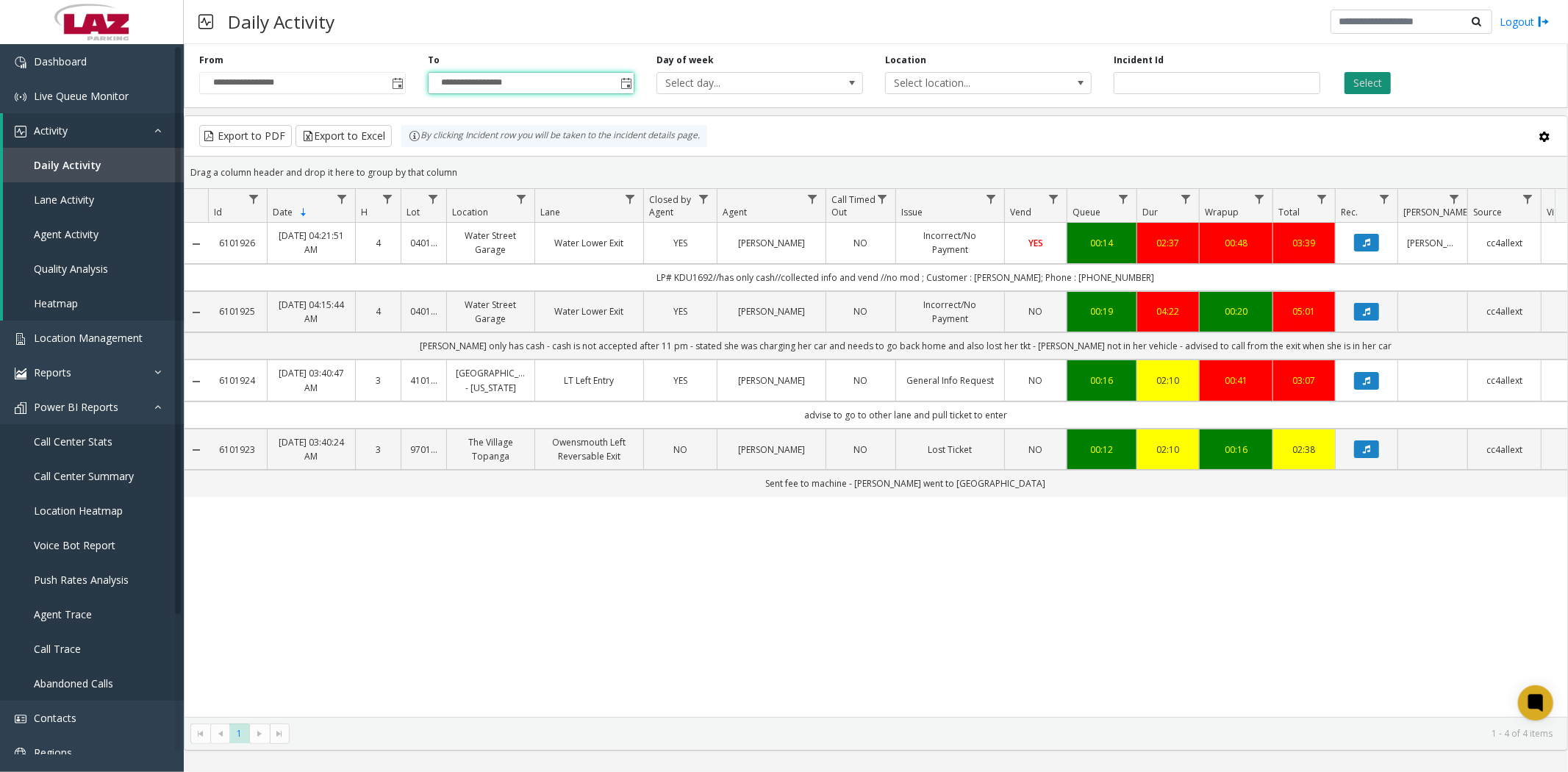
click at [1353, 81] on button "Select" at bounding box center [1367, 83] width 46 height 22
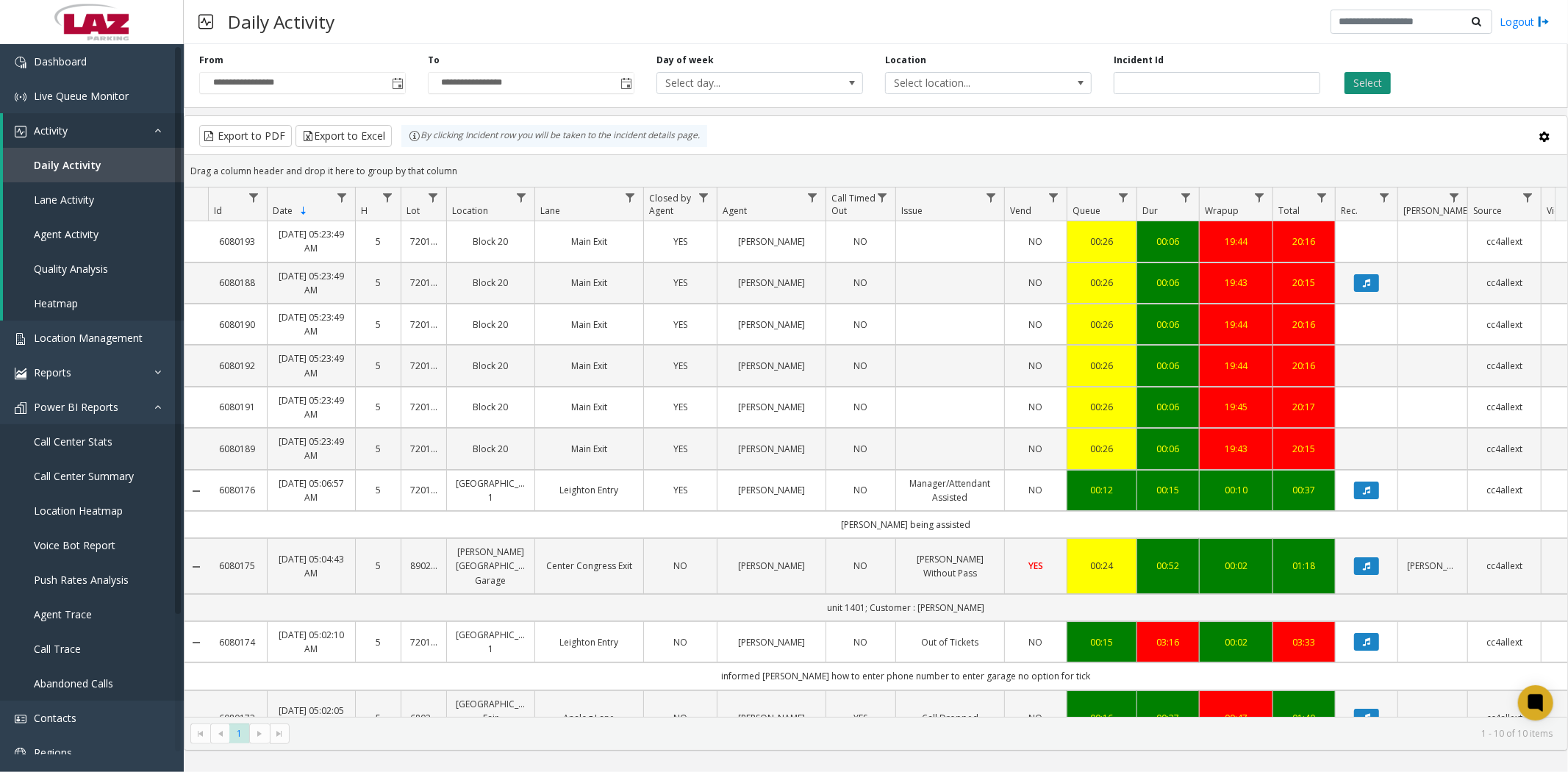
click at [1365, 79] on button "Select" at bounding box center [1367, 83] width 46 height 22
click at [394, 82] on span "Toggle popup" at bounding box center [397, 84] width 12 height 12
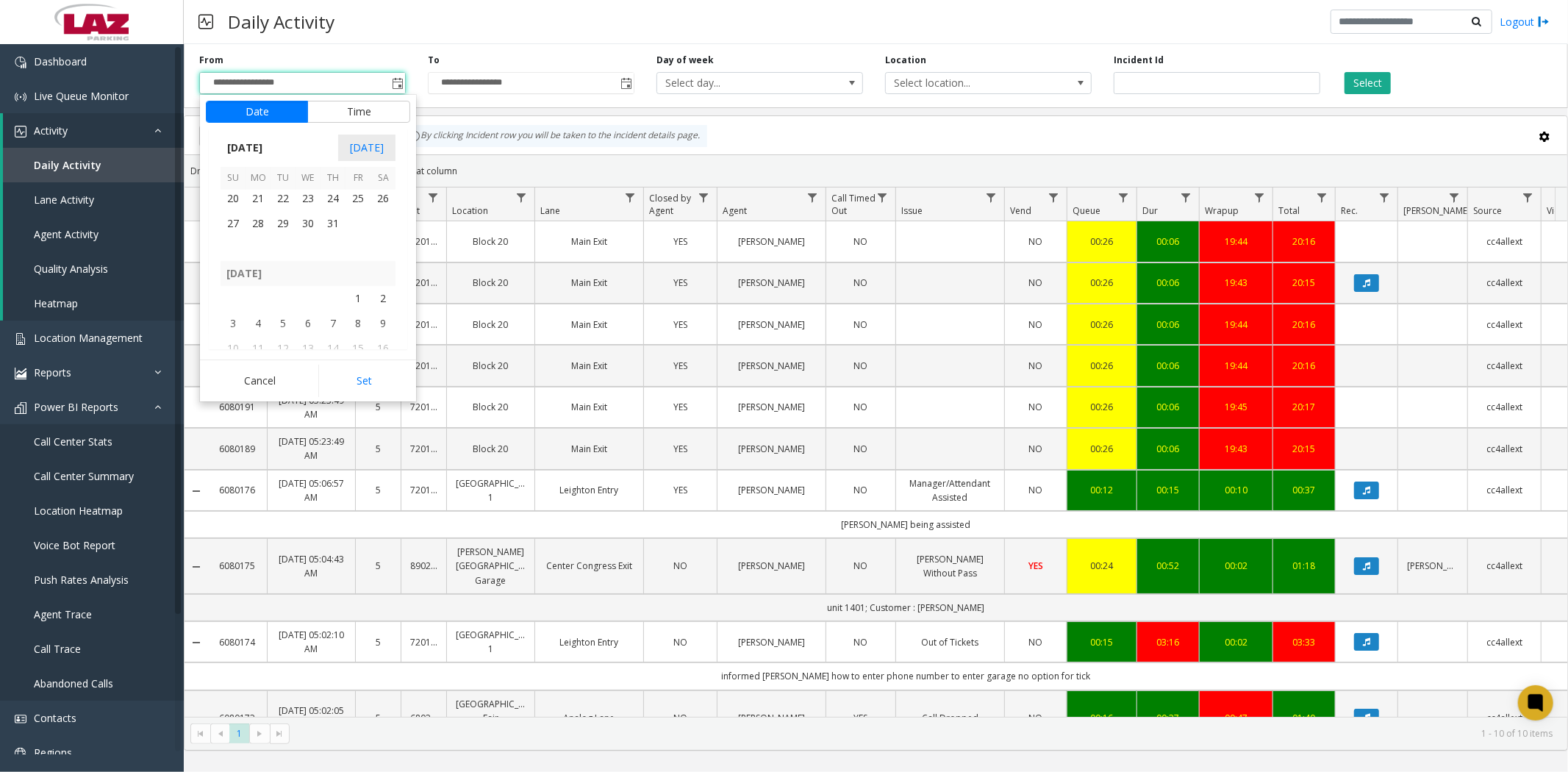
scroll to position [263644, 0]
click at [360, 273] on span "1" at bounding box center [358, 272] width 25 height 25
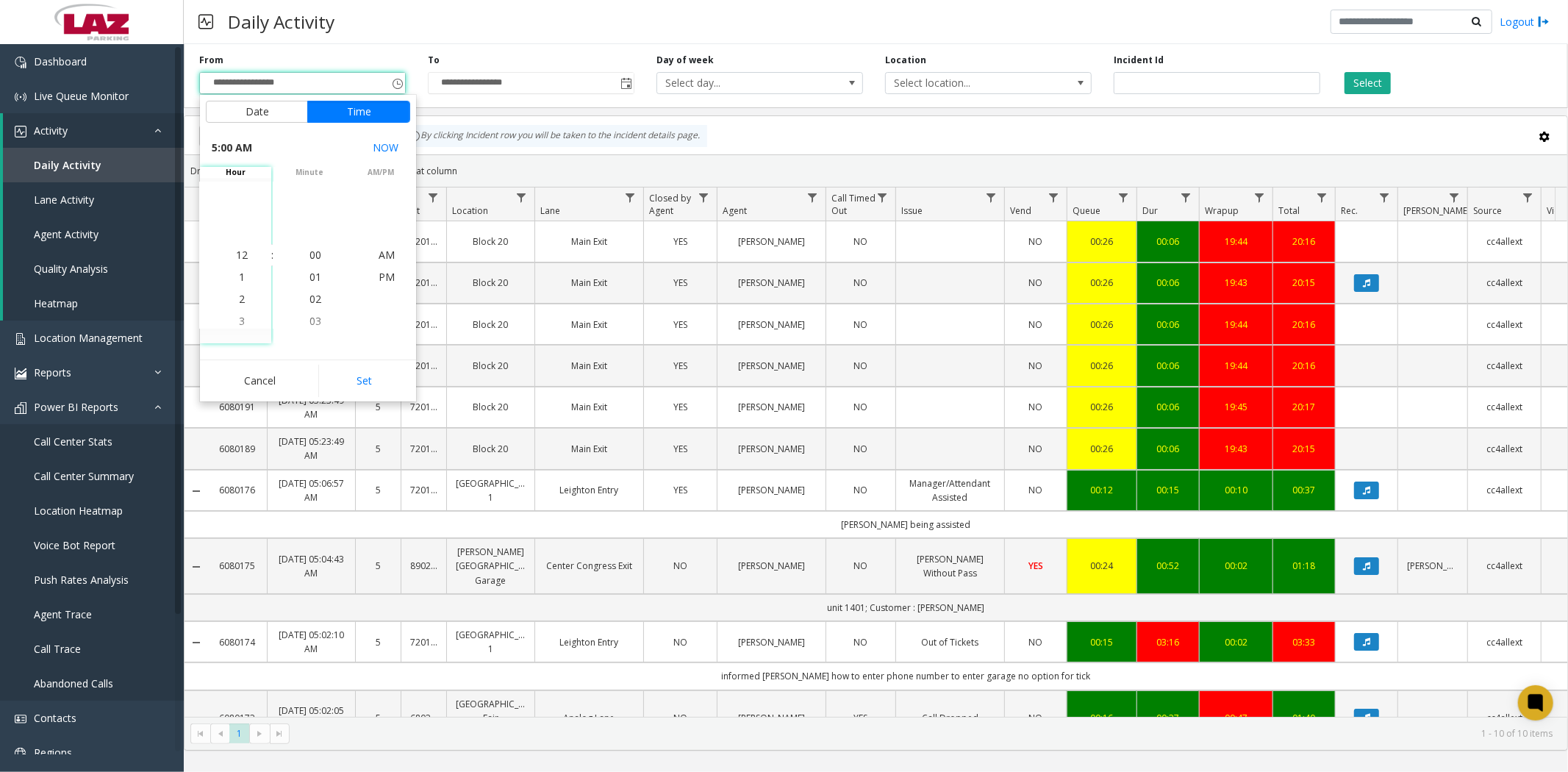
scroll to position [110, 0]
click at [363, 398] on div "Cancel Set" at bounding box center [308, 380] width 216 height 42
click at [358, 383] on button "Set" at bounding box center [365, 381] width 93 height 33
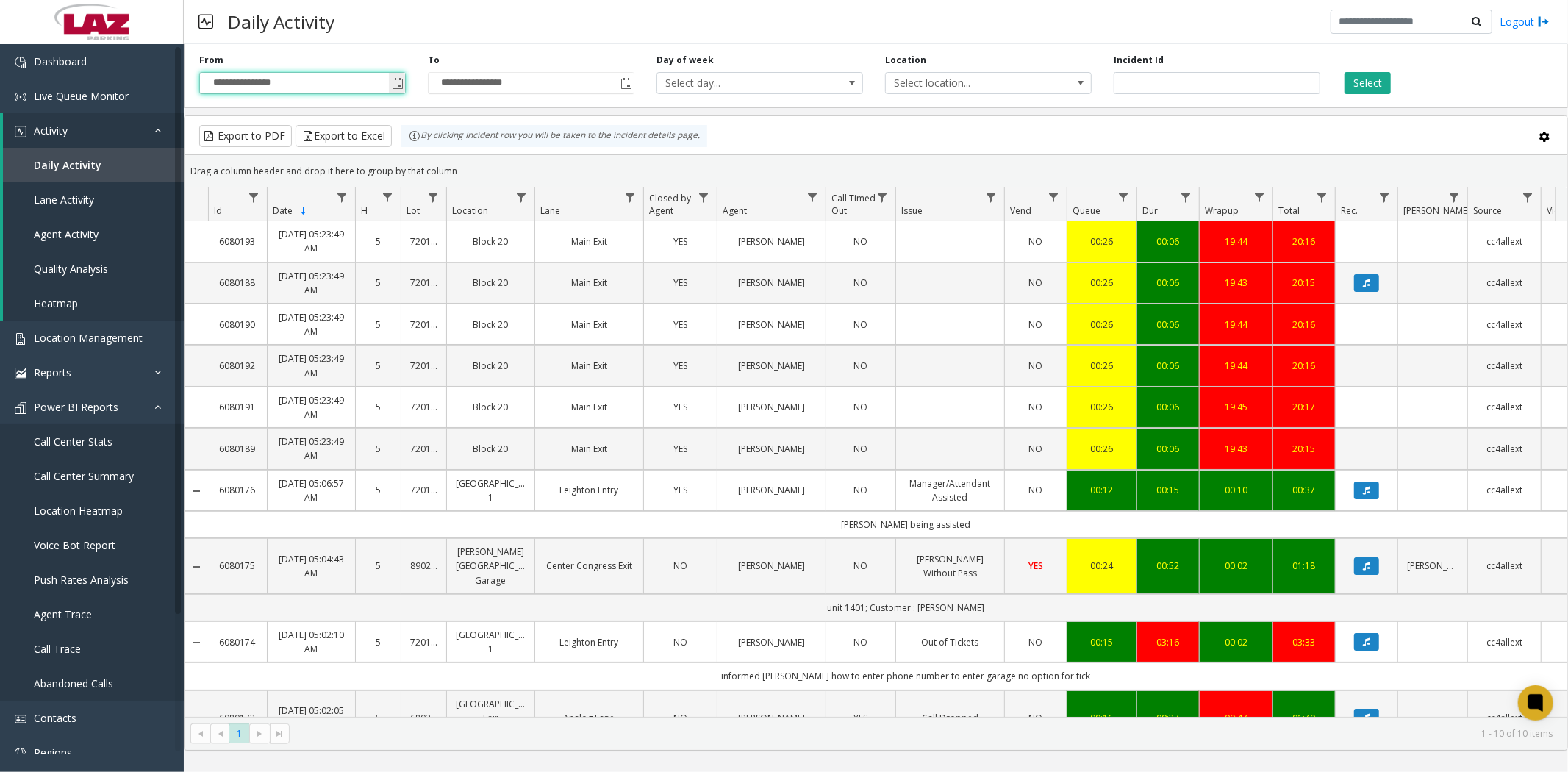
click at [397, 83] on span "Toggle popup" at bounding box center [397, 84] width 12 height 12
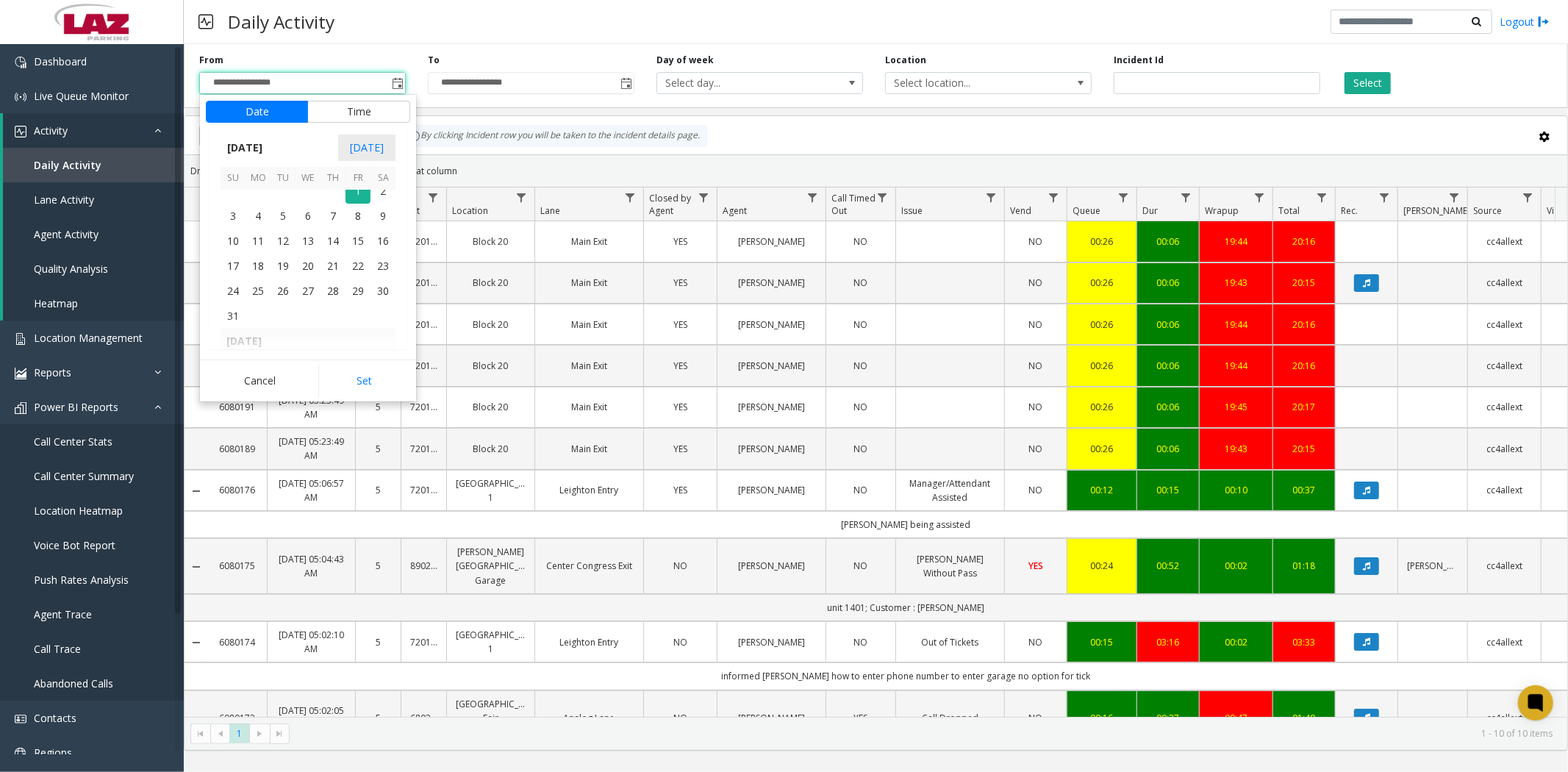
scroll to position [263644, 0]
click at [359, 274] on span "1" at bounding box center [358, 272] width 25 height 25
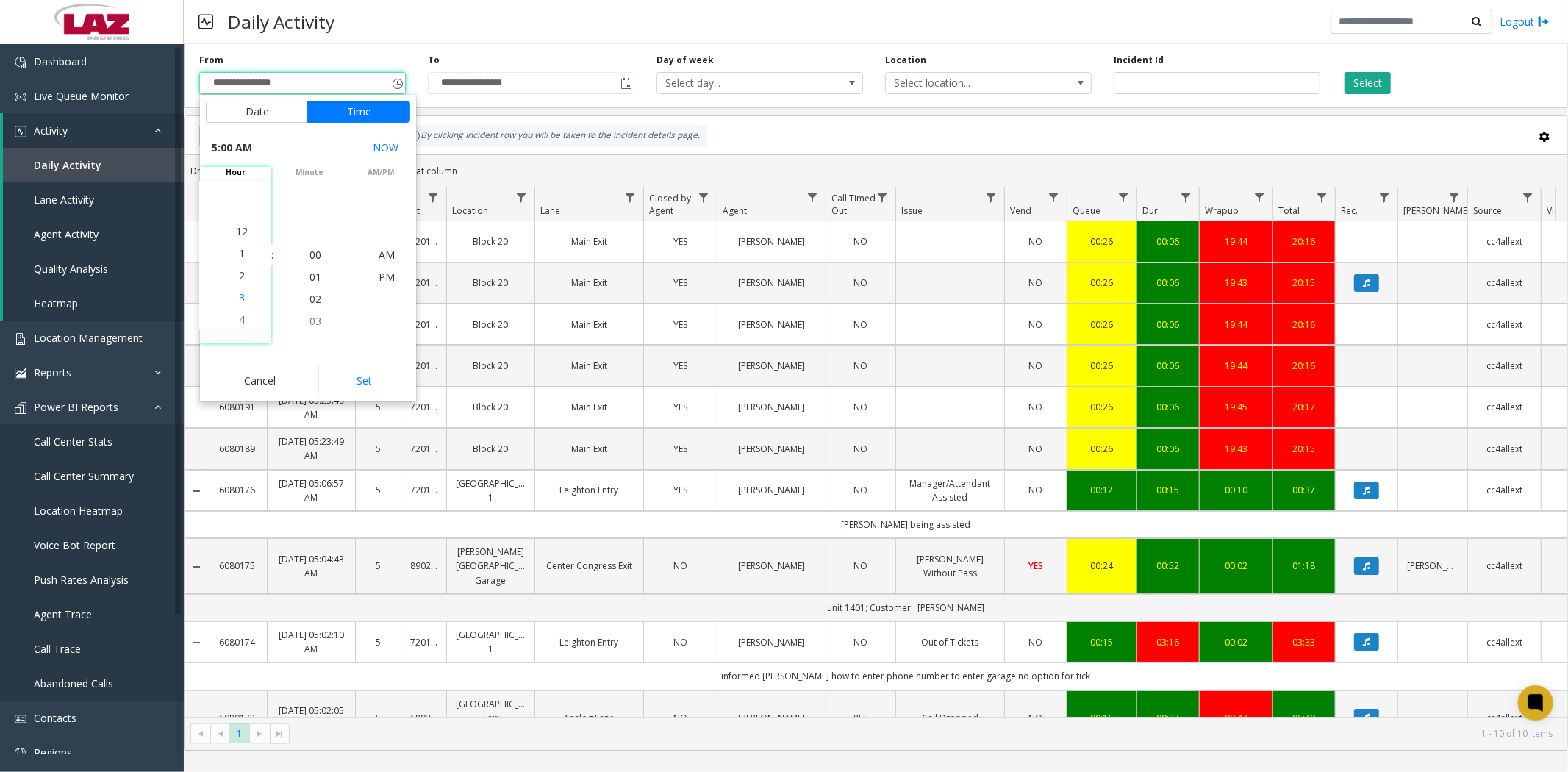
scroll to position [0, 0]
click at [236, 252] on span "12" at bounding box center [242, 255] width 12 height 14
click at [380, 258] on span "AM" at bounding box center [386, 255] width 16 height 14
click at [370, 386] on button "Set" at bounding box center [365, 381] width 93 height 33
type input "**********"
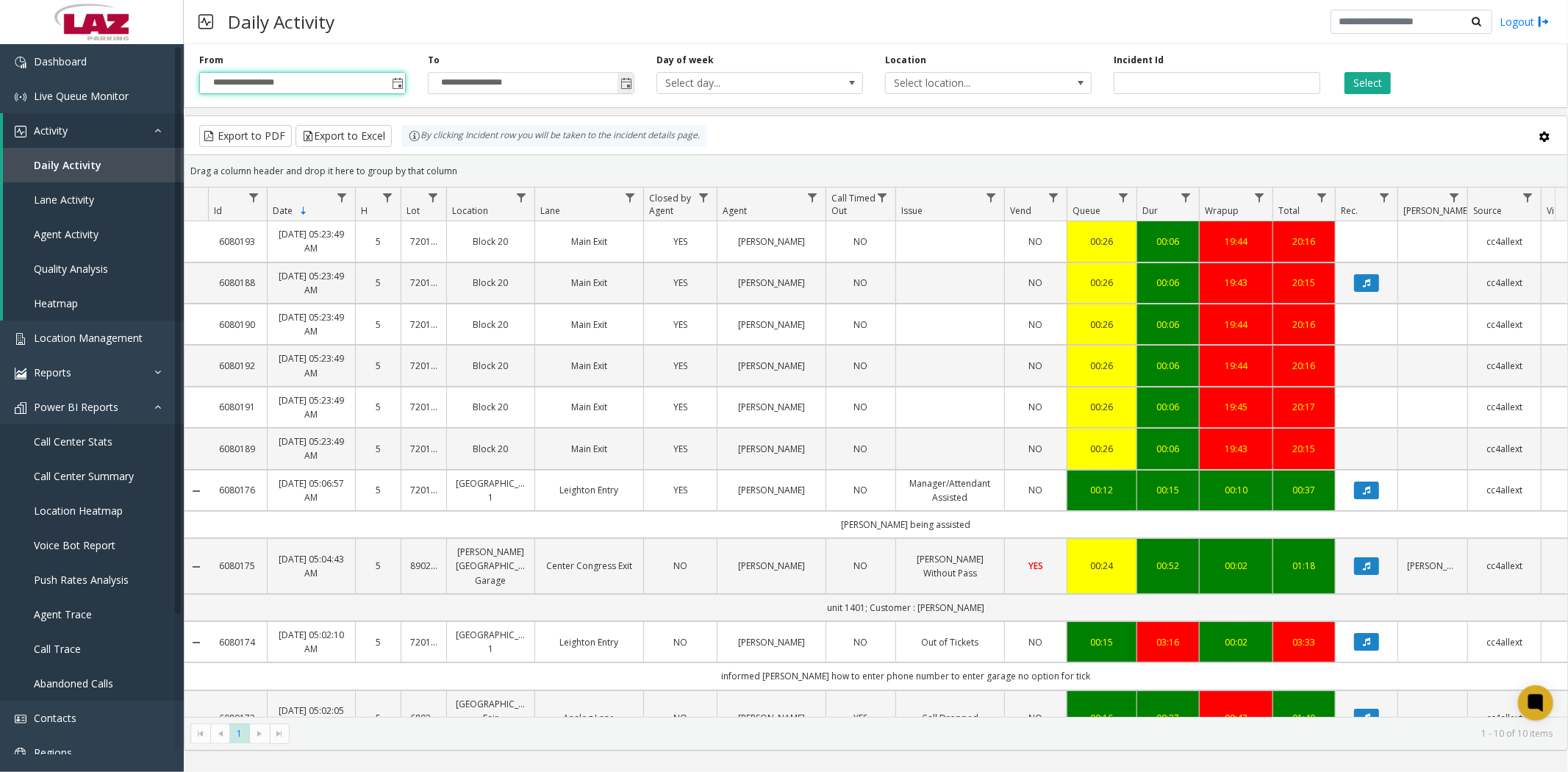
click at [625, 85] on span "Toggle popup" at bounding box center [627, 84] width 12 height 12
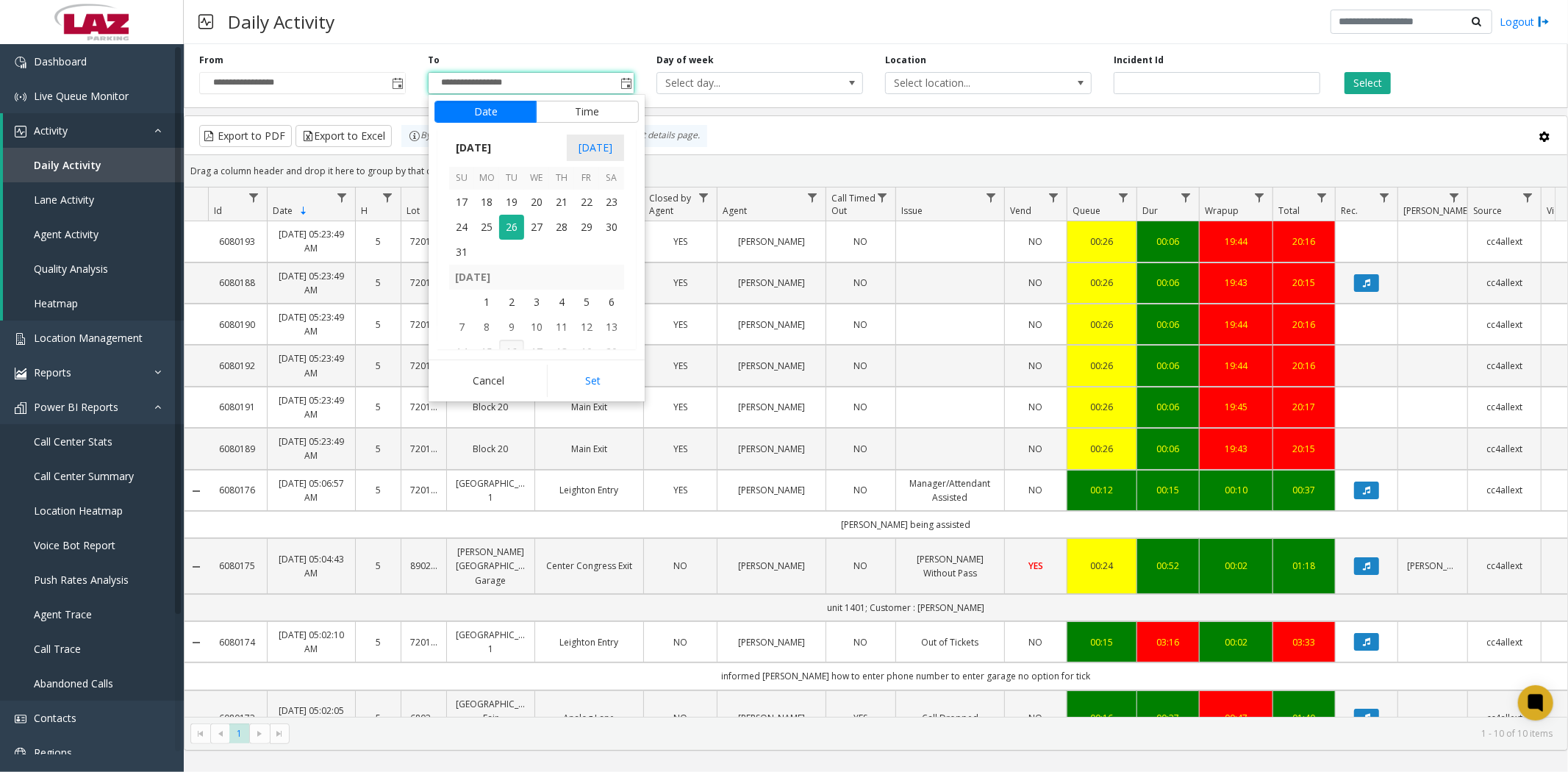
scroll to position [263725, 0]
click at [584, 192] on span "1" at bounding box center [586, 191] width 25 height 25
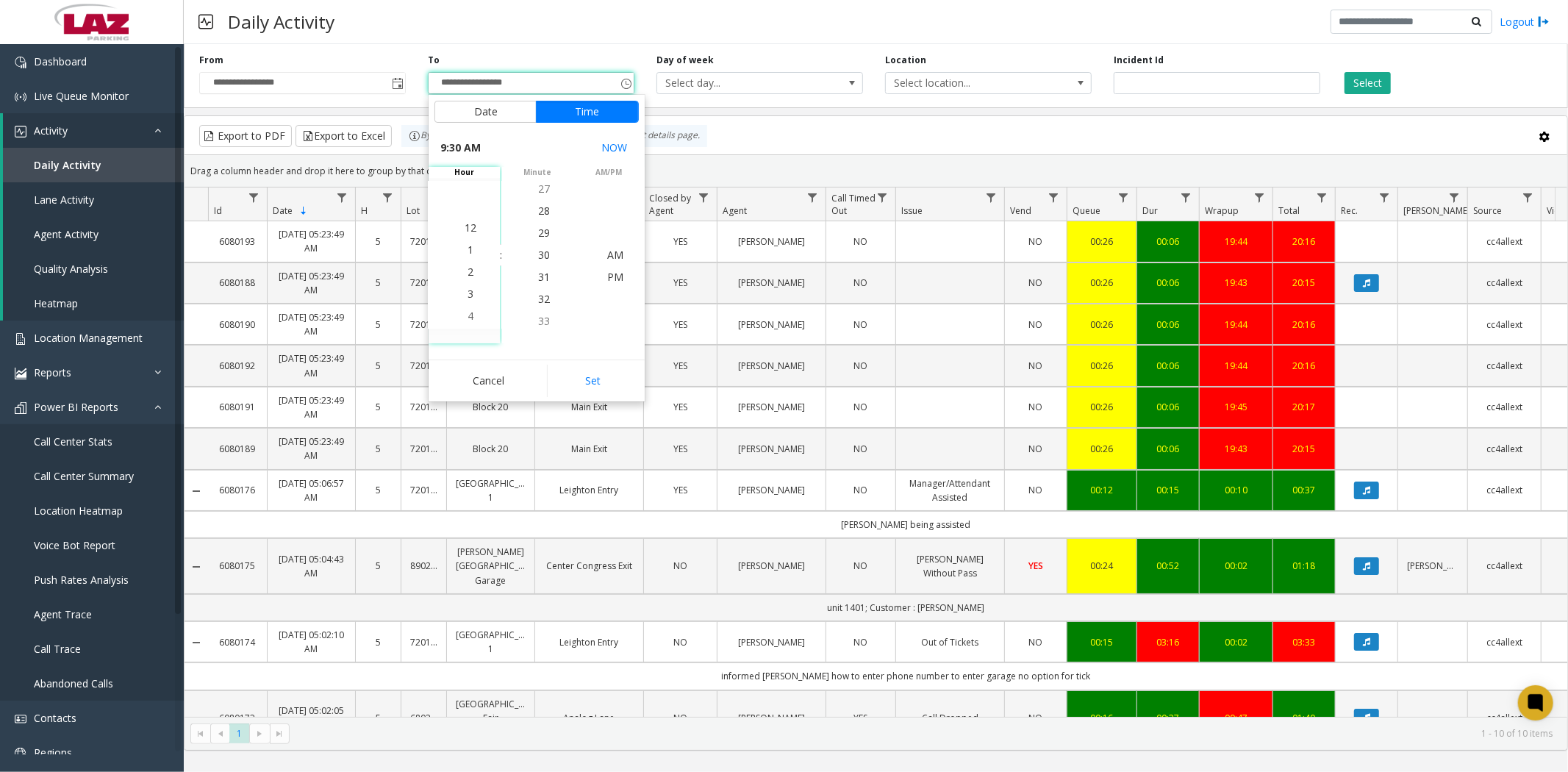
scroll to position [0, 0]
click at [464, 254] on span "12" at bounding box center [470, 255] width 12 height 14
click at [538, 256] on span "30" at bounding box center [544, 255] width 12 height 14
click at [613, 276] on span "PM" at bounding box center [614, 277] width 16 height 14
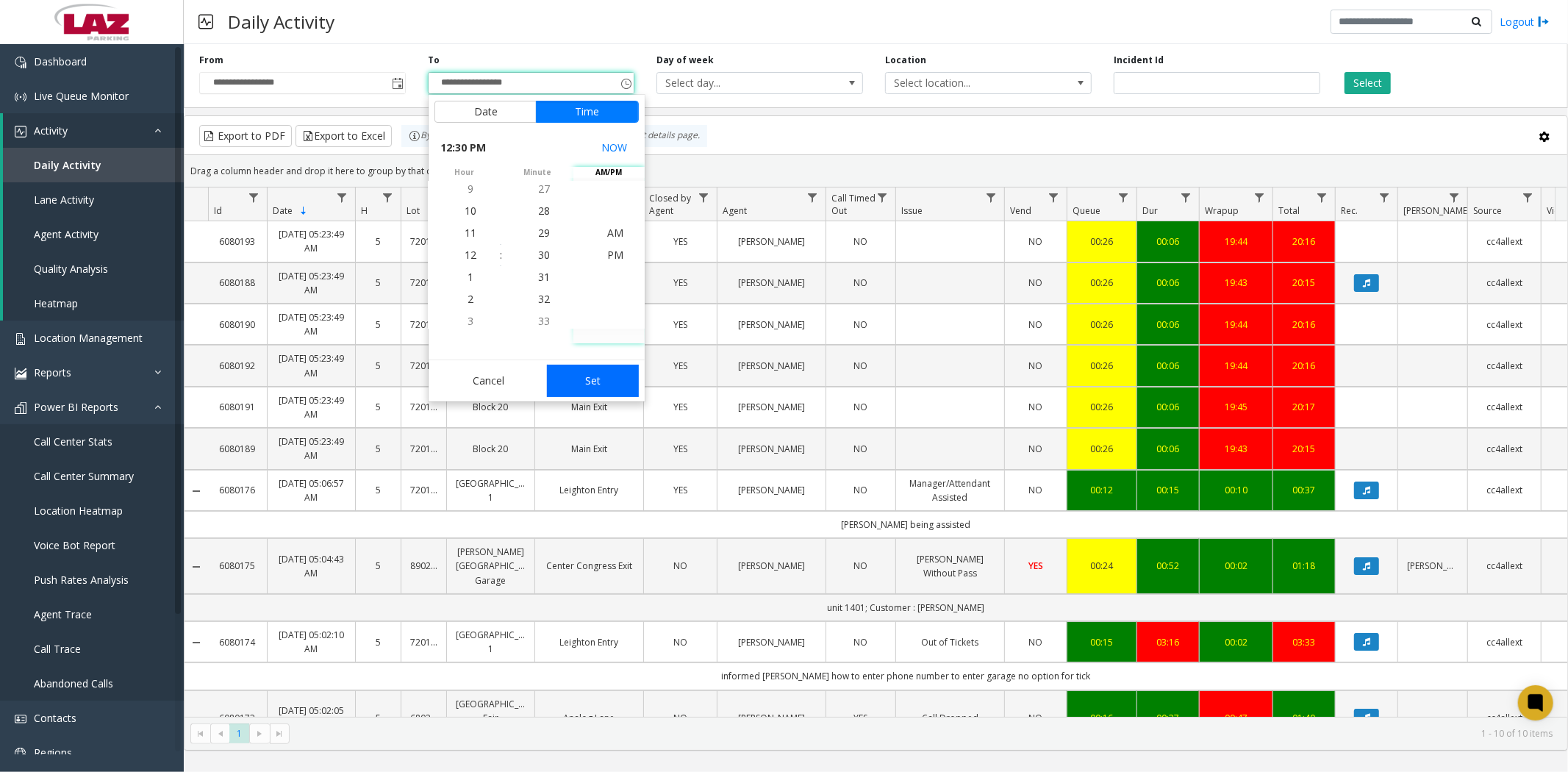
click at [608, 386] on button "Set" at bounding box center [593, 381] width 93 height 33
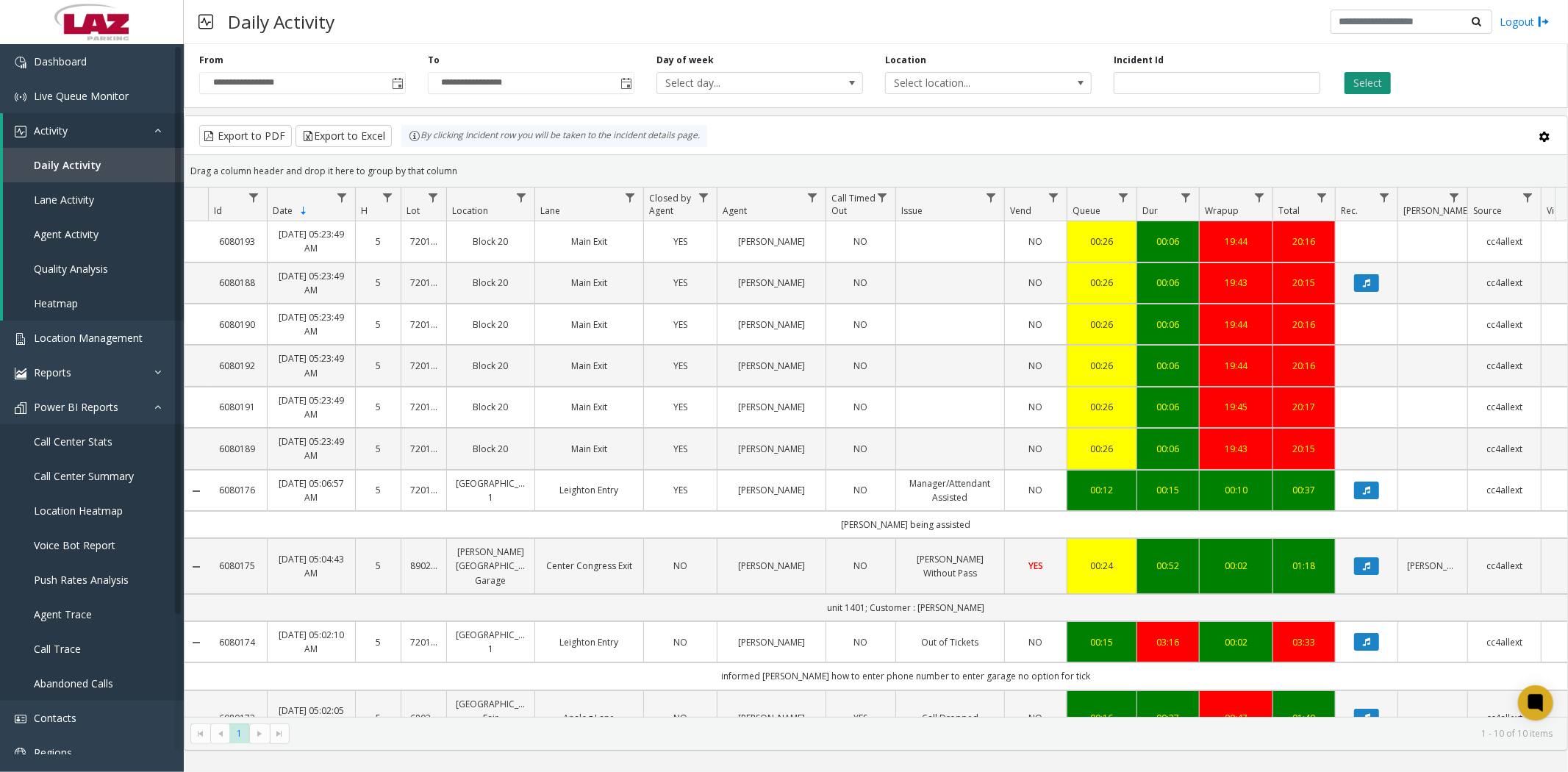
click at [1365, 84] on button "Select" at bounding box center [1367, 83] width 46 height 22
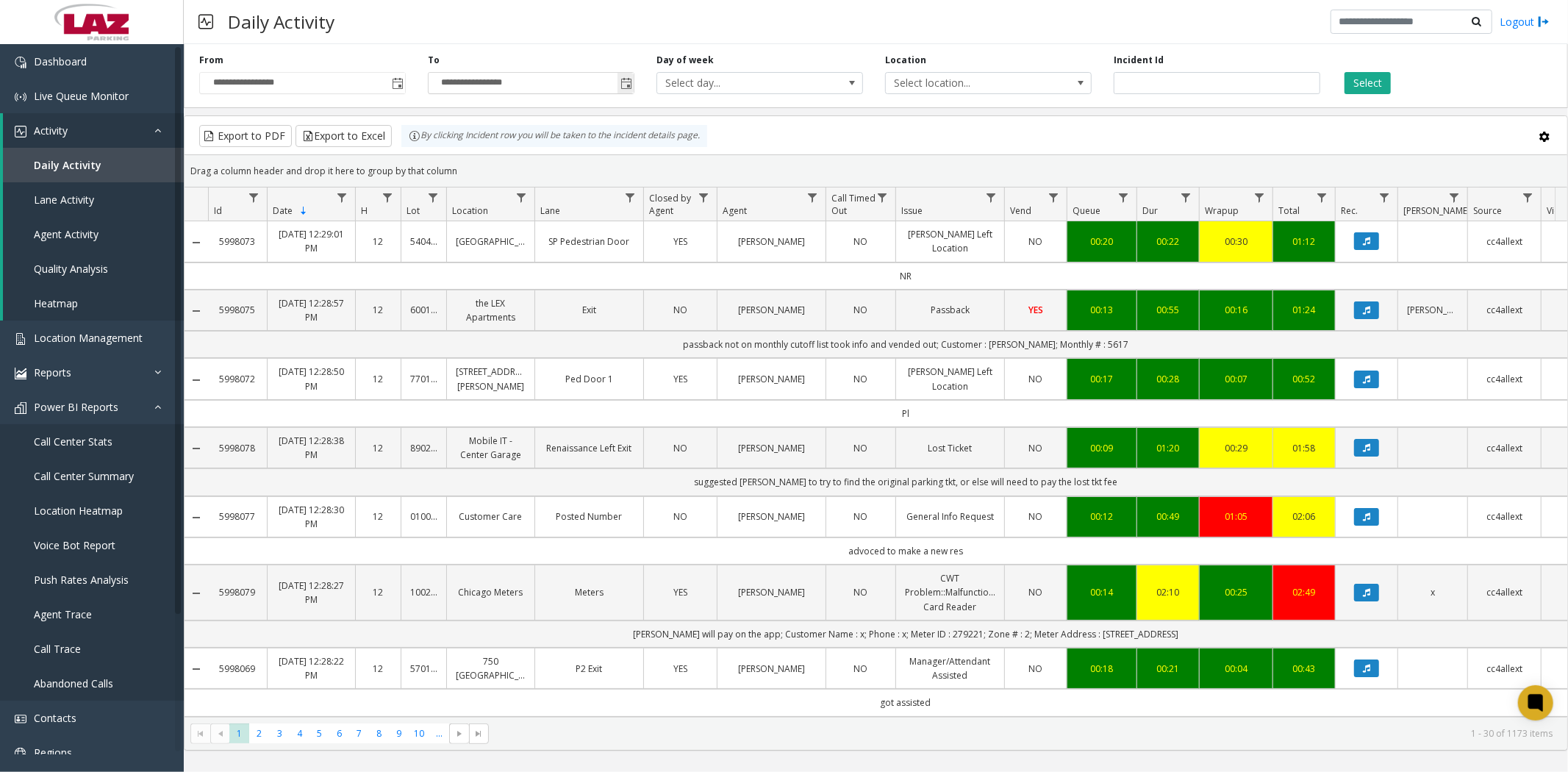
click at [627, 83] on span "Toggle popup" at bounding box center [627, 84] width 12 height 12
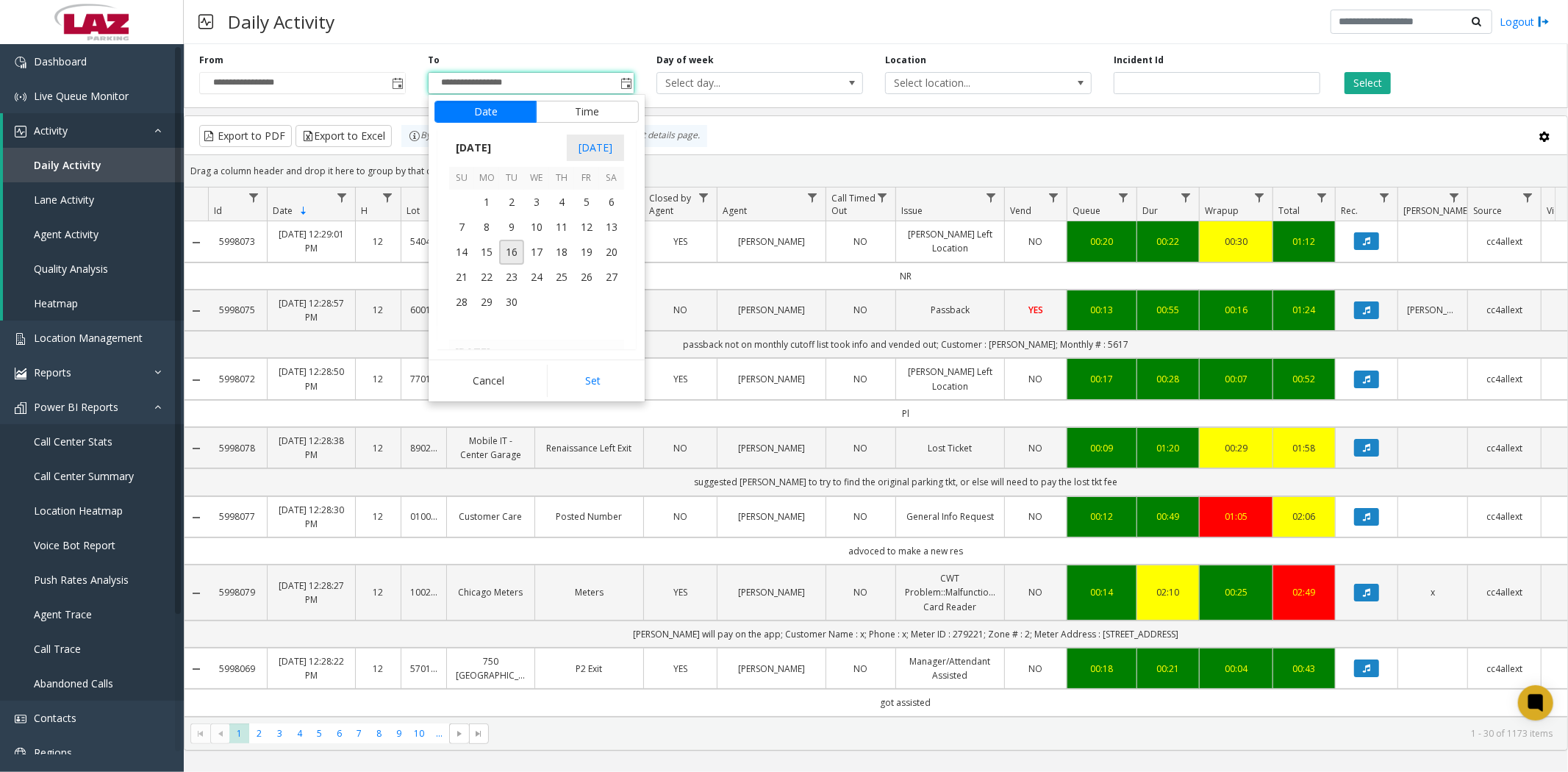
scroll to position [263725, 0]
click at [589, 197] on span "1" at bounding box center [586, 191] width 25 height 25
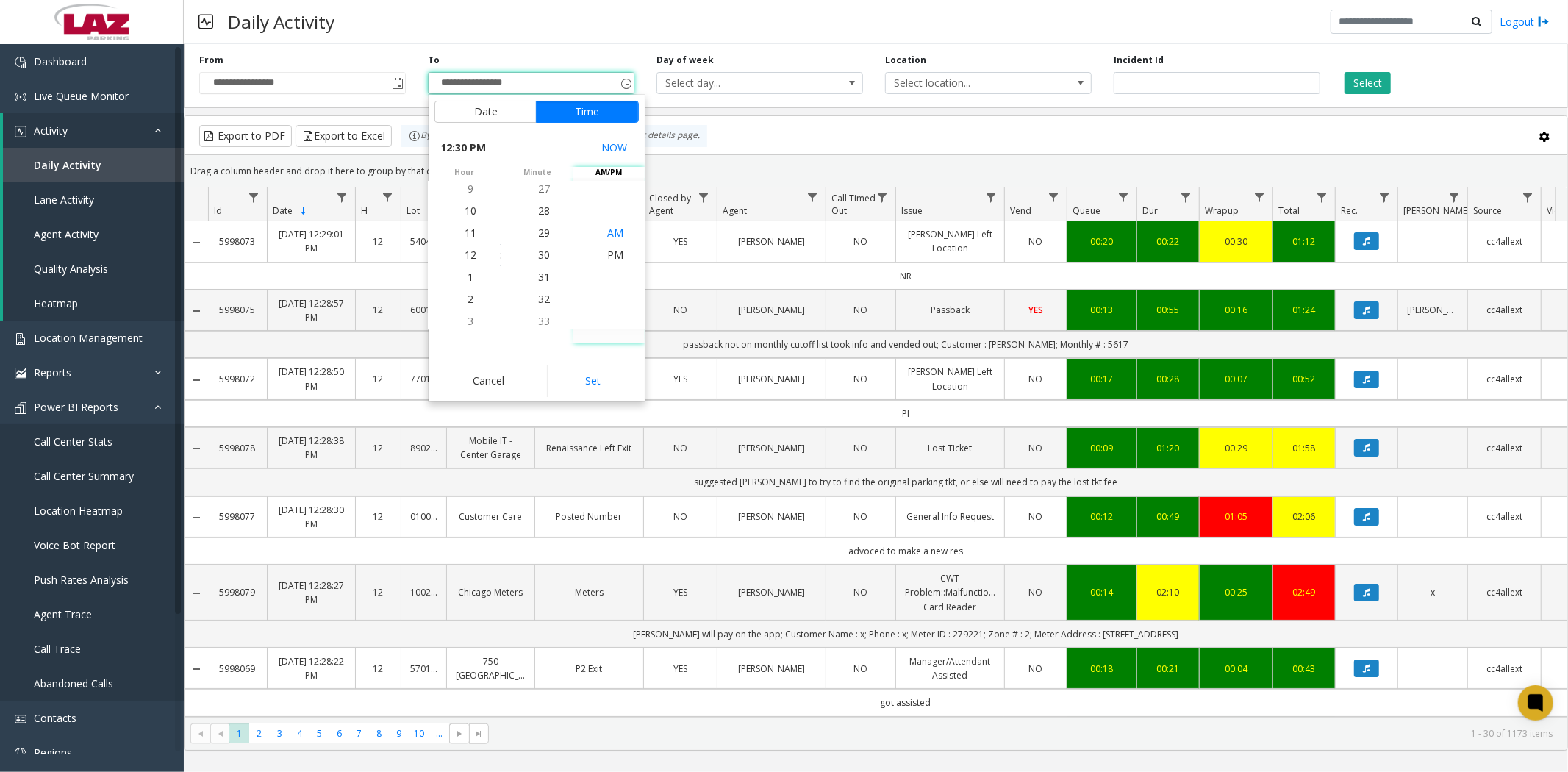
click at [612, 230] on span "AM" at bounding box center [614, 233] width 16 height 14
click at [596, 387] on button "Set" at bounding box center [593, 381] width 93 height 33
type input "**********"
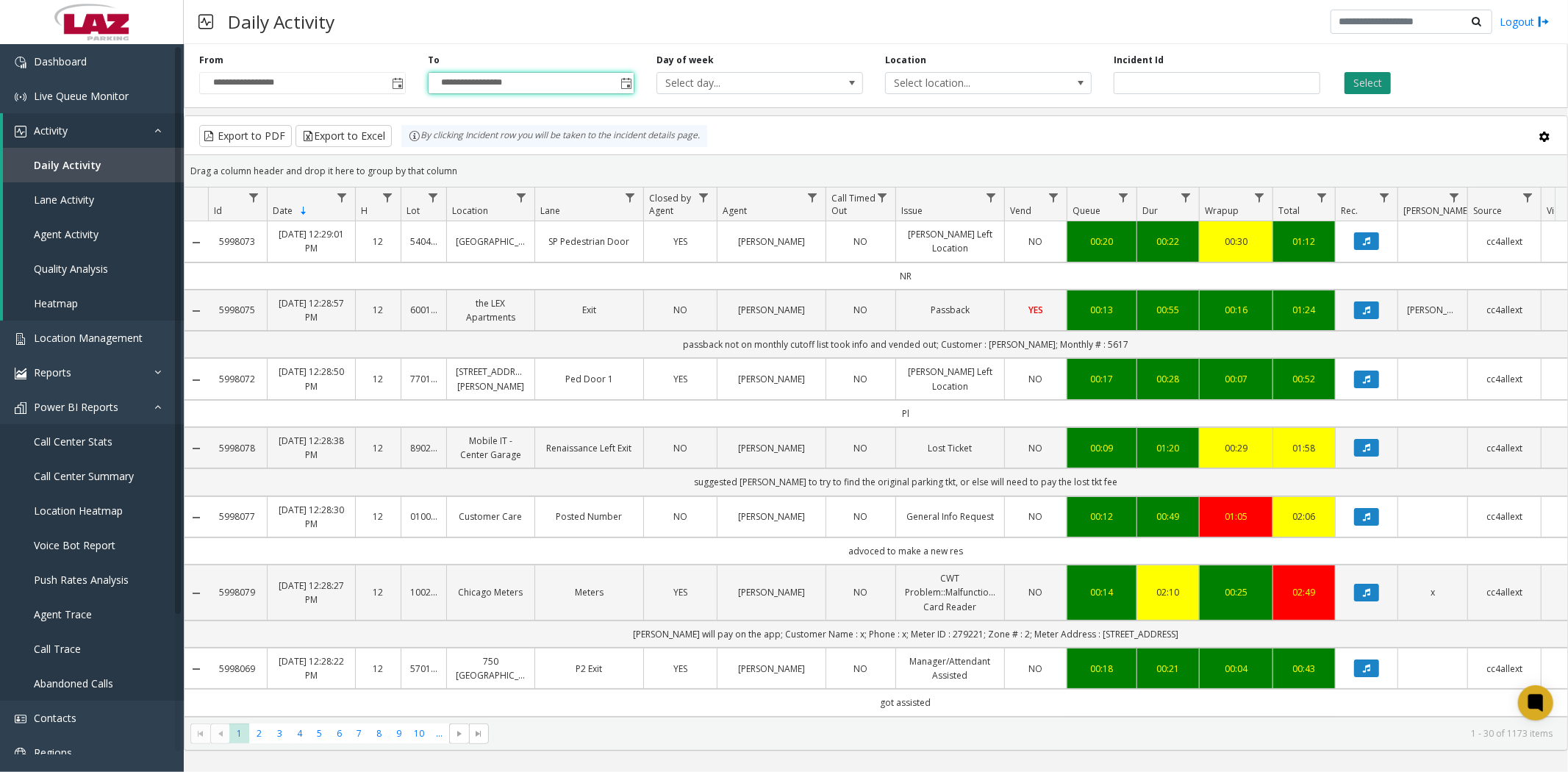
click at [1358, 81] on button "Select" at bounding box center [1367, 83] width 46 height 22
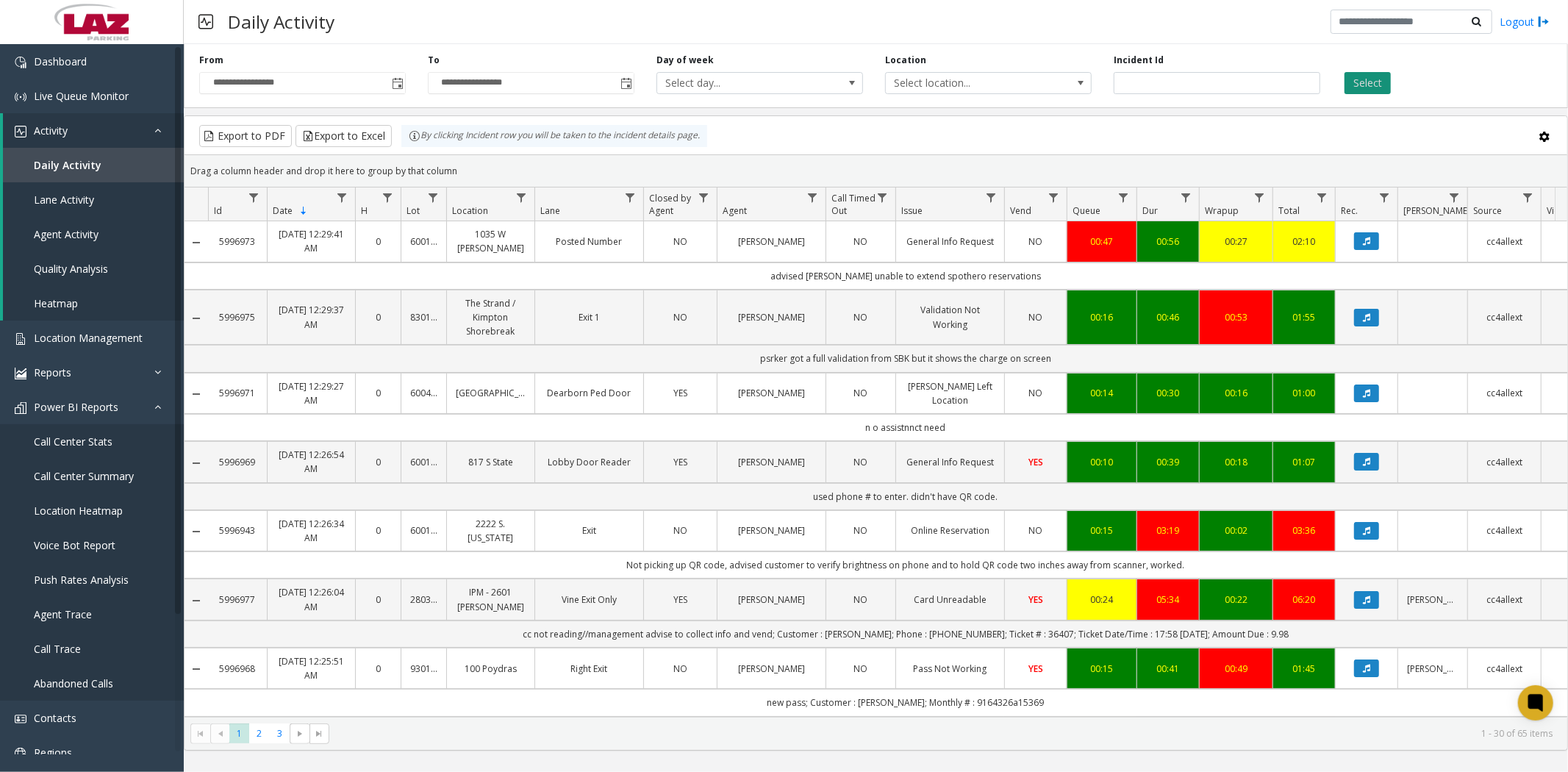
click at [1358, 81] on button "Select" at bounding box center [1367, 83] width 46 height 22
click at [262, 744] on span "2" at bounding box center [258, 733] width 20 height 20
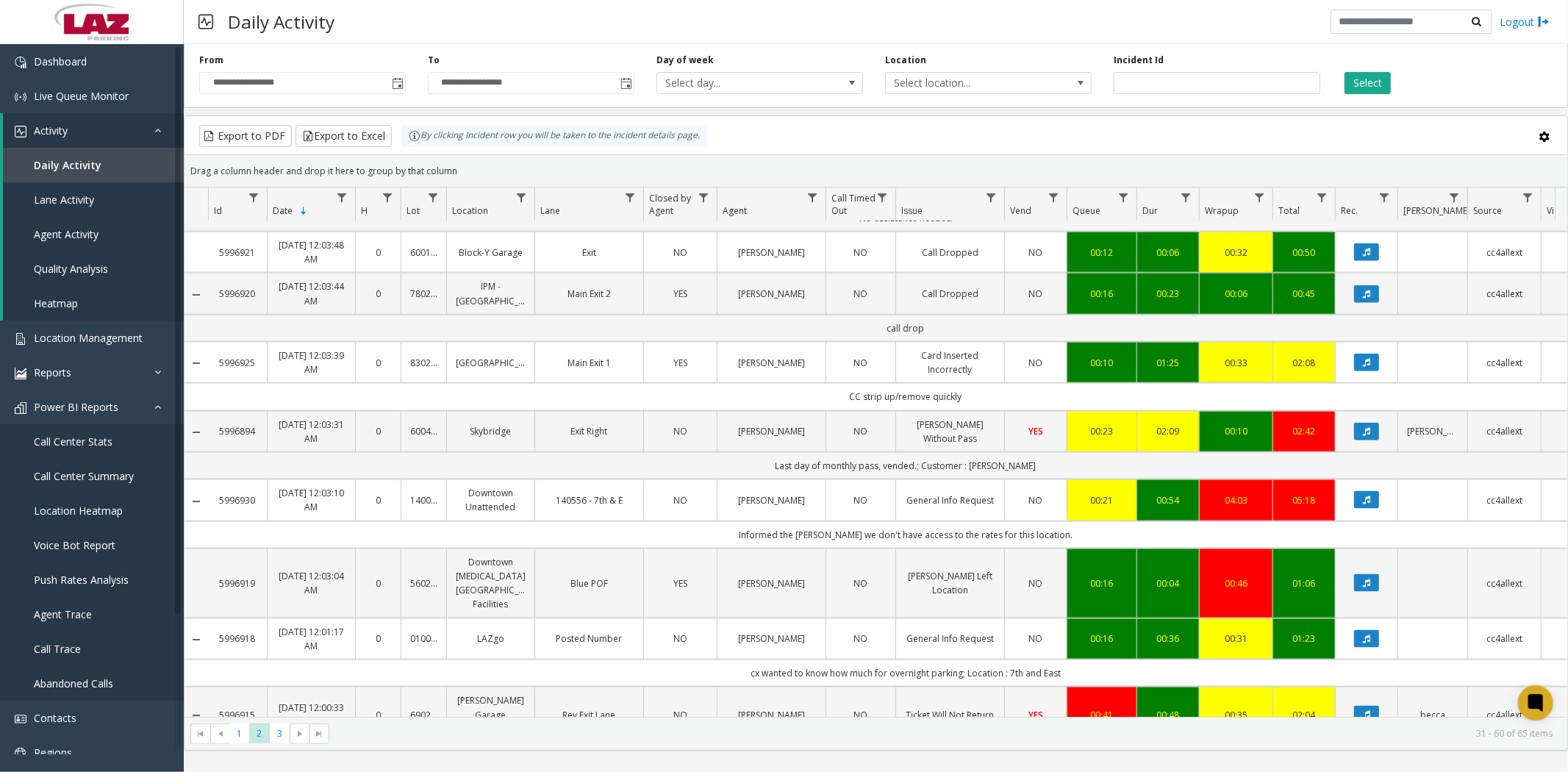
scroll to position [1506, 0]
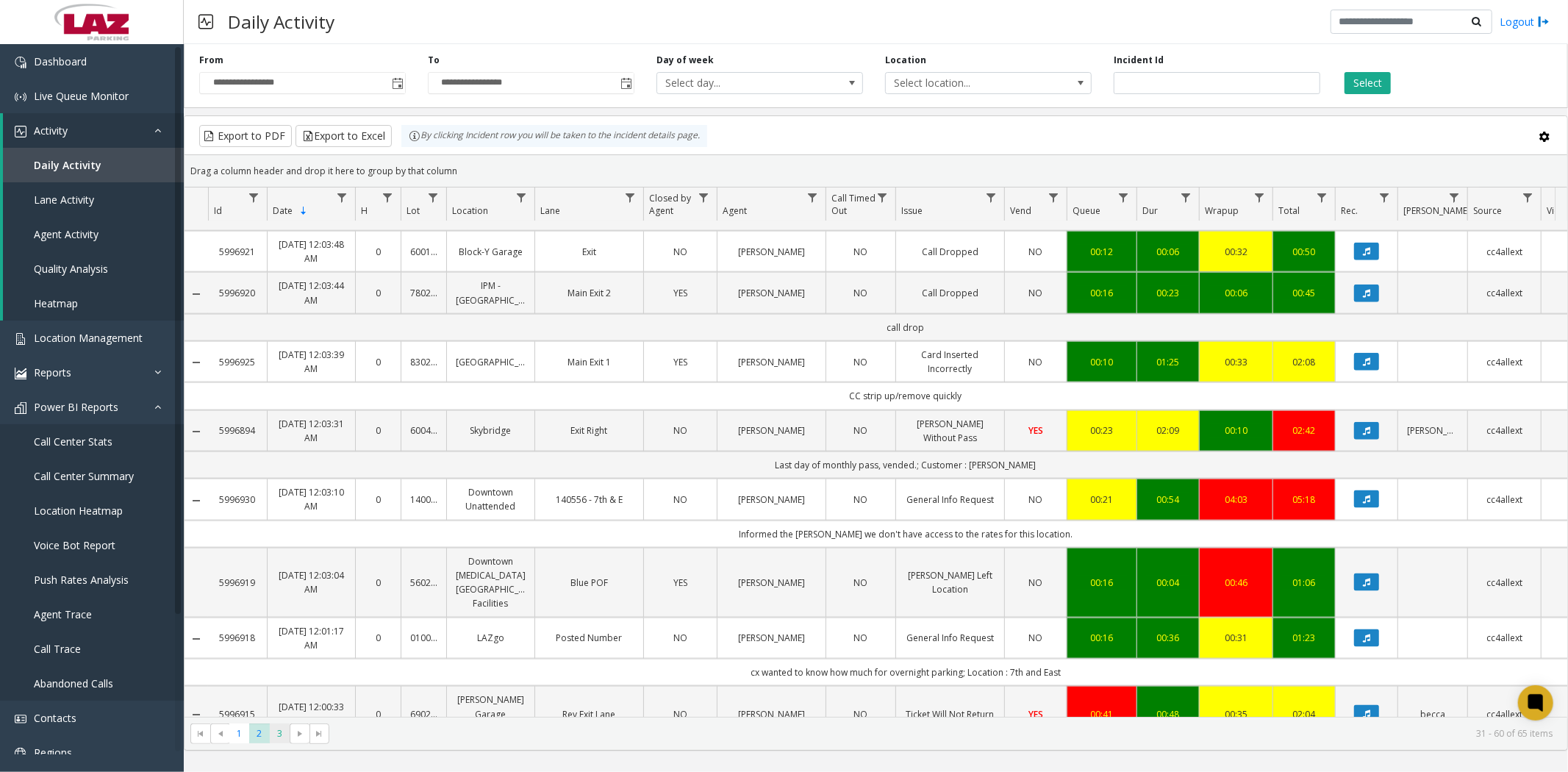
click at [282, 737] on span "3" at bounding box center [279, 733] width 20 height 20
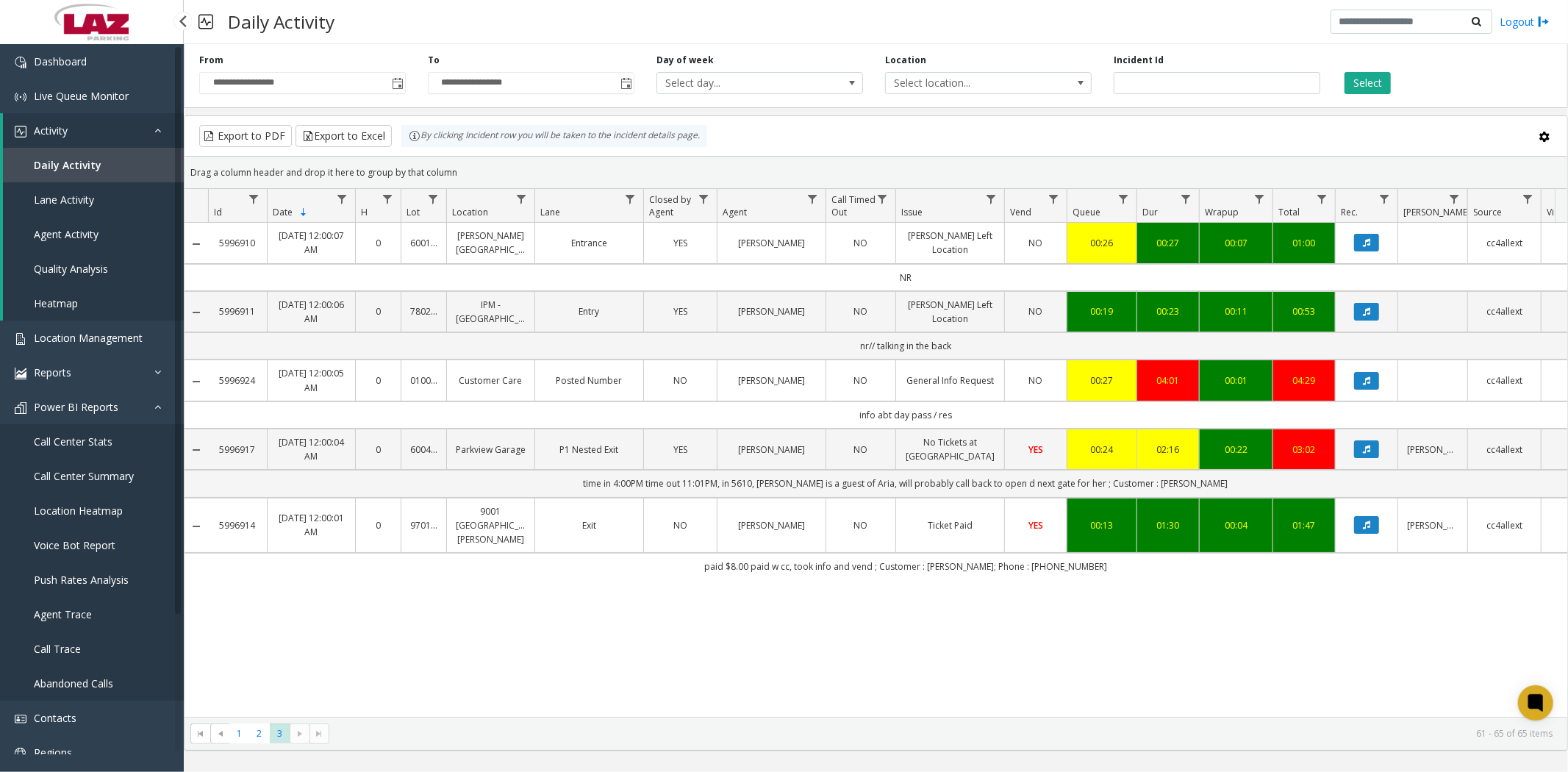
click at [70, 202] on span "Lane Activity" at bounding box center [64, 199] width 60 height 14
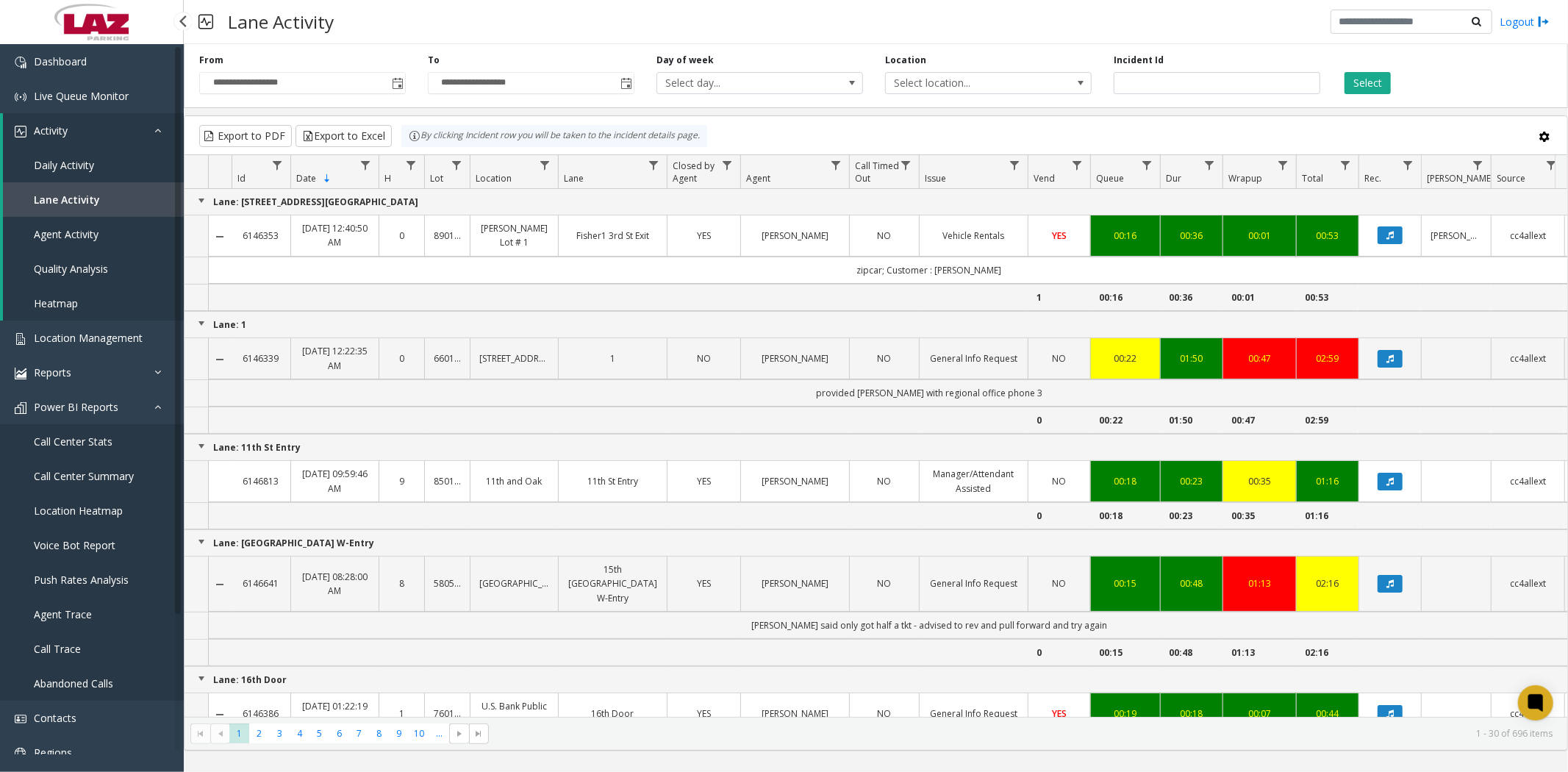
click at [82, 158] on span "Daily Activity" at bounding box center [64, 165] width 60 height 14
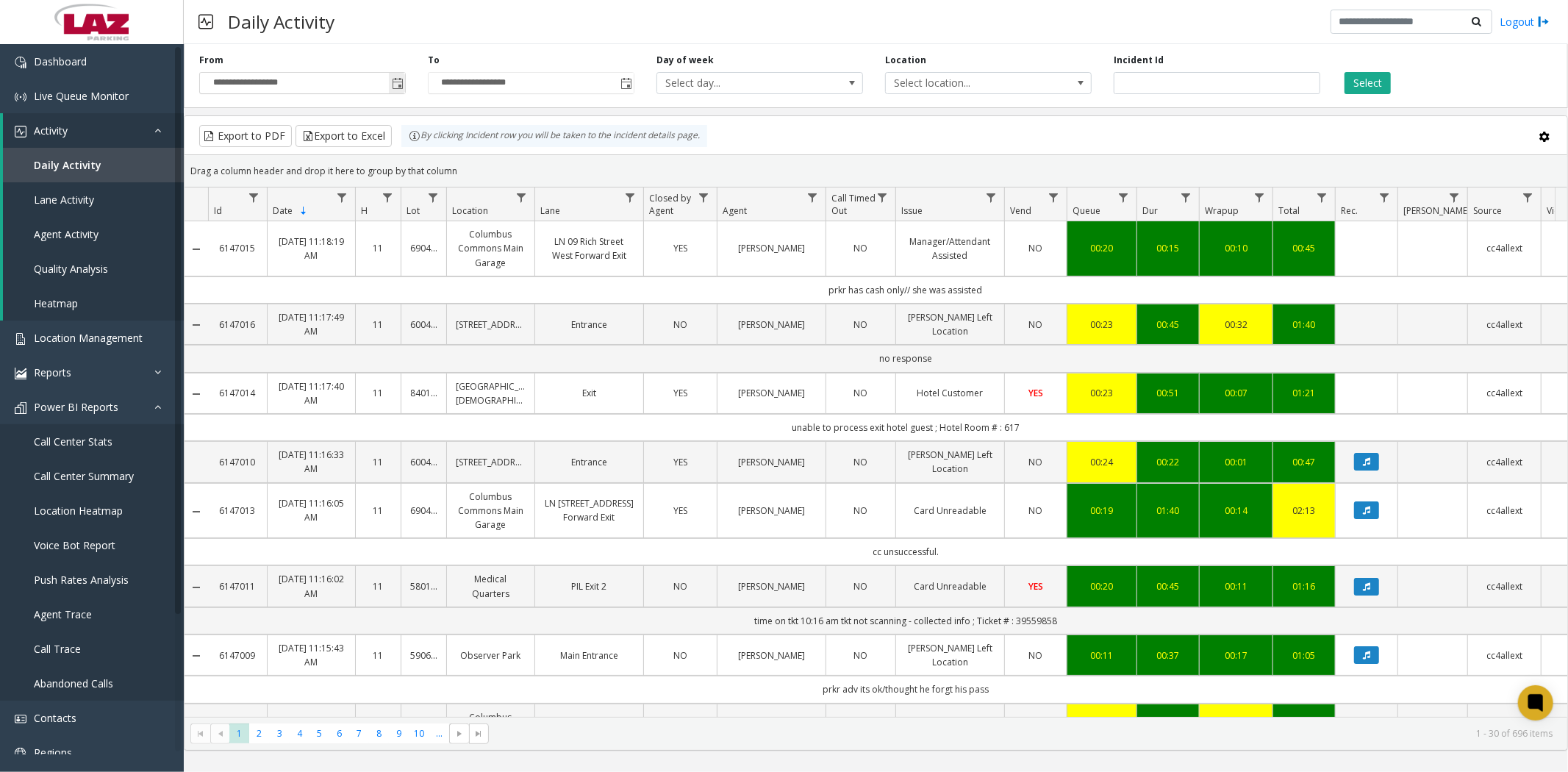
click at [397, 82] on span "Toggle popup" at bounding box center [397, 84] width 12 height 12
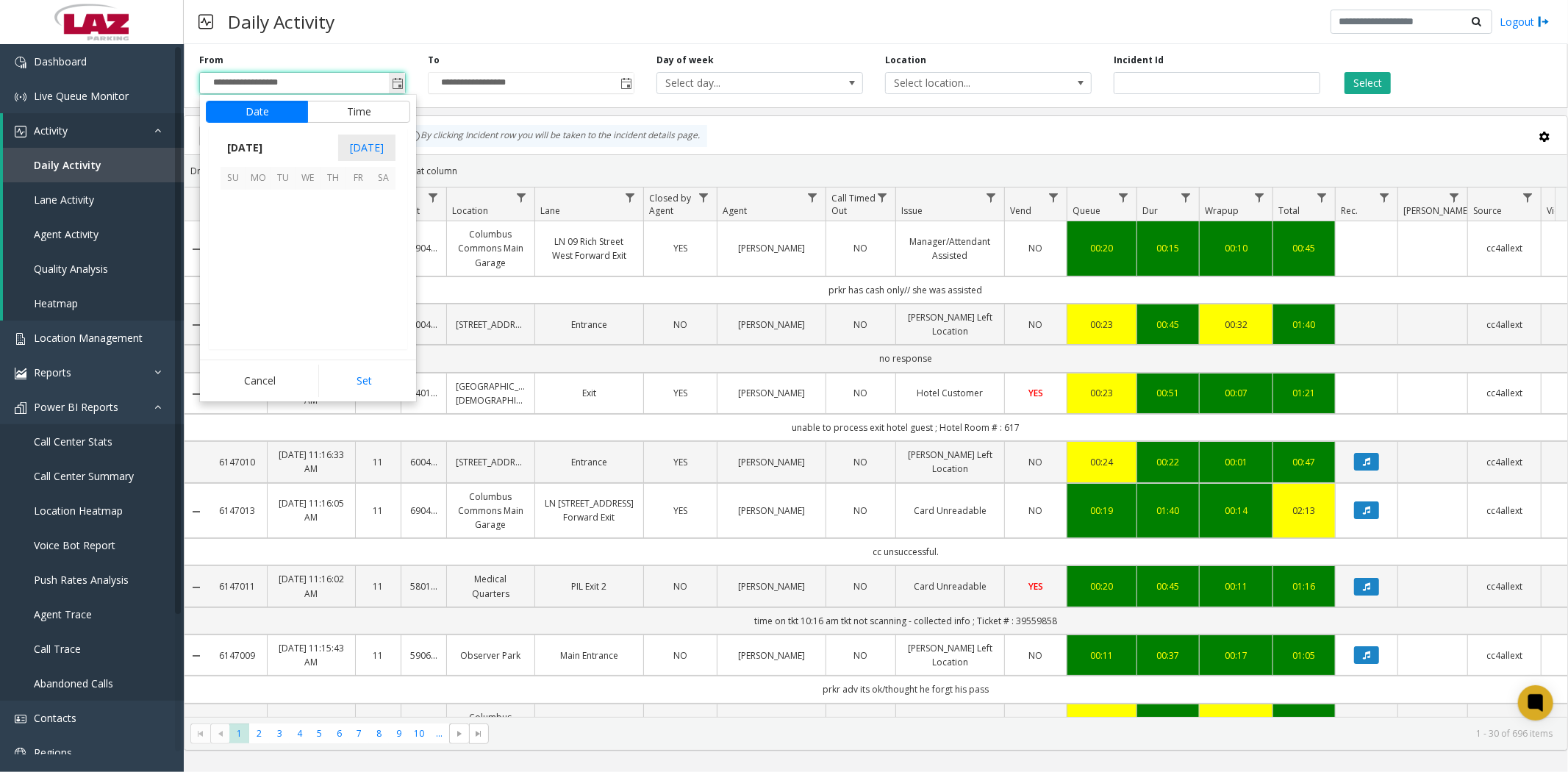
scroll to position [263889, 0]
click at [257, 199] on span "1" at bounding box center [257, 202] width 25 height 25
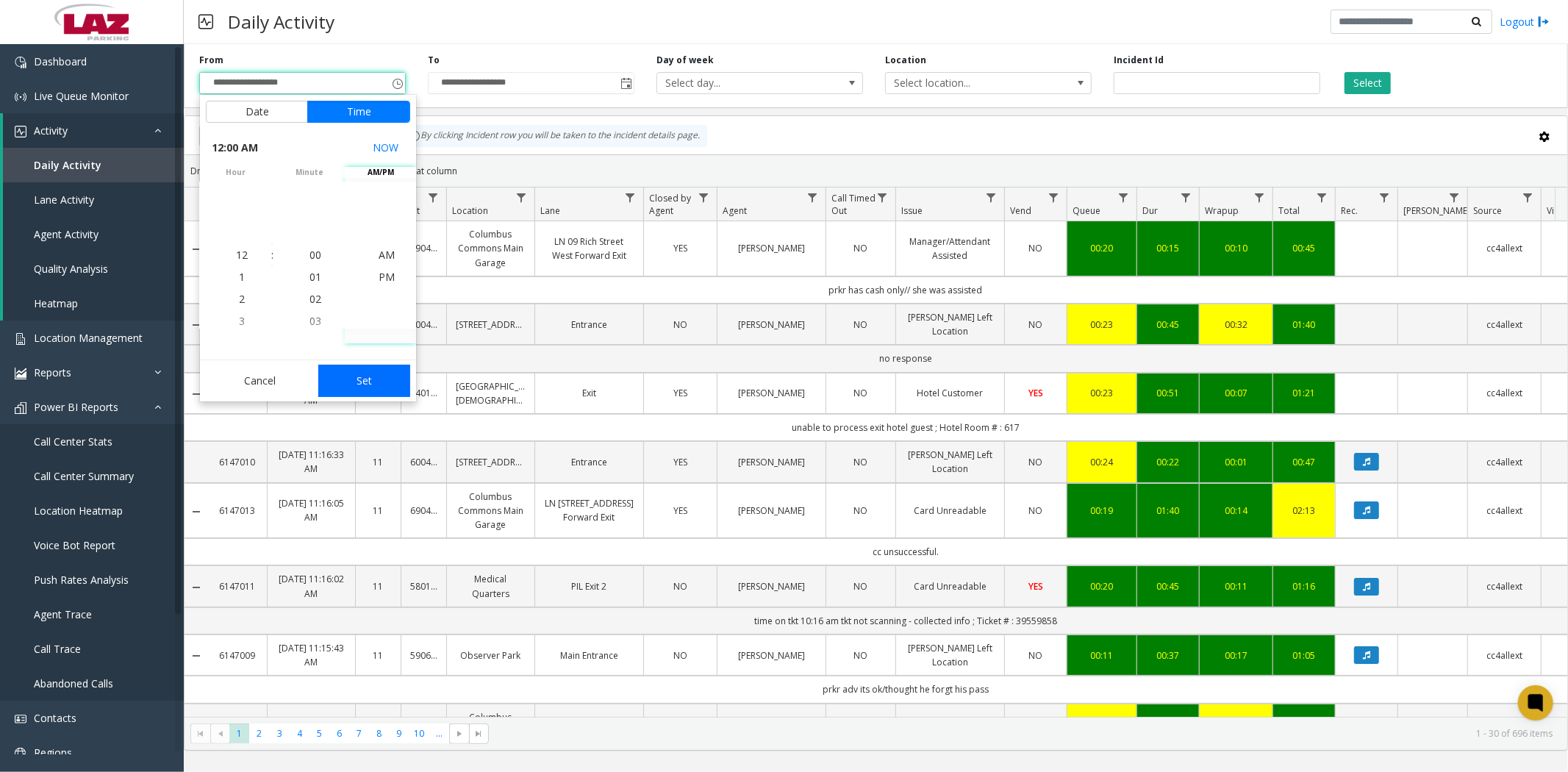
click at [354, 386] on button "Set" at bounding box center [365, 381] width 93 height 33
type input "**********"
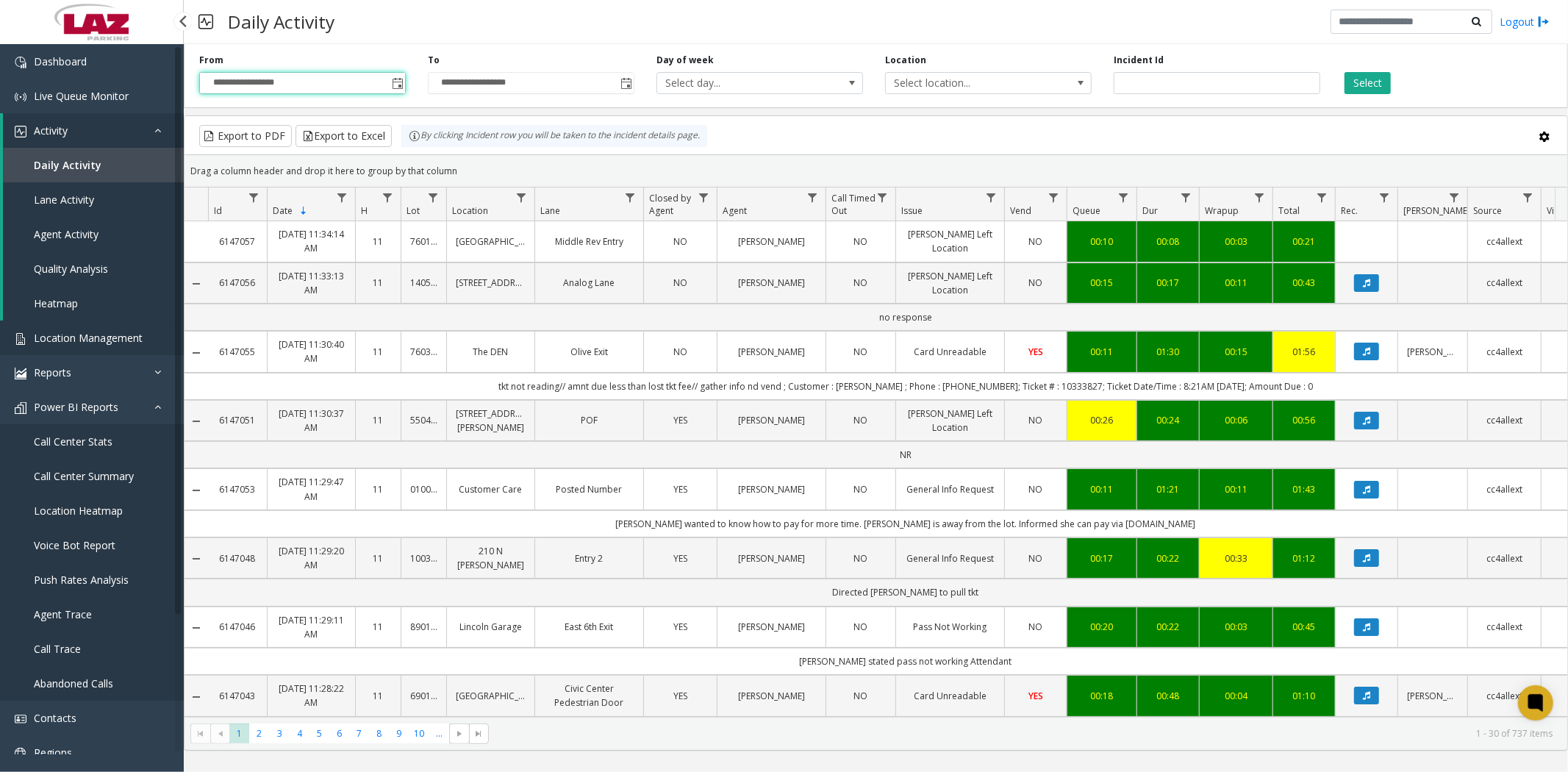
click at [87, 336] on span "Location Management" at bounding box center [88, 337] width 109 height 14
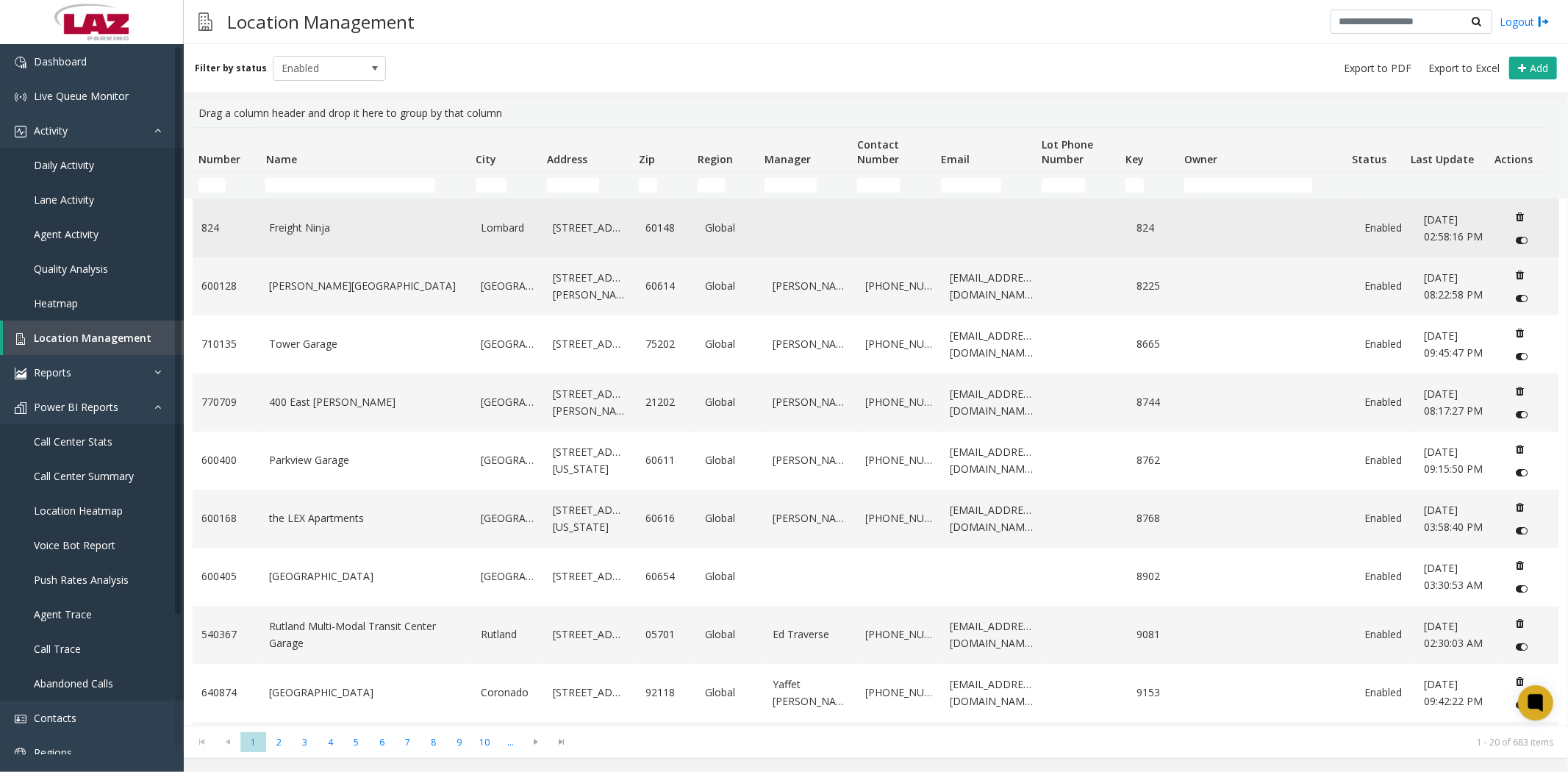
click at [311, 233] on link "Freight Ninja" at bounding box center [366, 228] width 194 height 16
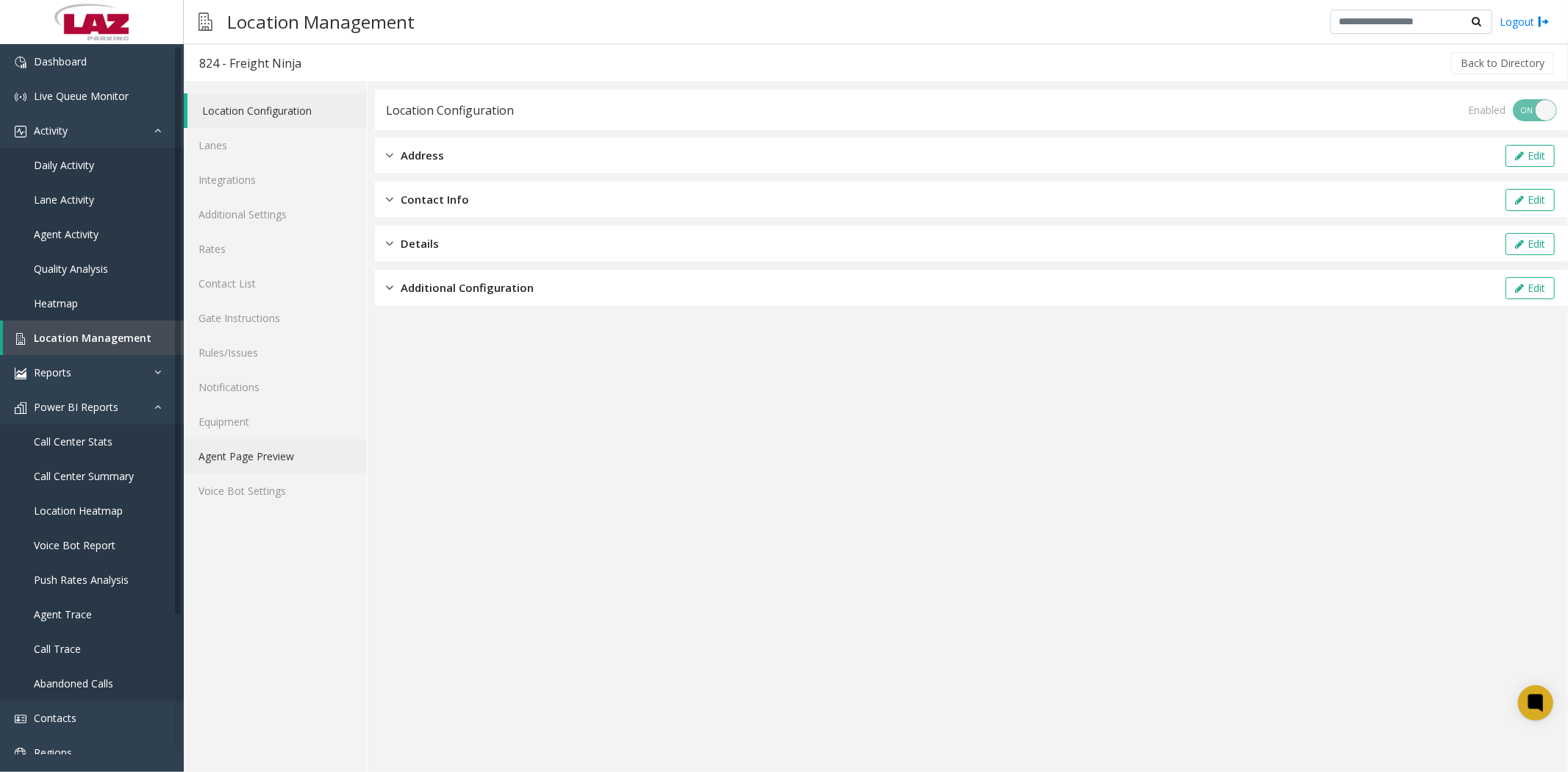
click at [268, 460] on link "Agent Page Preview" at bounding box center [275, 456] width 183 height 34
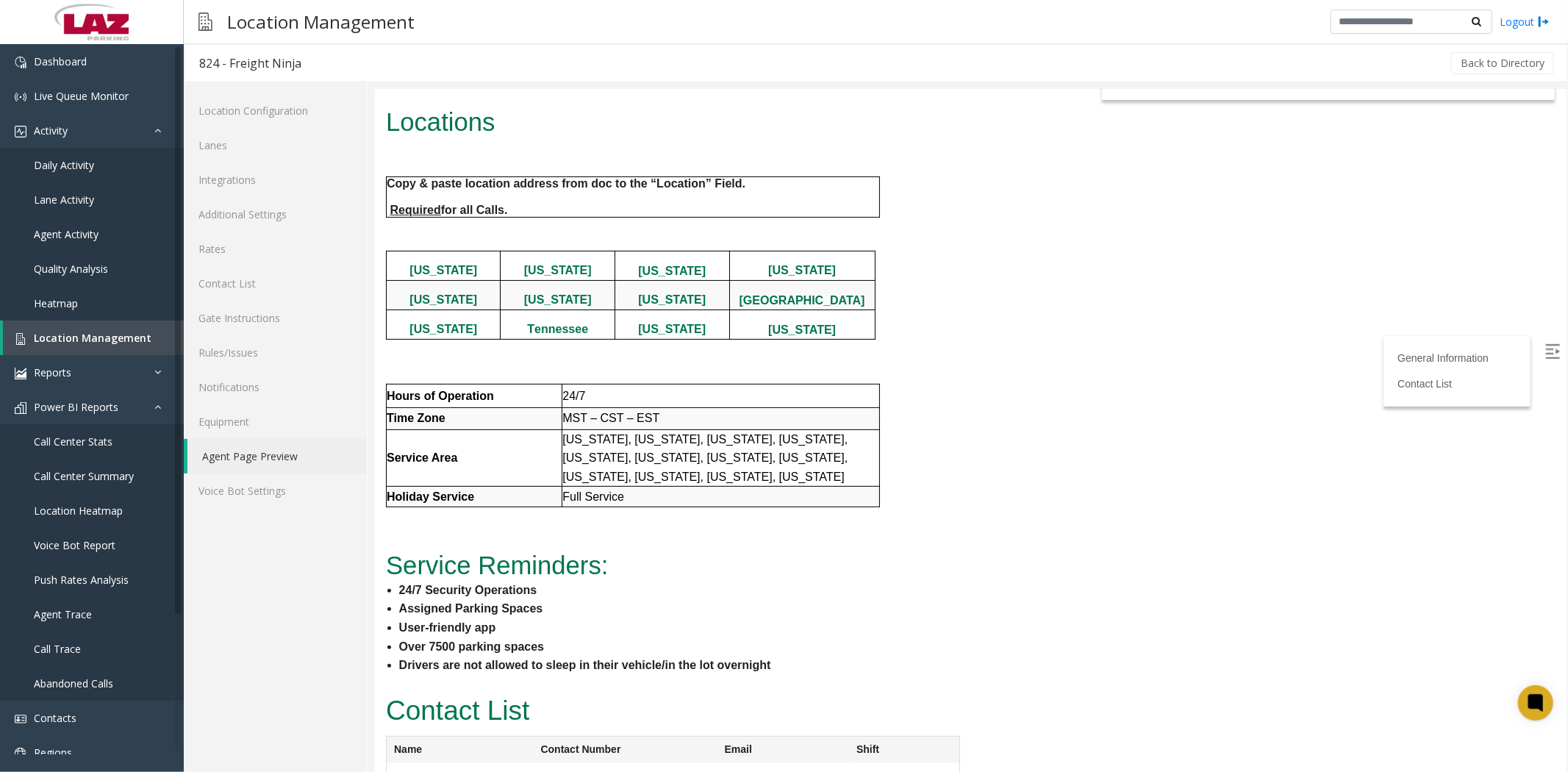
scroll to position [330, 0]
